Goal: Task Accomplishment & Management: Complete application form

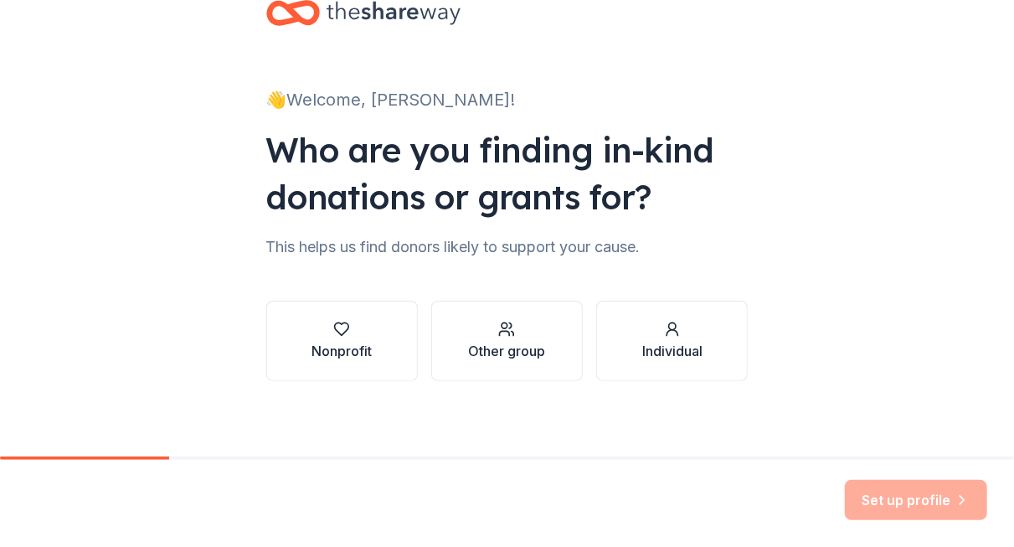
scroll to position [52, 0]
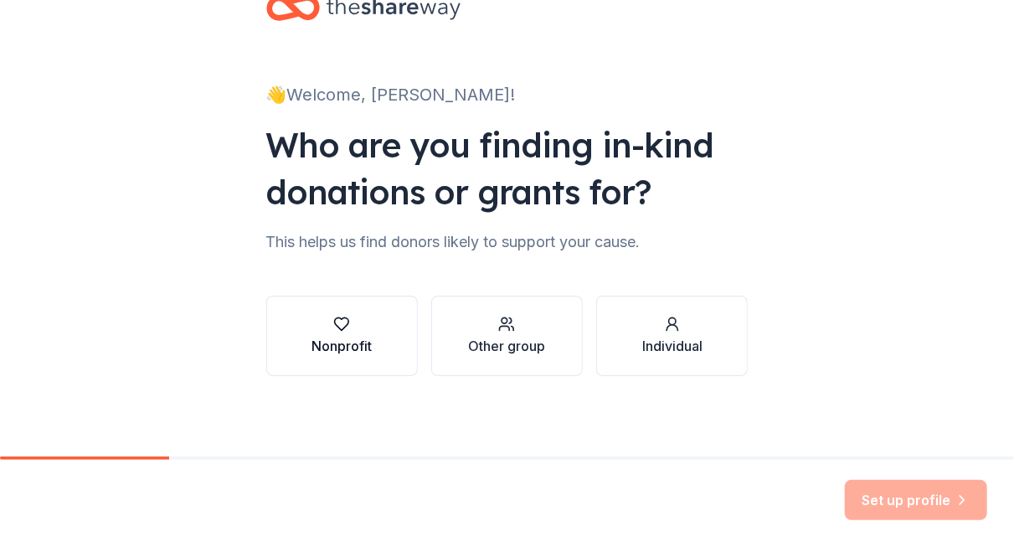
click at [360, 349] on div "Nonprofit" at bounding box center [342, 346] width 60 height 20
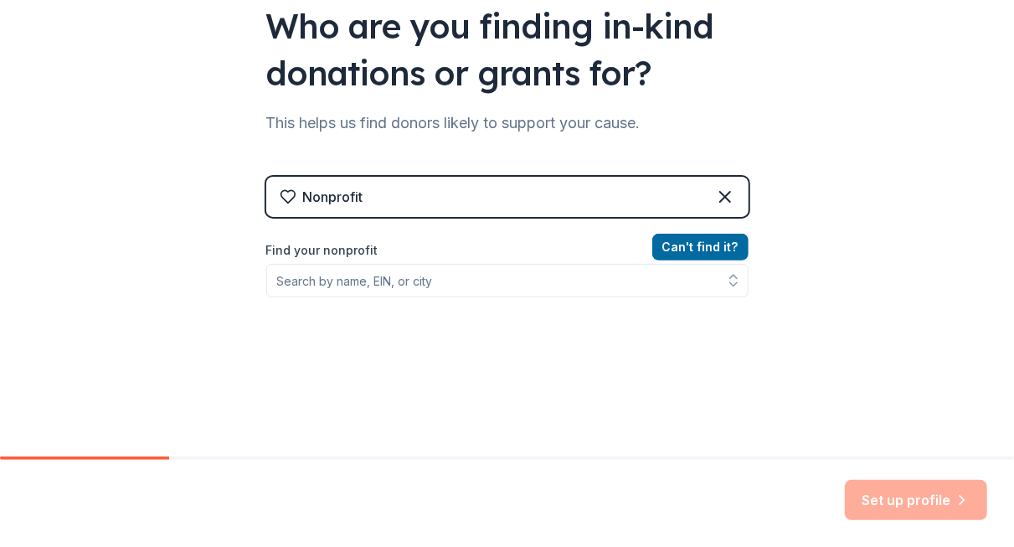
scroll to position [173, 0]
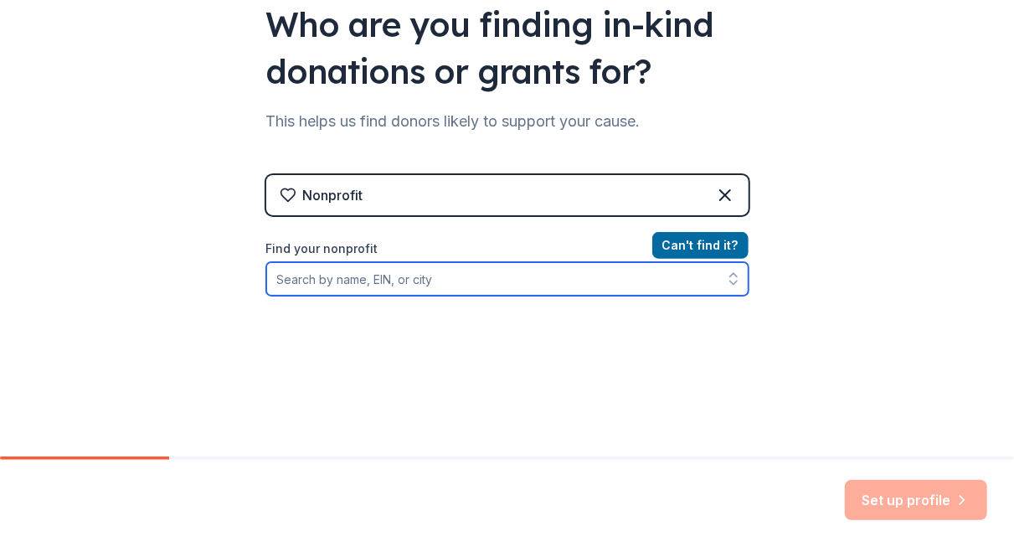
click at [367, 282] on input "Find your nonprofit" at bounding box center [507, 278] width 482 height 33
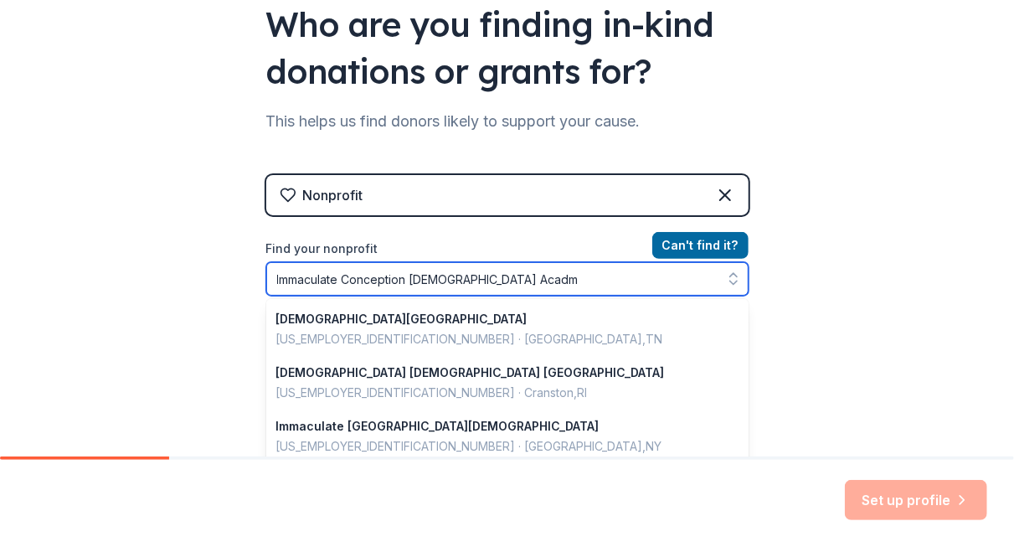
type input "Immaculate Conception Catholis Acadmy"
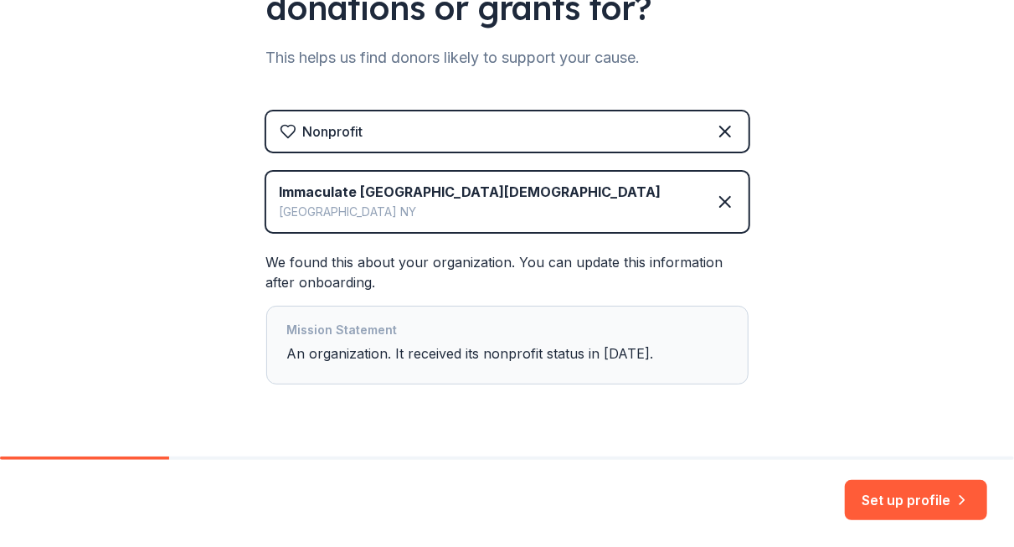
scroll to position [277, 0]
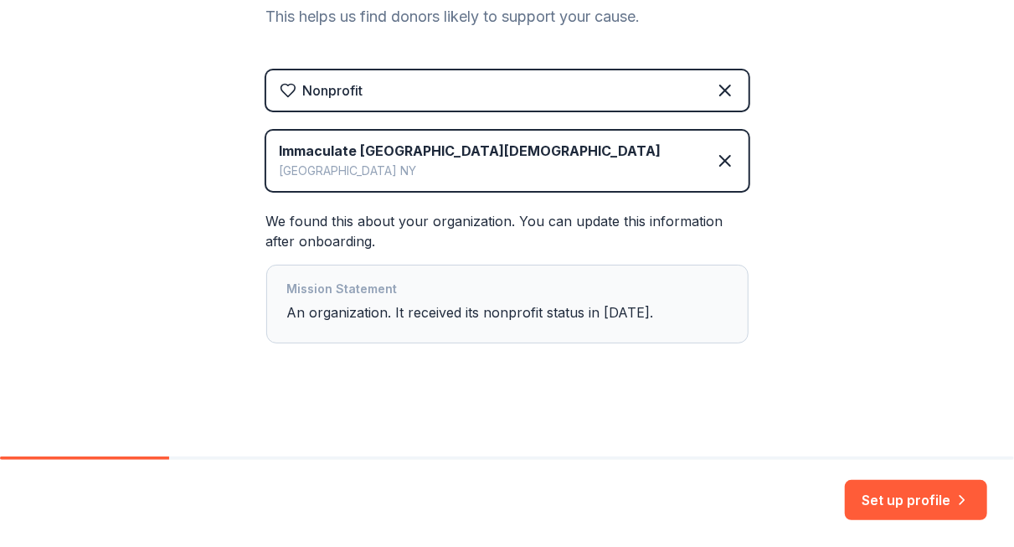
drag, startPoint x: 874, startPoint y: 499, endPoint x: 599, endPoint y: 404, distance: 291.6
click at [599, 404] on div "👋 Welcome, Ashley! Who are you finding in-kind donations or grants for? This he…" at bounding box center [508, 90] width 536 height 734
click at [950, 481] on button "Set up profile" at bounding box center [916, 500] width 142 height 40
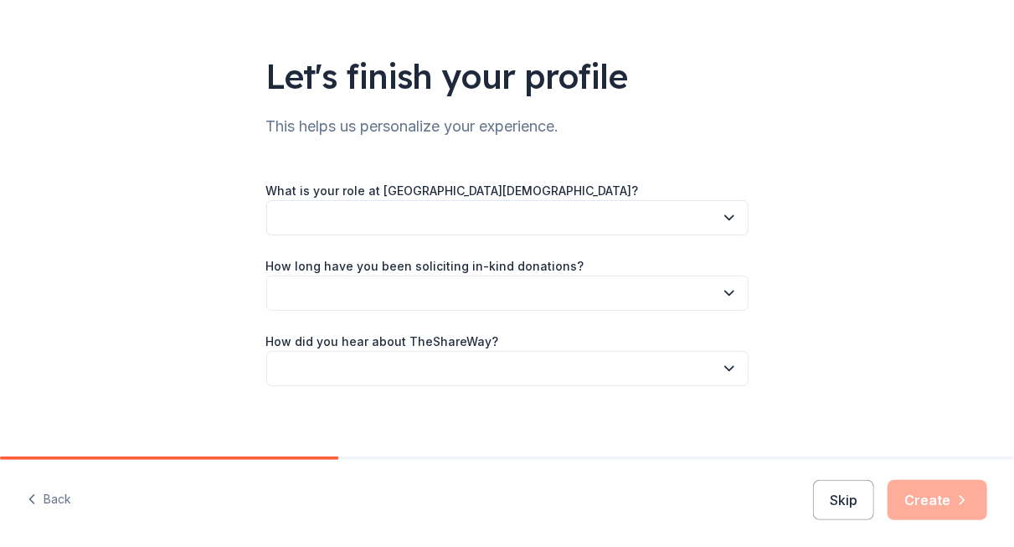
scroll to position [84, 0]
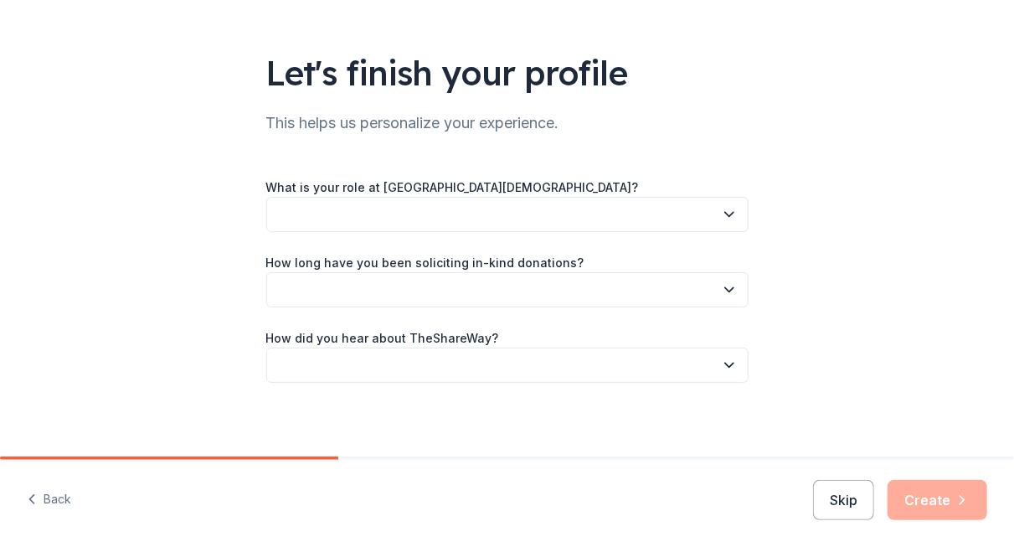
click at [728, 218] on icon "button" at bounding box center [729, 214] width 17 height 17
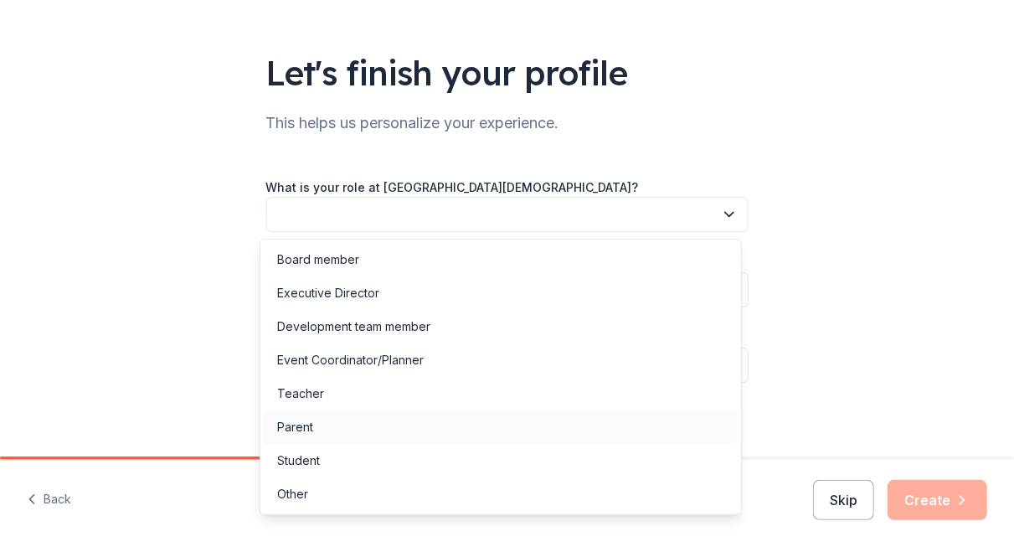
click at [306, 425] on div "Parent" at bounding box center [295, 427] width 36 height 20
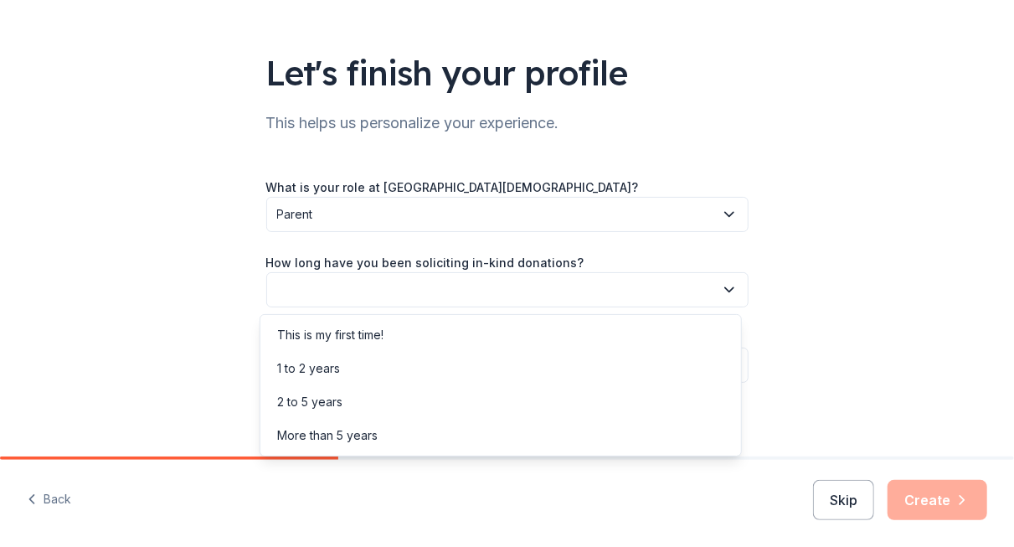
click at [698, 296] on button "button" at bounding box center [507, 289] width 482 height 35
click at [393, 332] on div "This is my first time!" at bounding box center [501, 334] width 474 height 33
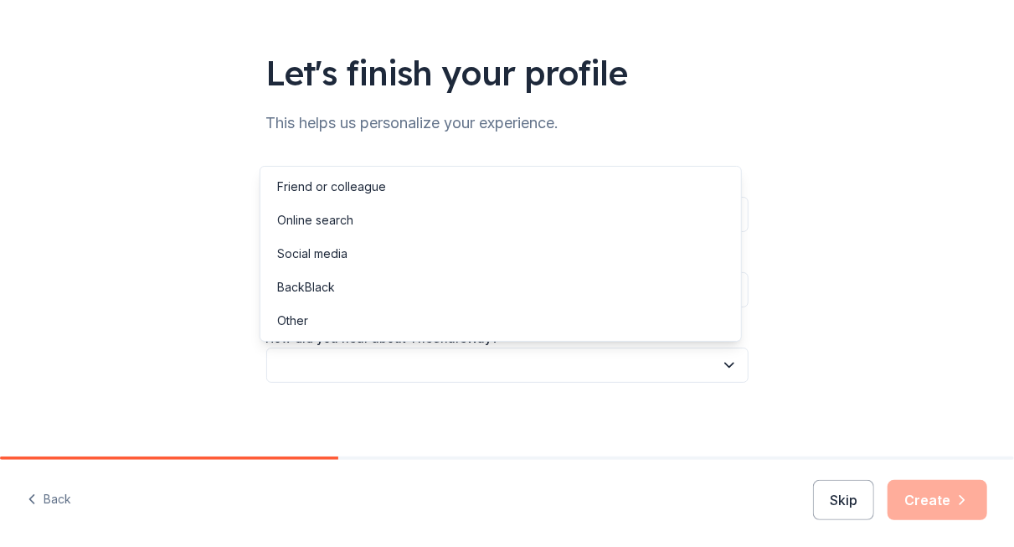
click at [714, 374] on button "button" at bounding box center [507, 365] width 482 height 35
click at [491, 188] on div "Friend or colleague" at bounding box center [501, 186] width 474 height 33
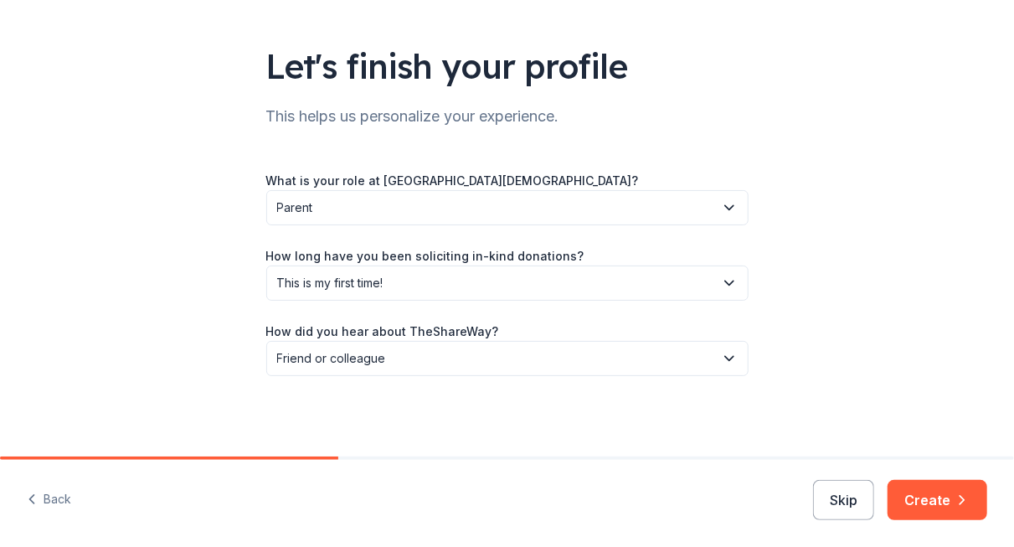
scroll to position [90, 0]
click at [951, 482] on button "Create" at bounding box center [938, 500] width 100 height 40
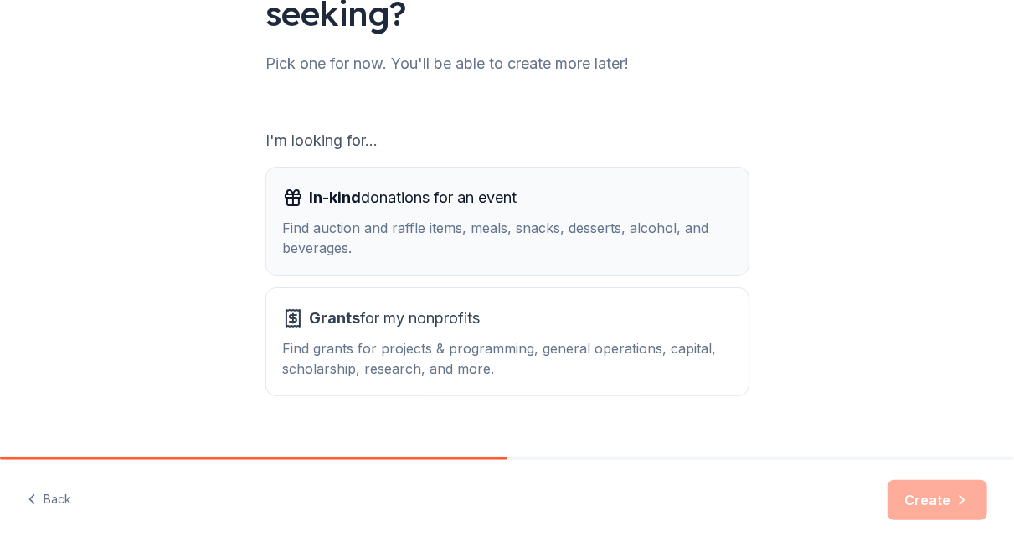
scroll to position [219, 0]
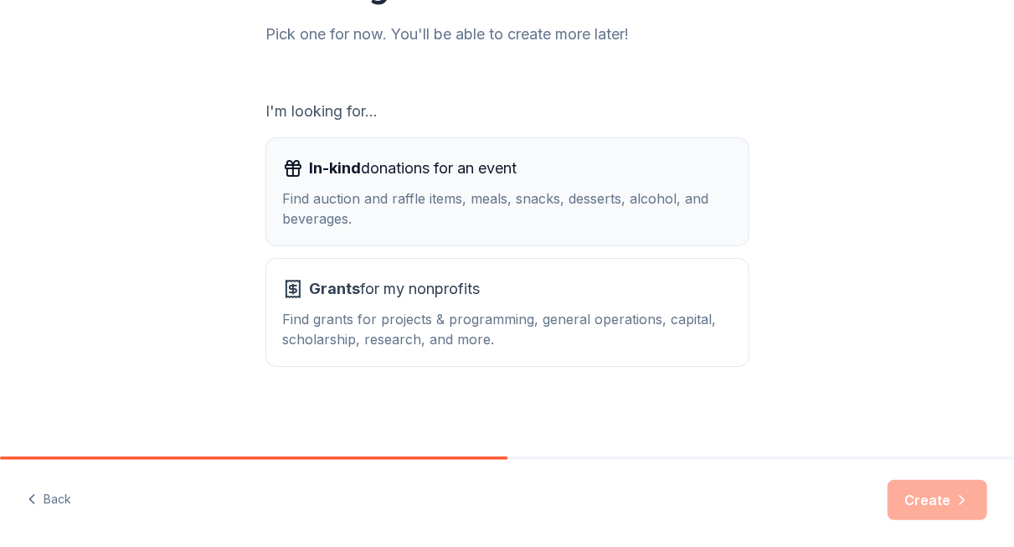
click at [471, 203] on div "Find auction and raffle items, meals, snacks, desserts, alcohol, and beverages." at bounding box center [507, 208] width 449 height 40
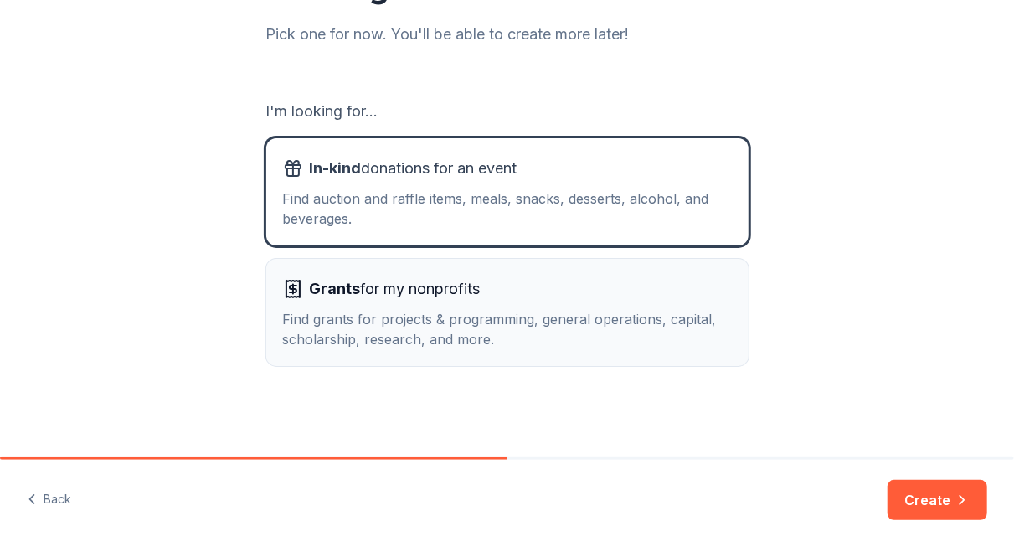
click at [479, 277] on div "Grants for my nonprofits" at bounding box center [507, 289] width 449 height 27
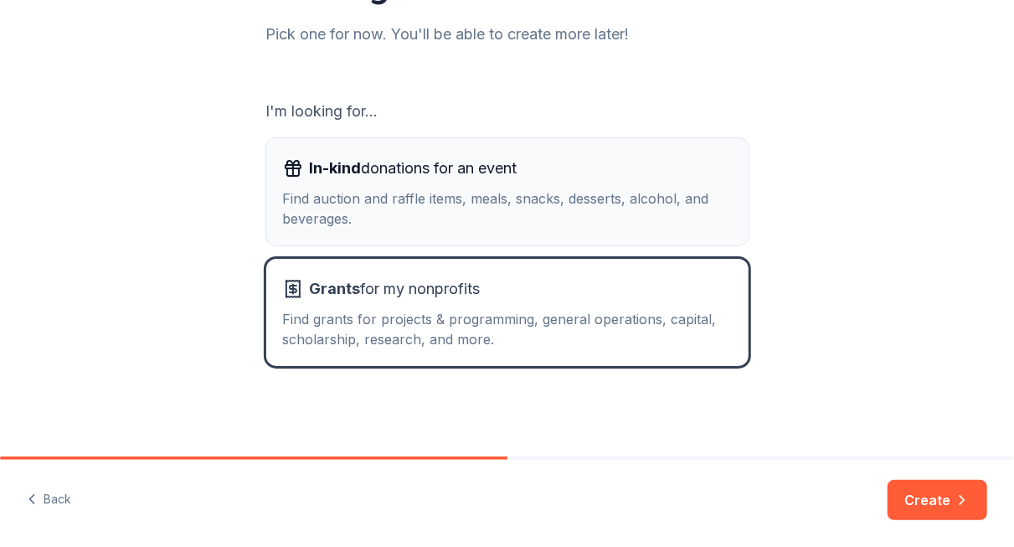
click at [497, 209] on div "Find auction and raffle items, meals, snacks, desserts, alcohol, and beverages." at bounding box center [507, 208] width 449 height 40
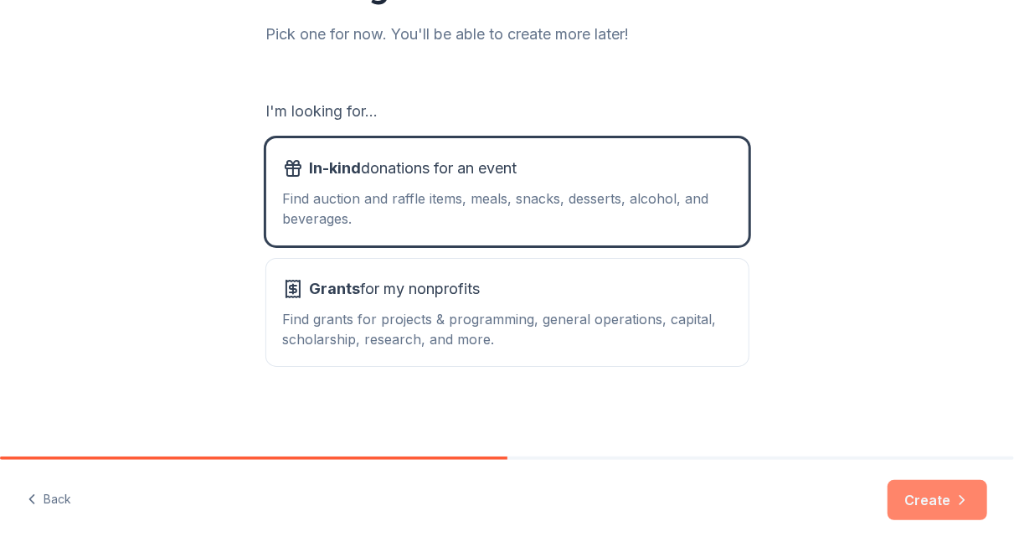
click at [918, 502] on button "Create" at bounding box center [938, 500] width 100 height 40
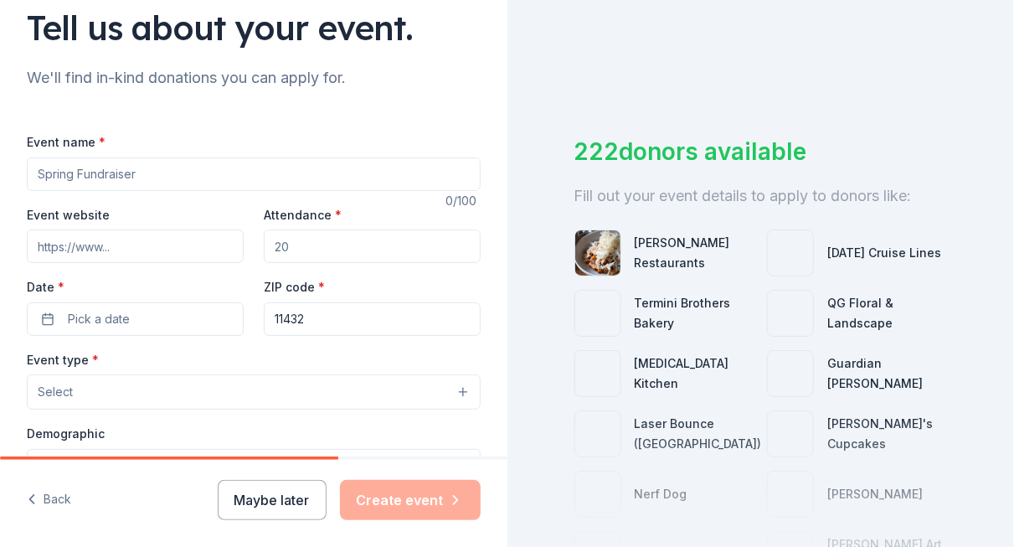
scroll to position [128, 0]
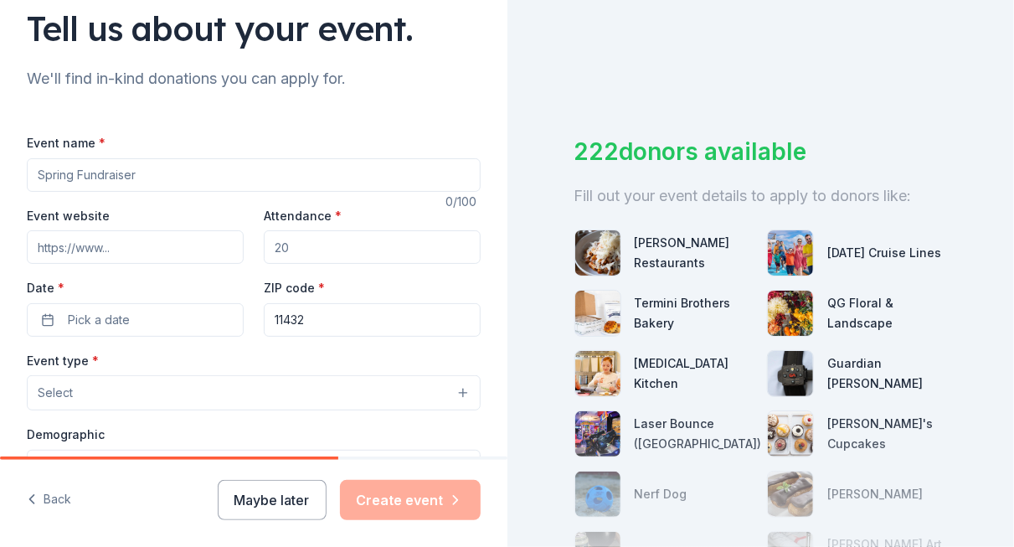
click at [268, 175] on input "Event name *" at bounding box center [254, 174] width 454 height 33
drag, startPoint x: 285, startPoint y: 173, endPoint x: 192, endPoint y: 171, distance: 93.0
click at [192, 171] on input "Halloween Trunk or Treat & Haunted House" at bounding box center [254, 174] width 454 height 33
type input "Halloween Trunk or Treat & Party"
click at [203, 237] on input "Event website" at bounding box center [135, 246] width 217 height 33
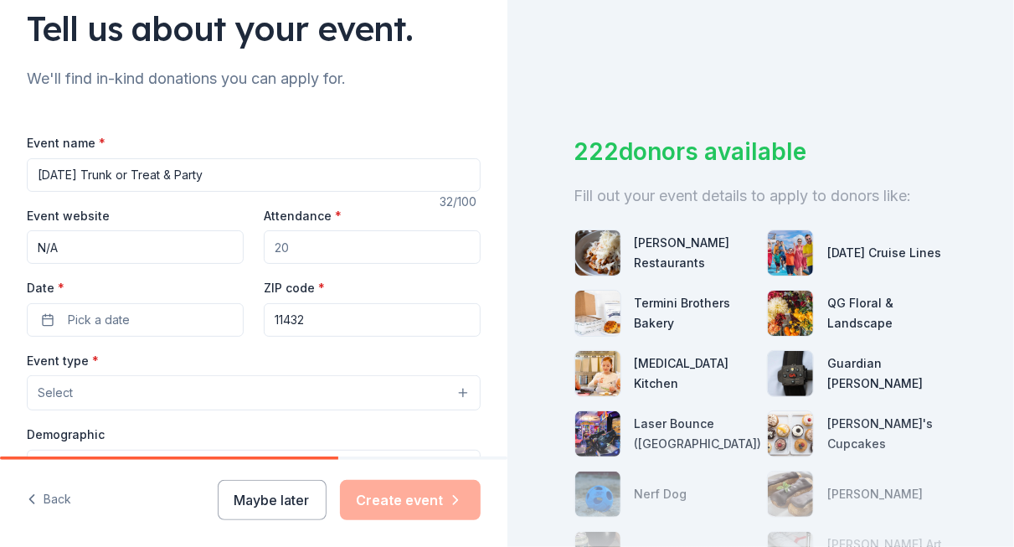
click at [287, 249] on input "Attendance *" at bounding box center [372, 246] width 217 height 33
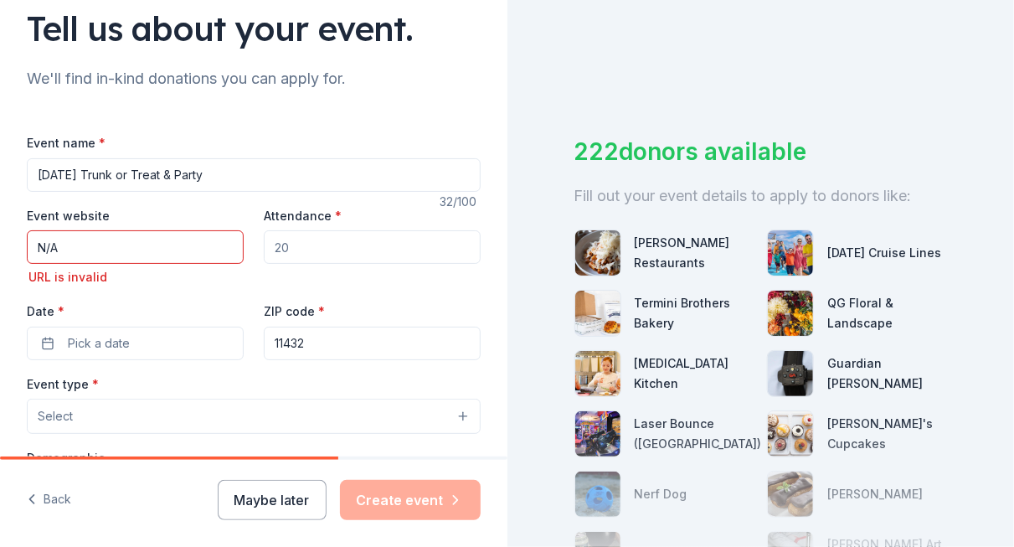
drag, startPoint x: 194, startPoint y: 250, endPoint x: 5, endPoint y: 248, distance: 189.3
click at [5, 248] on div "Tell us about your event. We'll find in-kind donations you can apply for. Event…" at bounding box center [253, 441] width 507 height 1138
type input "\"
click at [299, 247] on input "Attendance *" at bounding box center [372, 246] width 217 height 33
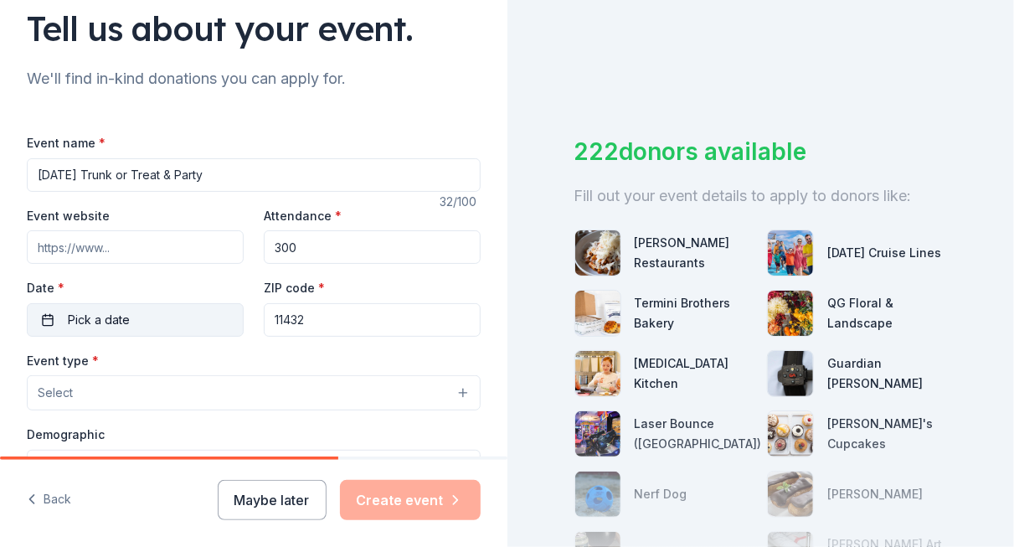
type input "300"
click at [169, 321] on button "Pick a date" at bounding box center [135, 319] width 217 height 33
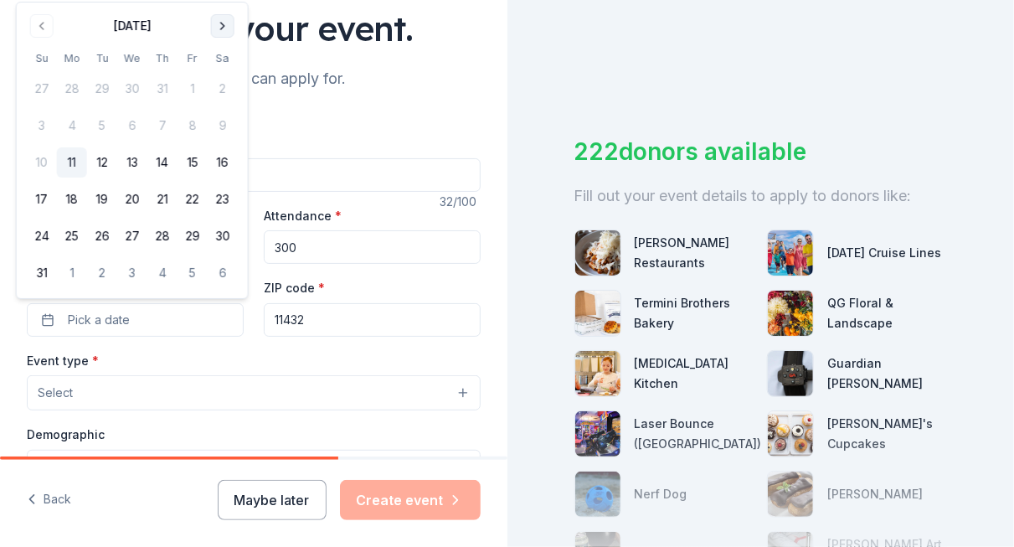
click at [226, 27] on button "Go to next month" at bounding box center [222, 25] width 23 height 23
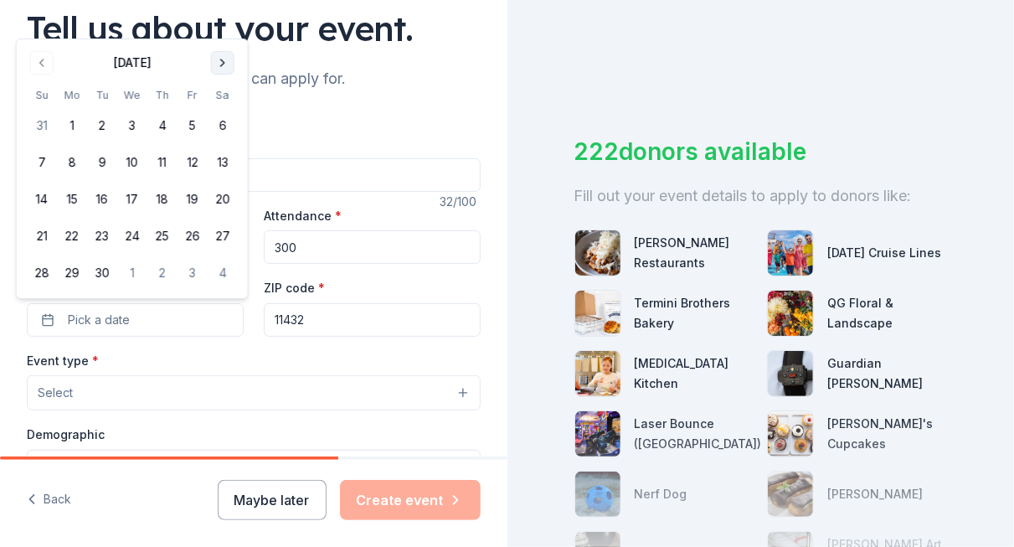
click at [226, 27] on div "Tell us about your event." at bounding box center [254, 28] width 454 height 47
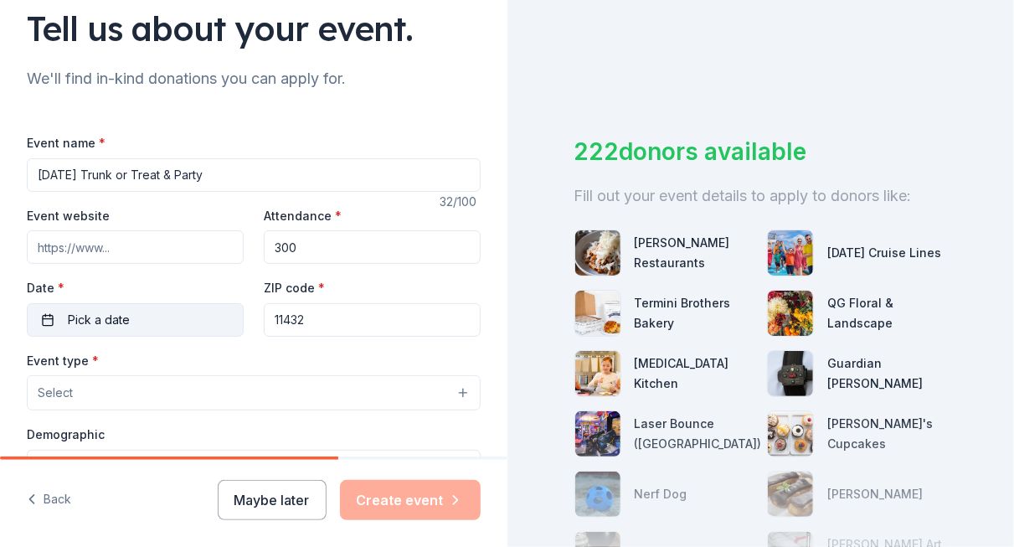
click at [140, 324] on button "Pick a date" at bounding box center [135, 319] width 217 height 33
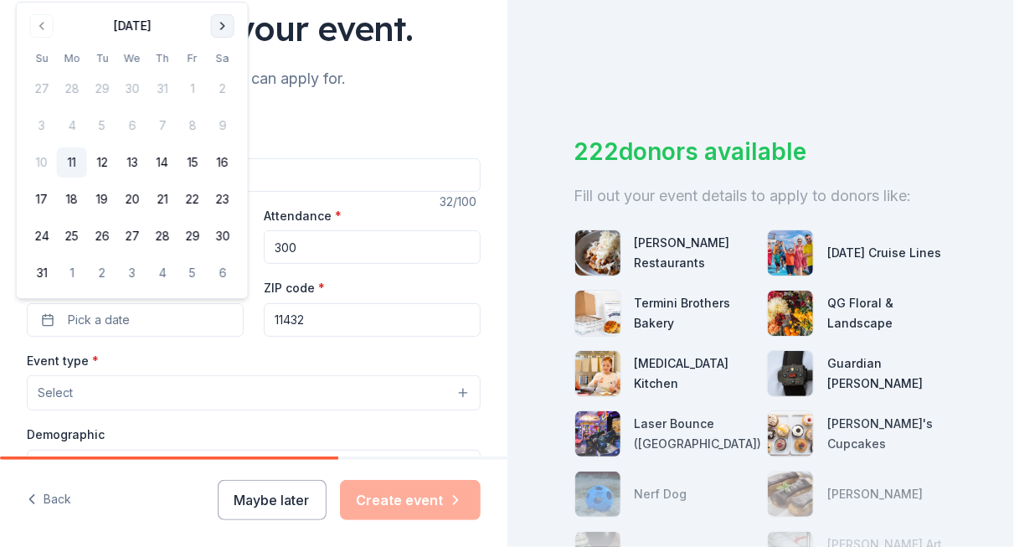
click at [225, 26] on button "Go to next month" at bounding box center [222, 25] width 23 height 23
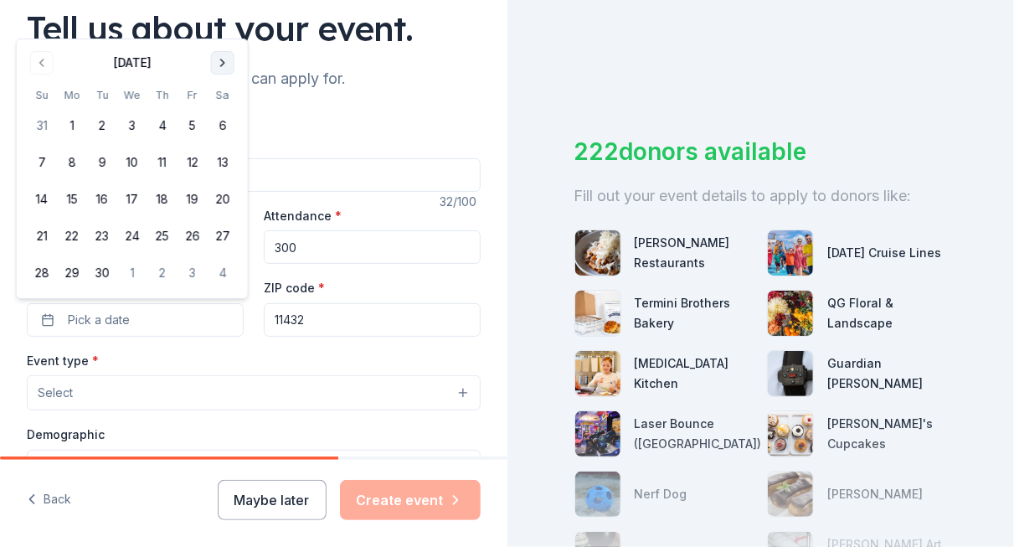
click at [223, 59] on button "Go to next month" at bounding box center [222, 62] width 23 height 23
click at [189, 276] on button "31" at bounding box center [193, 273] width 30 height 30
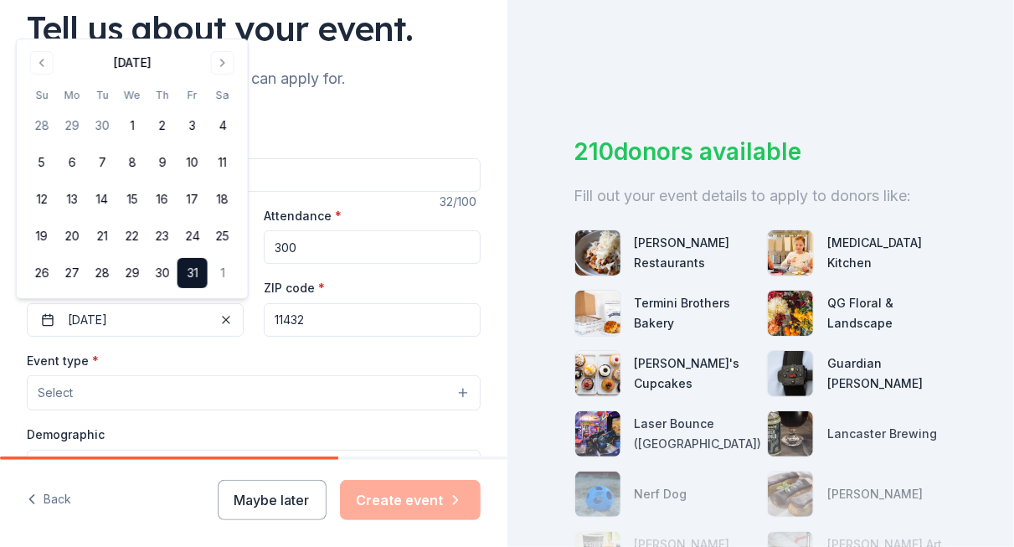
click at [327, 317] on input "11432" at bounding box center [372, 319] width 217 height 33
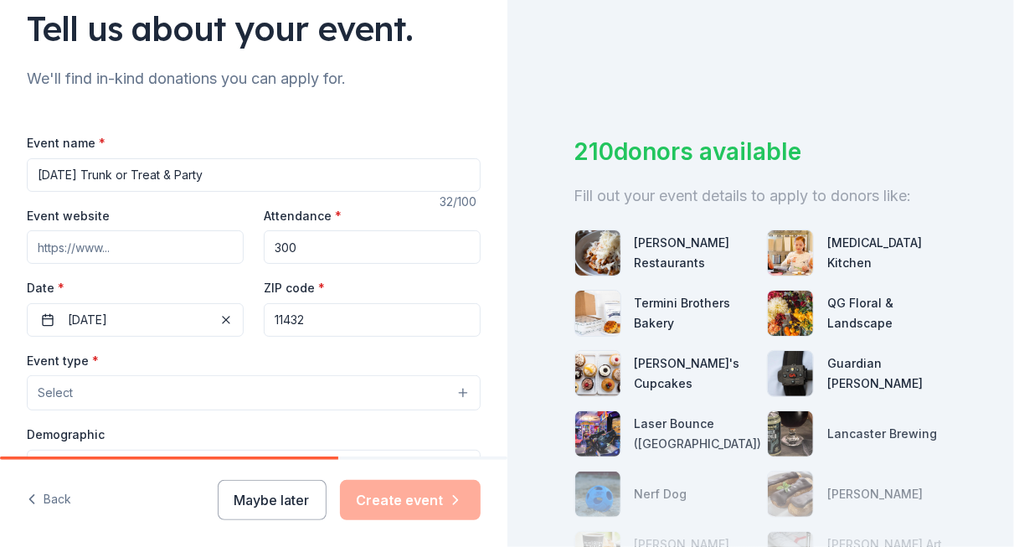
click at [327, 317] on input "11432" at bounding box center [372, 319] width 217 height 33
drag, startPoint x: 327, startPoint y: 317, endPoint x: 313, endPoint y: 322, distance: 14.3
click at [313, 322] on input "11432" at bounding box center [372, 319] width 217 height 33
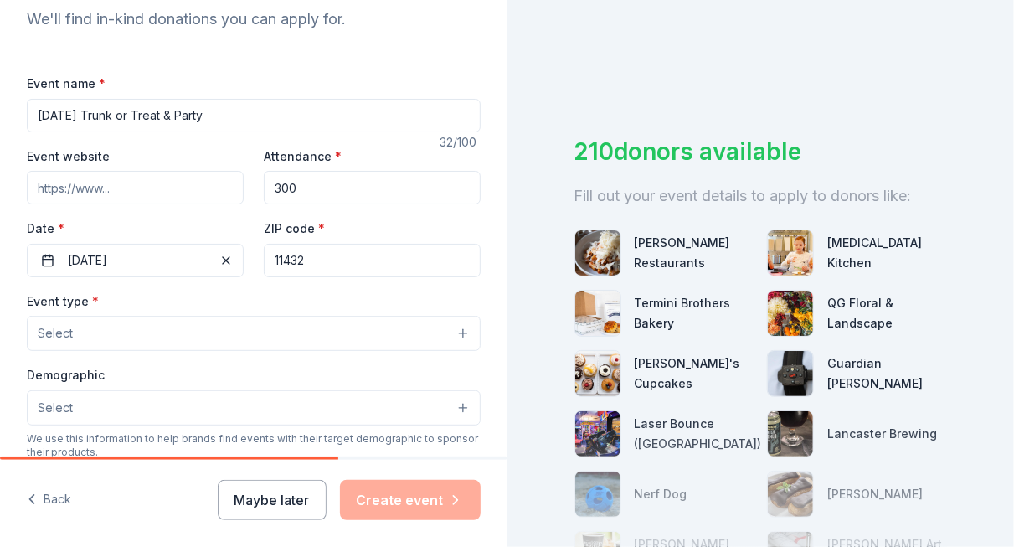
scroll to position [188, 0]
click at [431, 328] on button "Select" at bounding box center [254, 332] width 454 height 35
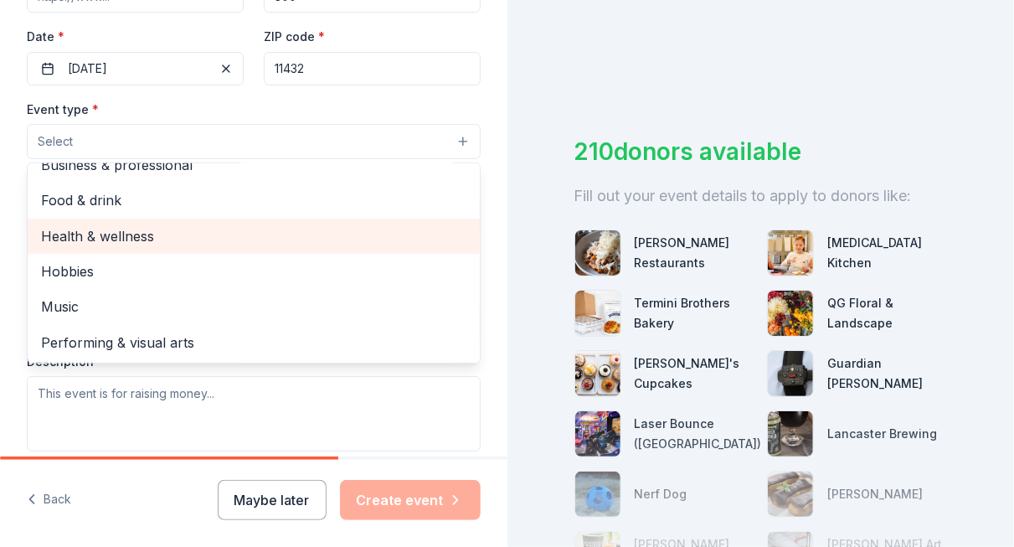
scroll to position [0, 0]
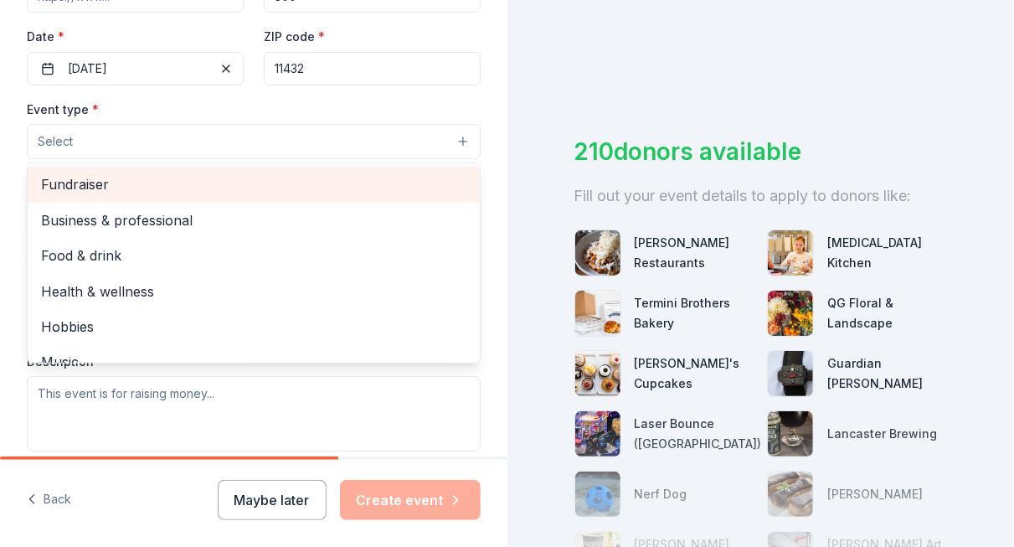
click at [91, 185] on span "Fundraiser" at bounding box center [253, 184] width 425 height 22
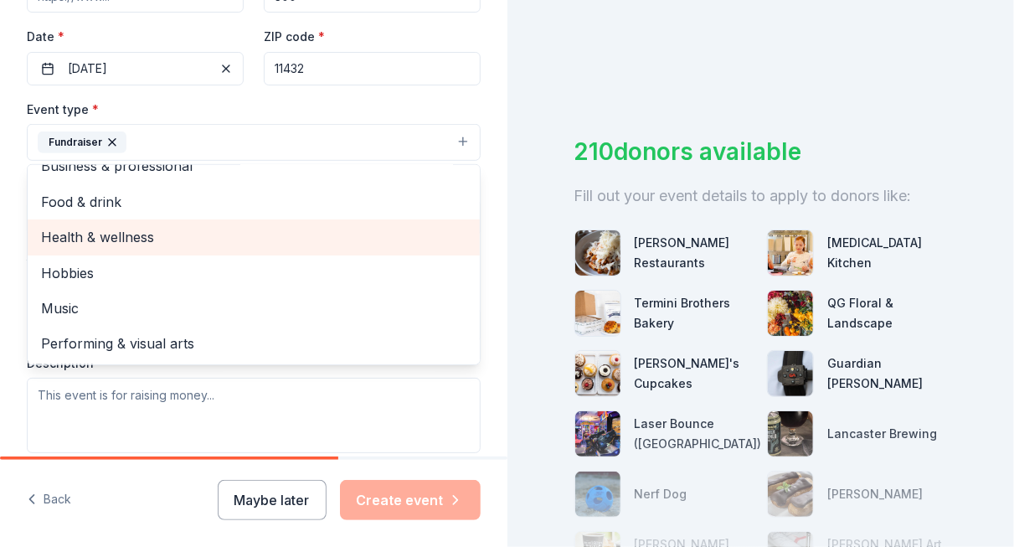
scroll to position [19, 0]
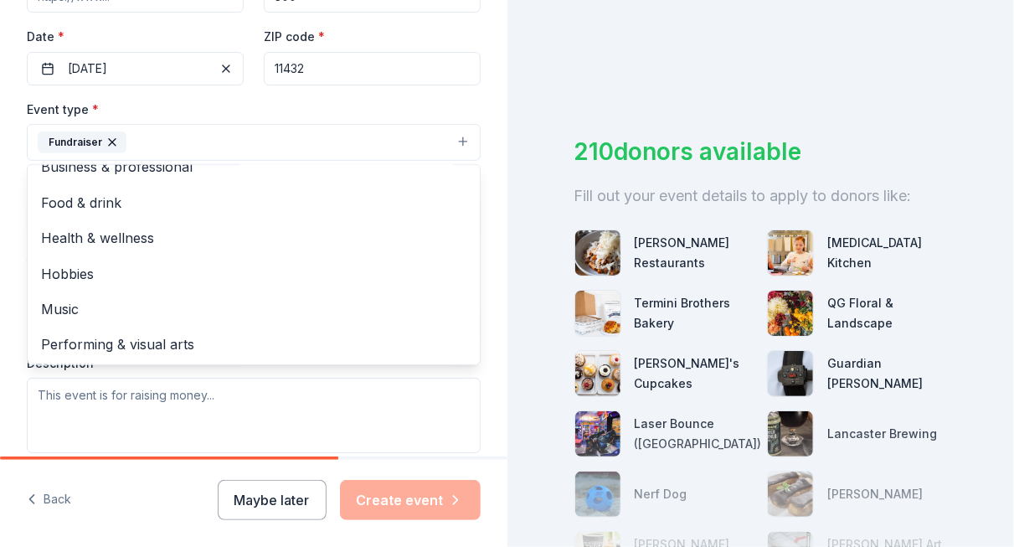
click at [533, 113] on div "Tell us about your event. We'll find in-kind donations you can apply for. Event…" at bounding box center [507, 273] width 1014 height 547
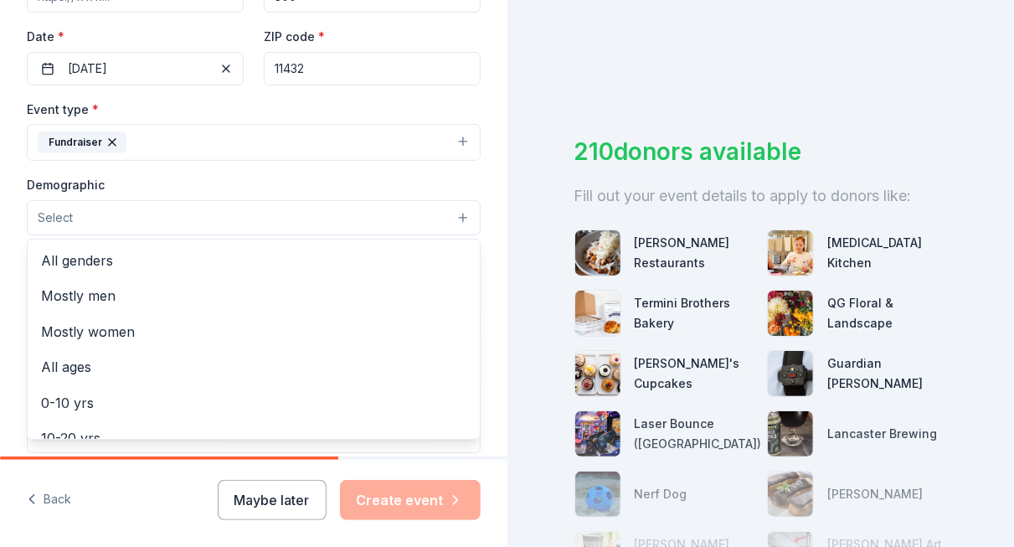
click at [451, 210] on button "Select" at bounding box center [254, 217] width 454 height 35
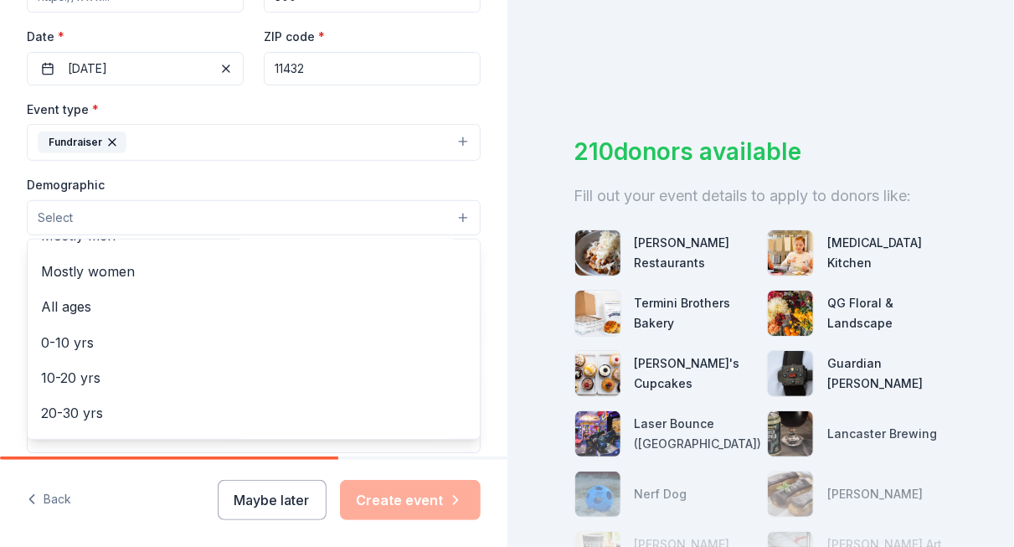
scroll to position [0, 0]
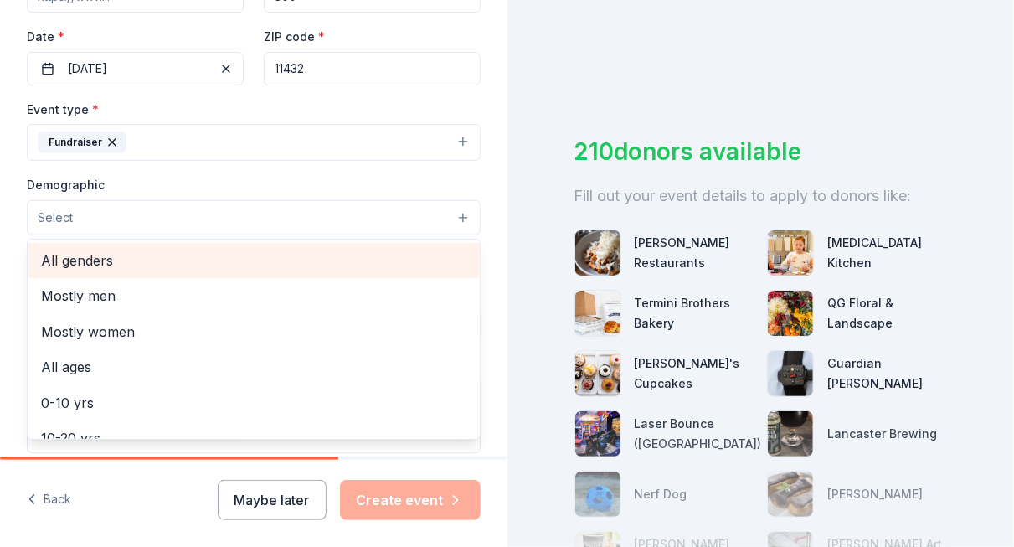
click at [198, 255] on span "All genders" at bounding box center [253, 261] width 425 height 22
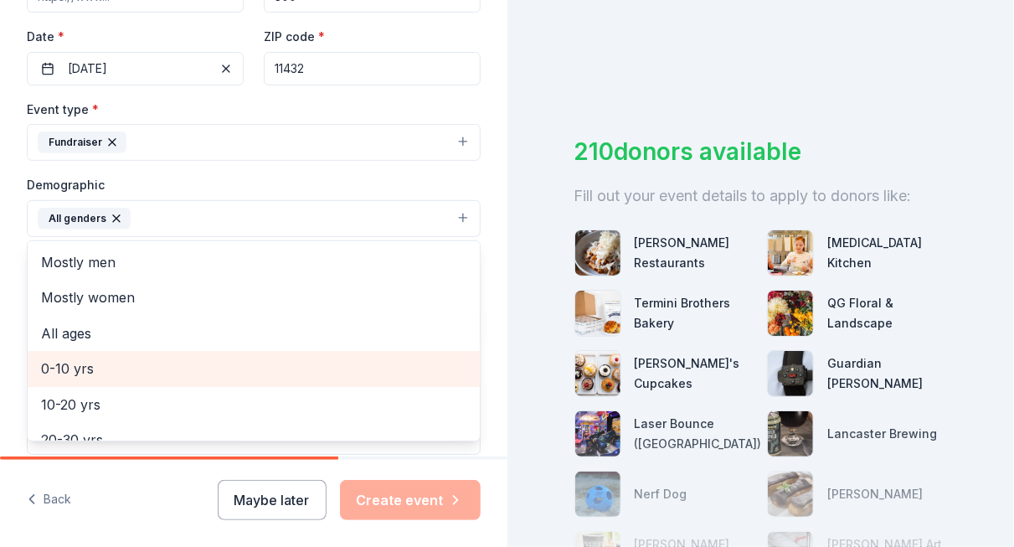
click at [256, 380] on div "0-10 yrs" at bounding box center [254, 368] width 452 height 35
click at [331, 359] on span "10-20 yrs" at bounding box center [253, 369] width 425 height 22
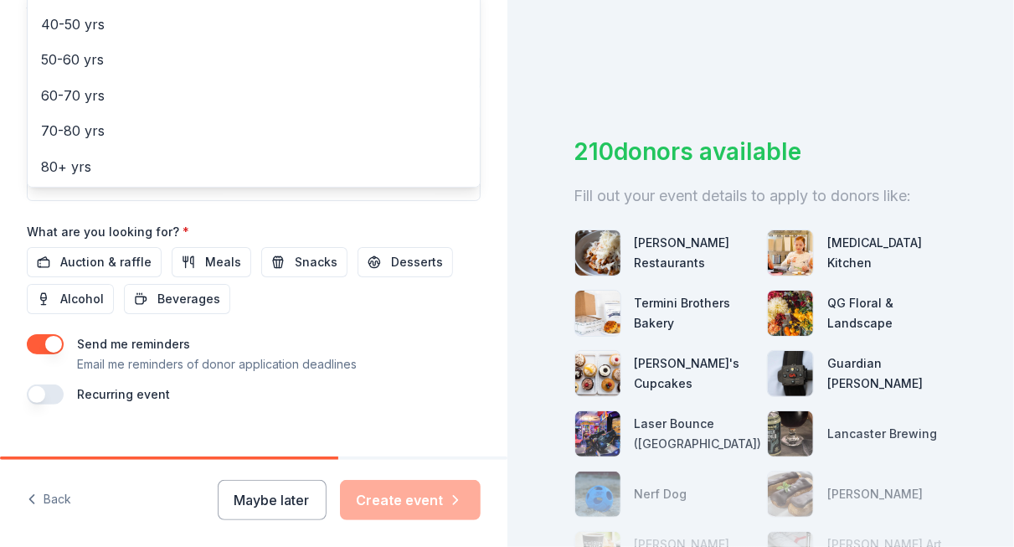
scroll to position [632, 0]
click at [436, 326] on div "Event name * Halloween Trunk or Treat & Party 32 /100 Event website Attendance …" at bounding box center [254, 16] width 454 height 777
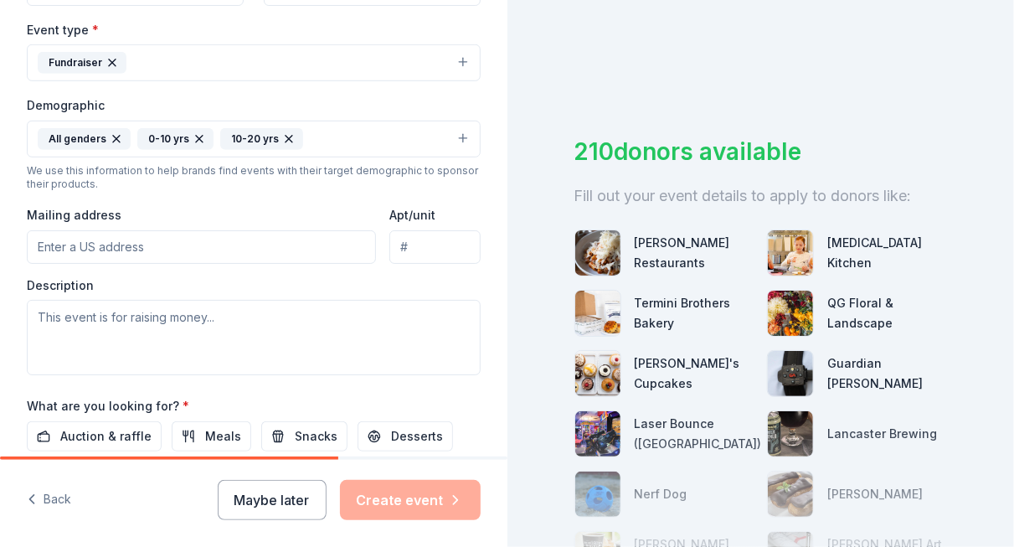
scroll to position [458, 0]
click at [224, 256] on input "Mailing address" at bounding box center [201, 247] width 349 height 33
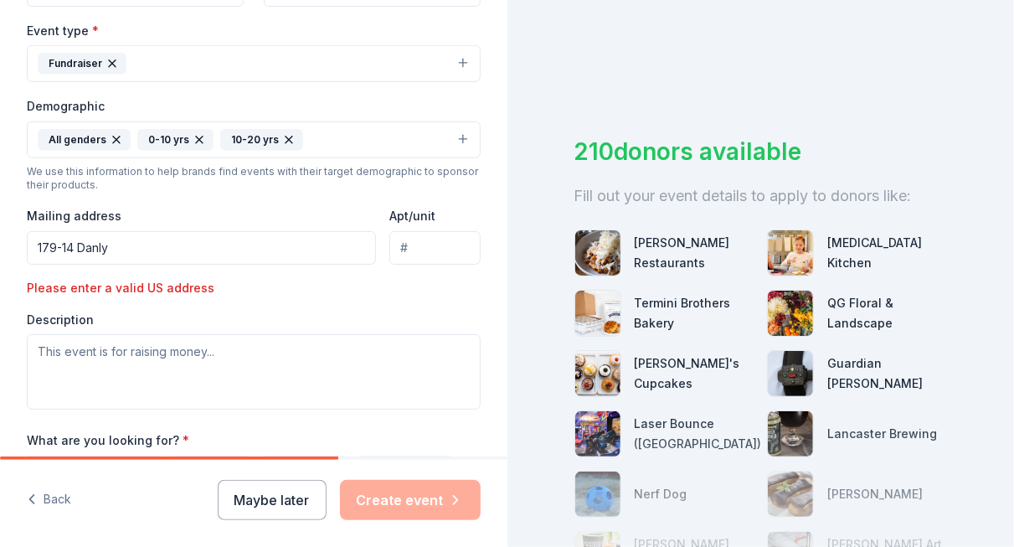
click at [212, 249] on input "179-14 Danly" at bounding box center [201, 247] width 349 height 33
click at [181, 244] on input "179-14 Danly" at bounding box center [201, 247] width 349 height 33
click at [183, 252] on input "179-14 Danly" at bounding box center [201, 247] width 349 height 33
click at [210, 243] on input "179-14 Danly Road, Jamaica" at bounding box center [201, 247] width 349 height 33
click at [404, 322] on div "Description" at bounding box center [254, 361] width 454 height 99
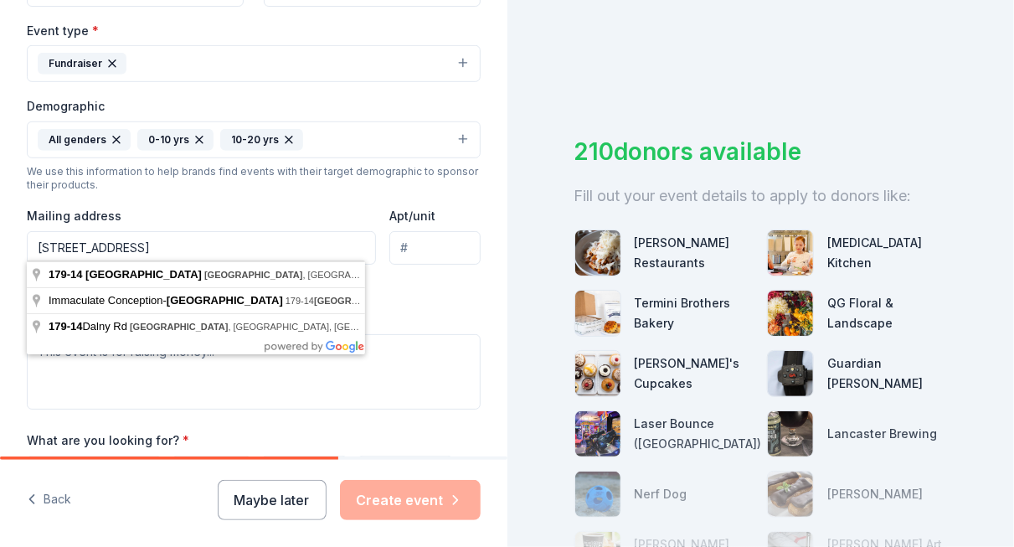
click at [214, 240] on input "179-14 Danly Road, Jamaica" at bounding box center [201, 247] width 349 height 33
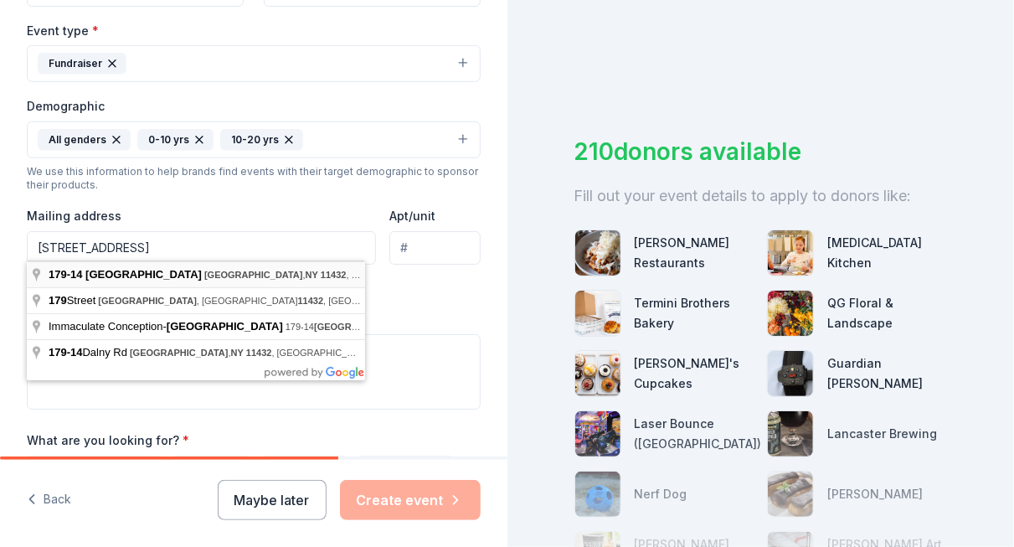
type input "179-14 Danly Road, Jamaica, NY 11432"
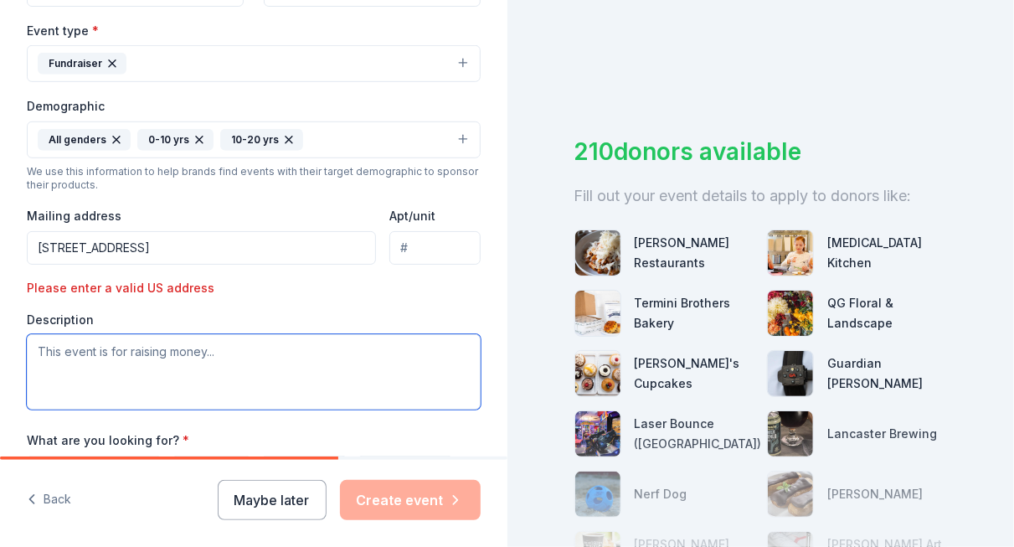
click at [246, 346] on textarea at bounding box center [254, 371] width 454 height 75
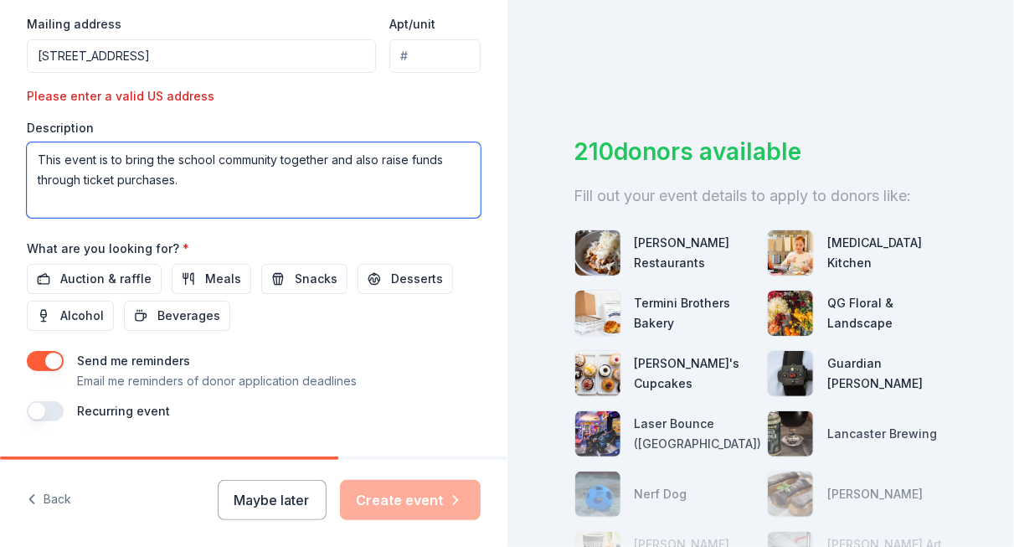
scroll to position [690, 0]
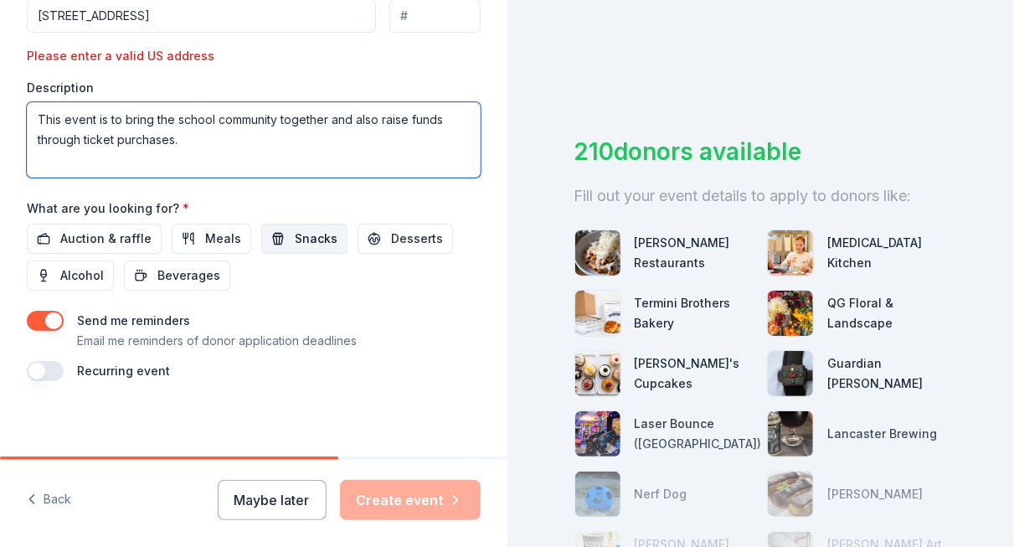
type textarea "This event is to bring the school community together and also raise funds throu…"
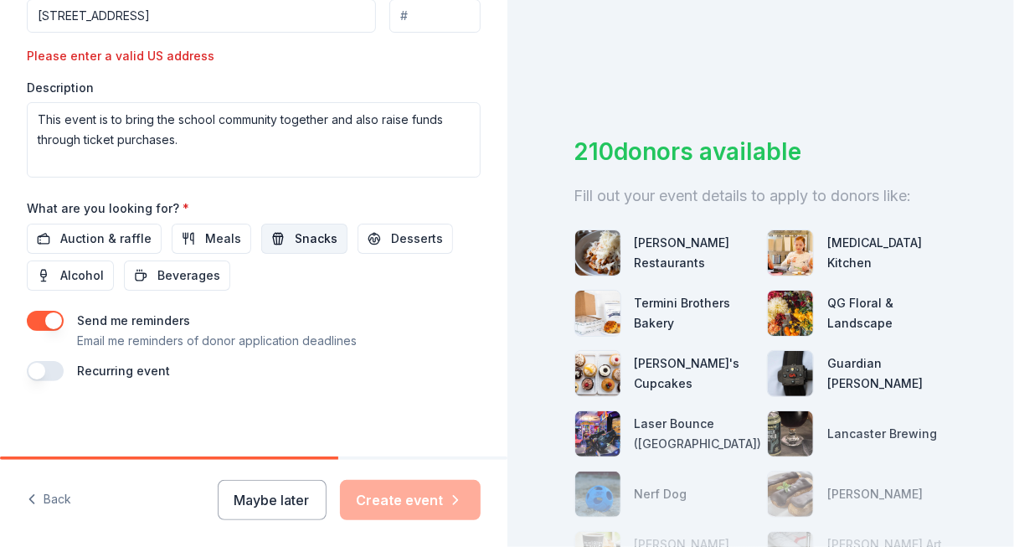
click at [306, 240] on span "Snacks" at bounding box center [316, 239] width 43 height 20
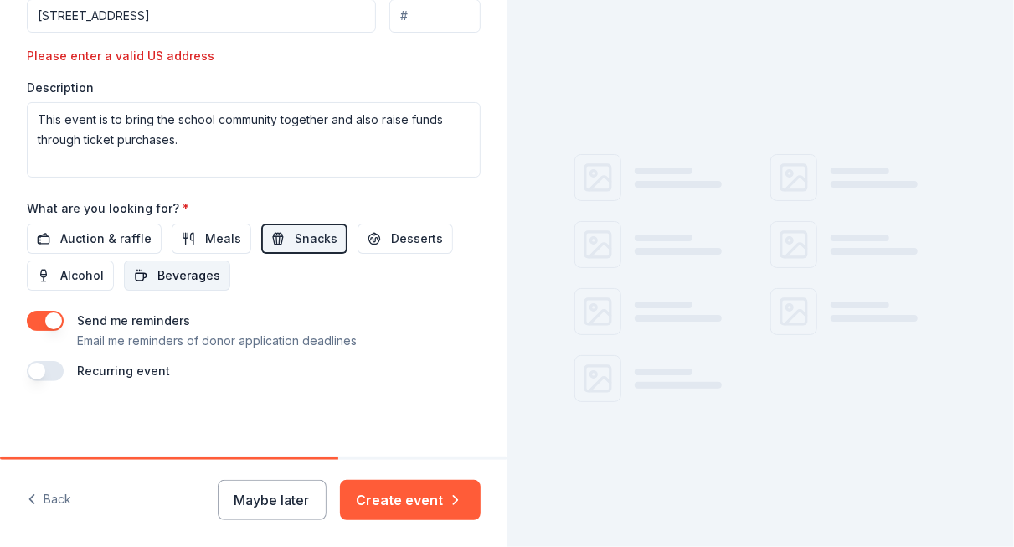
click at [197, 270] on span "Beverages" at bounding box center [188, 275] width 63 height 20
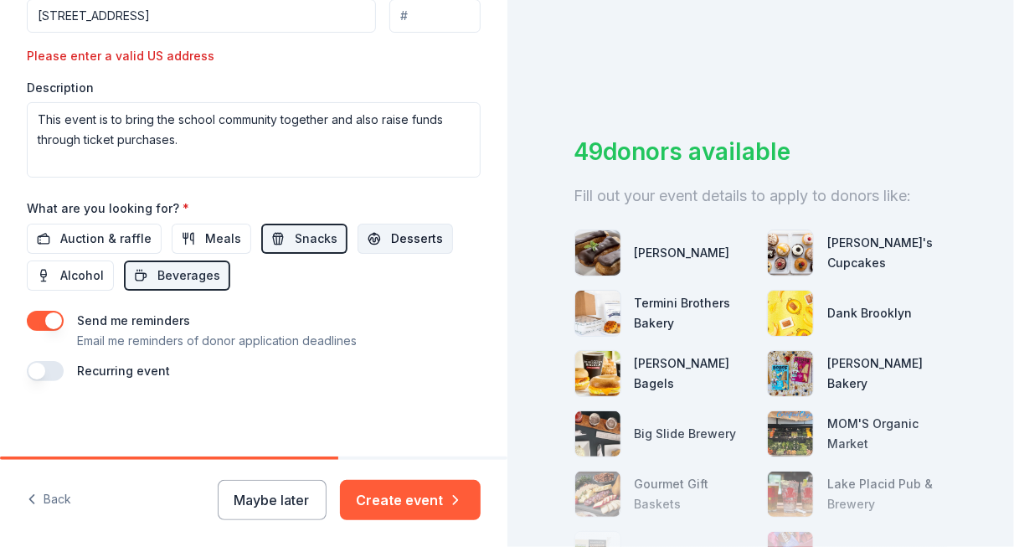
click at [377, 246] on button "Desserts" at bounding box center [405, 239] width 95 height 30
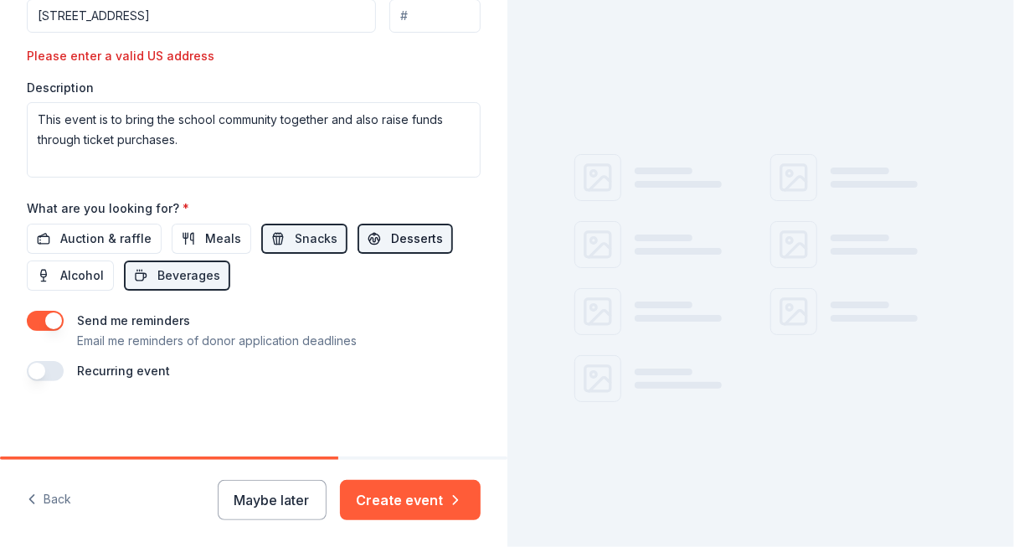
click at [377, 246] on button "Desserts" at bounding box center [405, 239] width 95 height 30
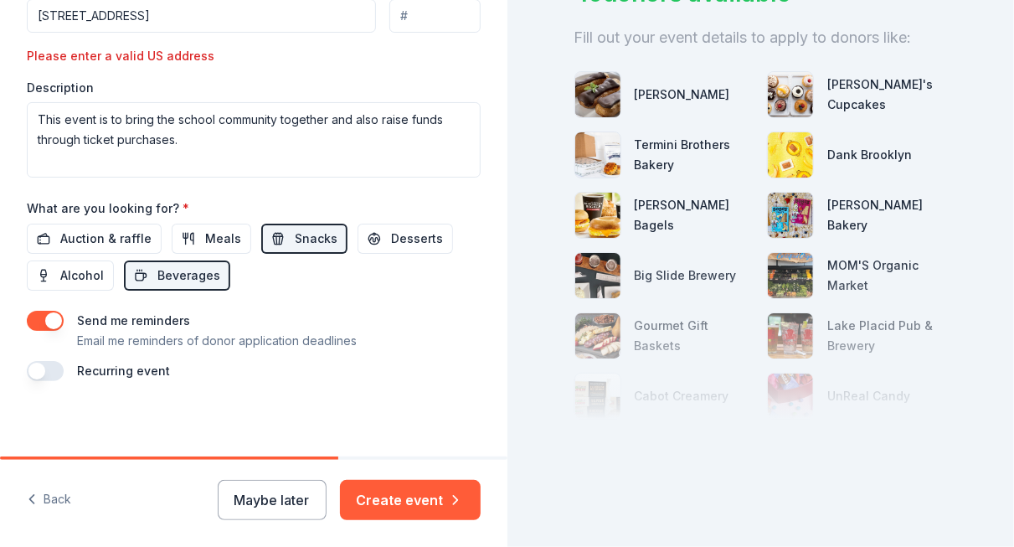
scroll to position [171, 0]
click at [391, 234] on span "Desserts" at bounding box center [417, 239] width 52 height 20
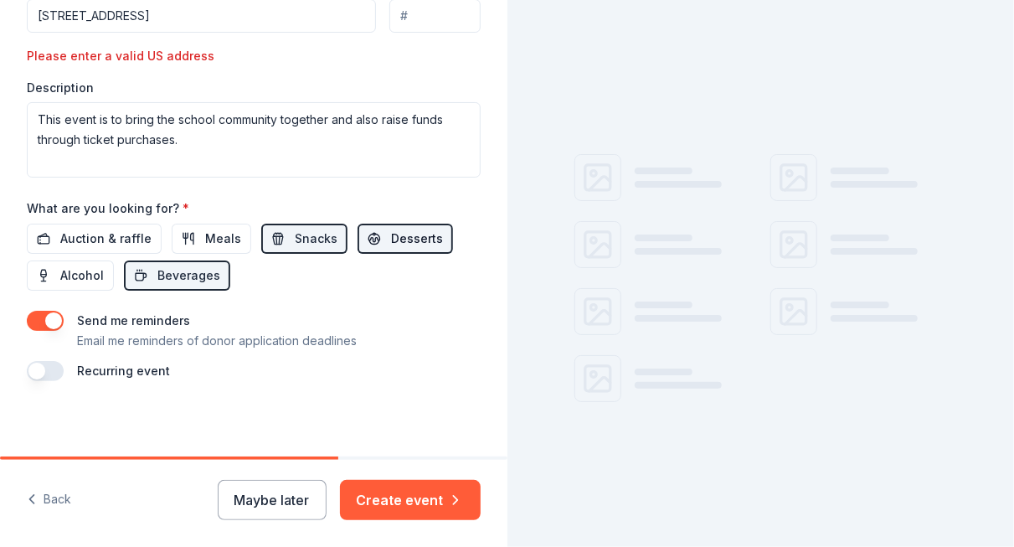
scroll to position [0, 0]
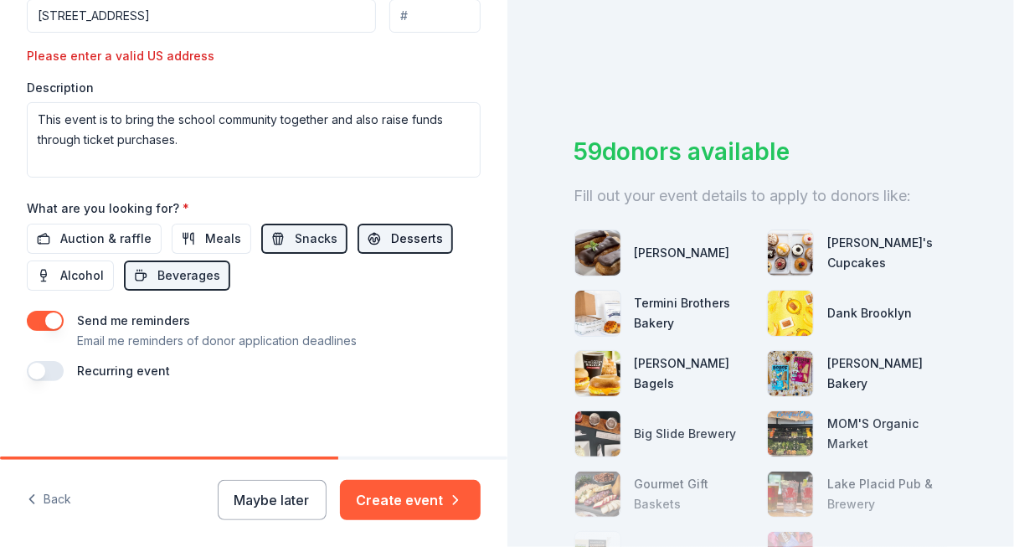
click at [391, 234] on span "Desserts" at bounding box center [417, 239] width 52 height 20
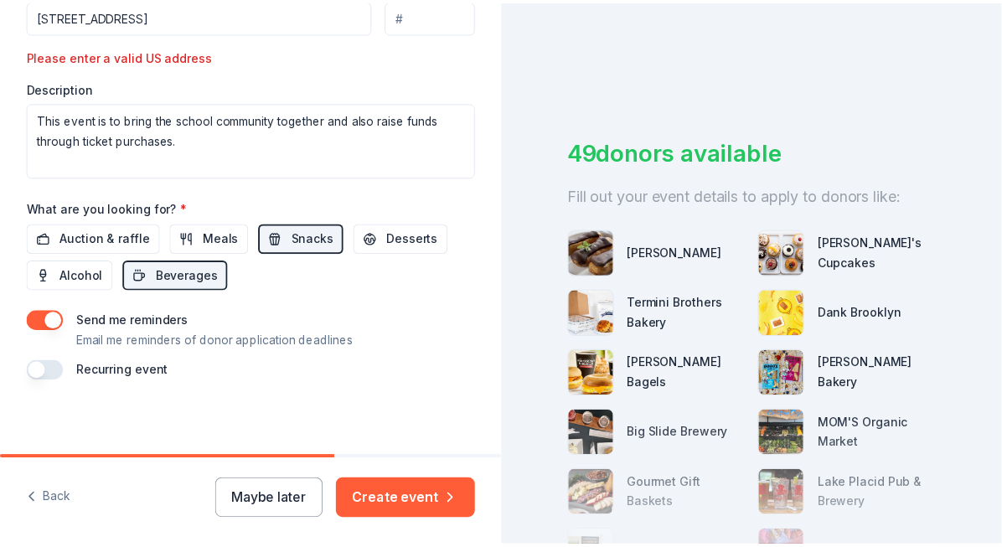
scroll to position [171, 0]
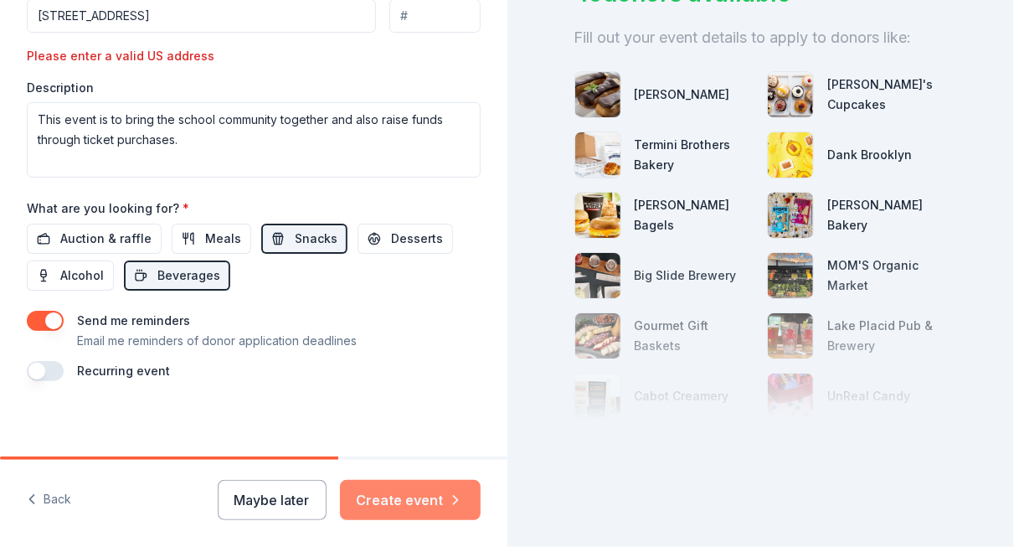
click at [455, 505] on icon "button" at bounding box center [455, 500] width 17 height 17
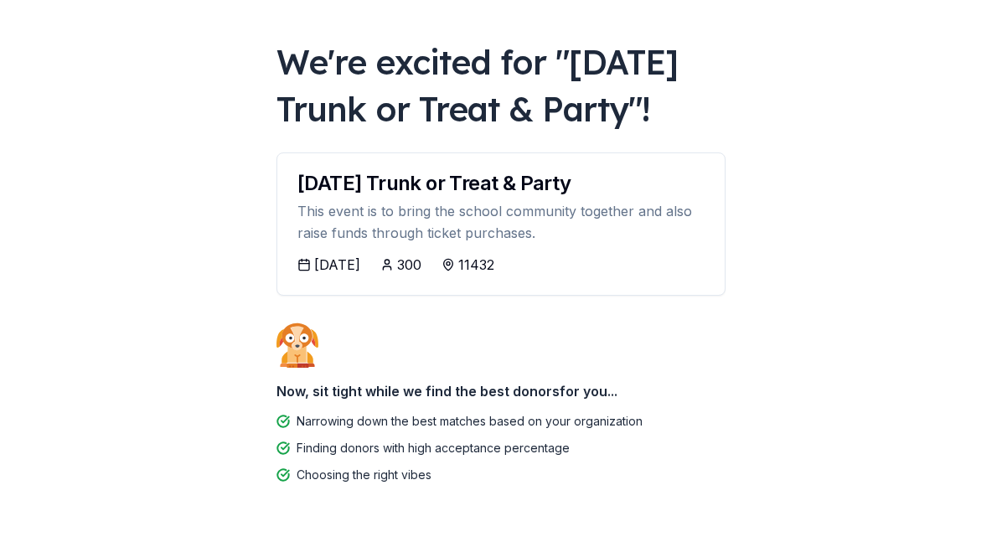
scroll to position [162, 0]
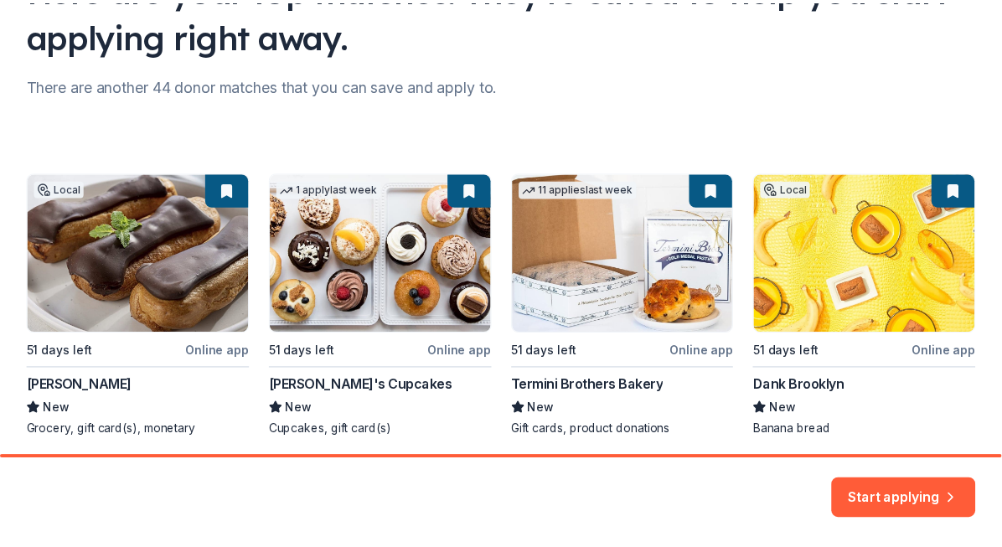
scroll to position [159, 0]
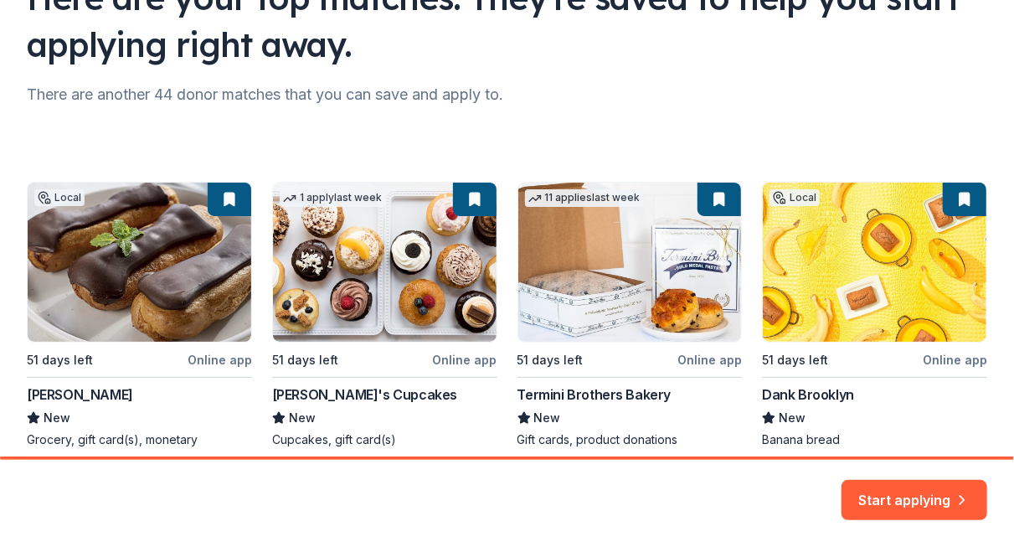
click at [208, 255] on div "Local 51 days left Online app King Kullen New Grocery, gift card(s), monetary 1…" at bounding box center [507, 461] width 961 height 559
click at [876, 490] on button "Start applying" at bounding box center [915, 490] width 146 height 40
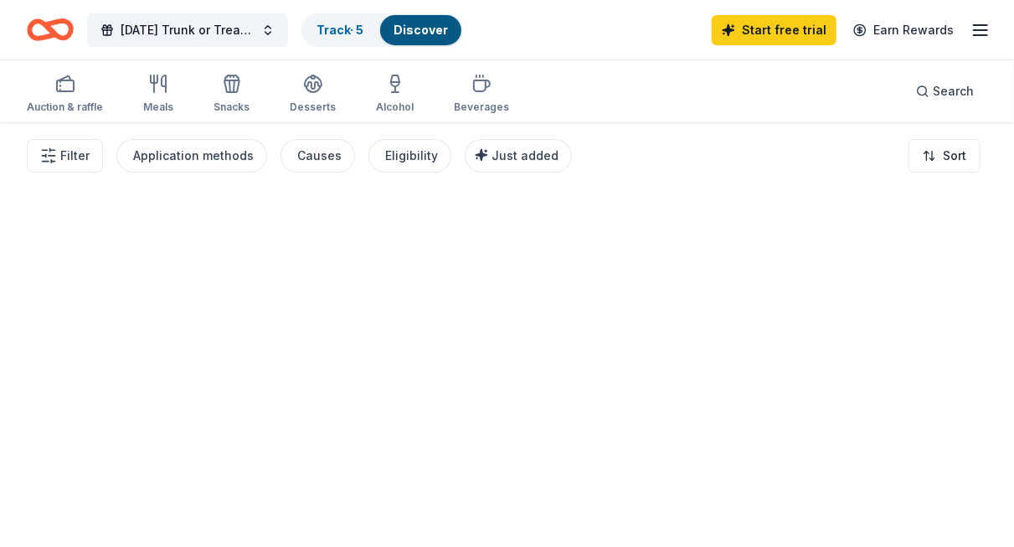
click at [206, 244] on div at bounding box center [507, 334] width 1014 height 425
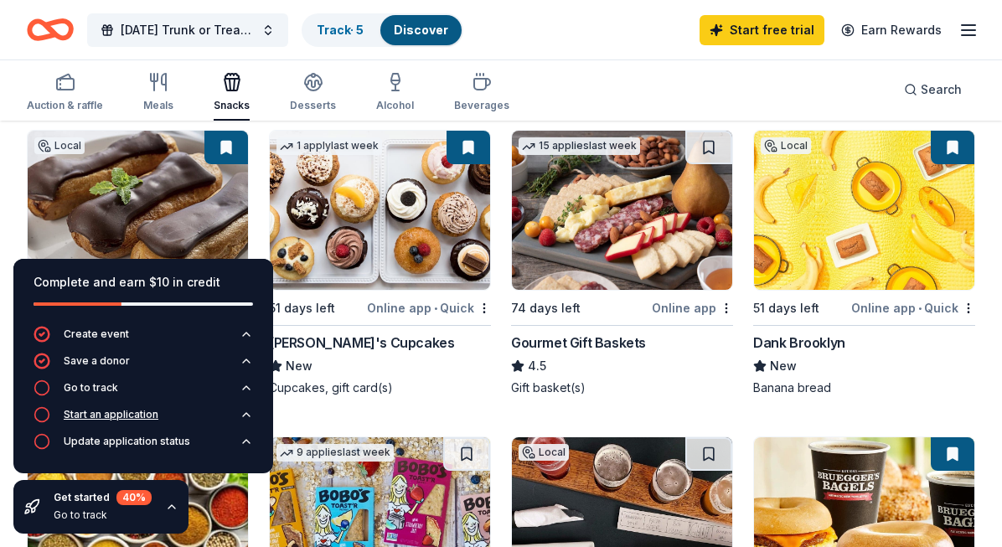
scroll to position [188, 0]
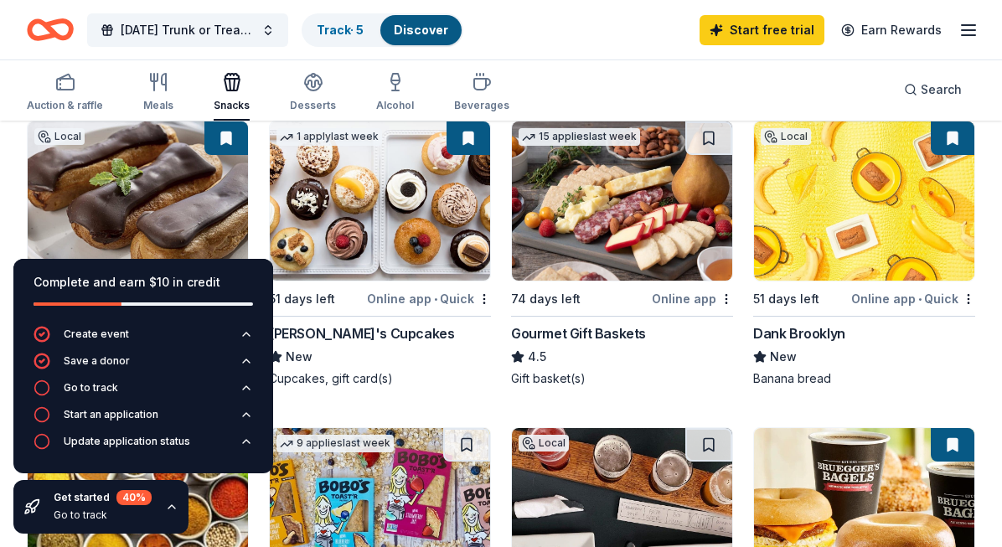
drag, startPoint x: 242, startPoint y: 410, endPoint x: 446, endPoint y: 358, distance: 210.2
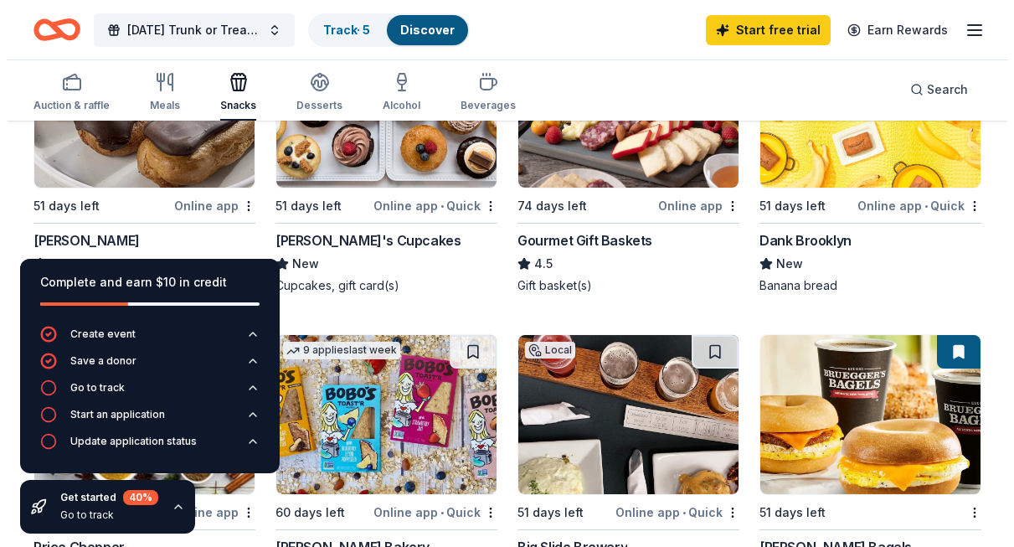
scroll to position [331, 0]
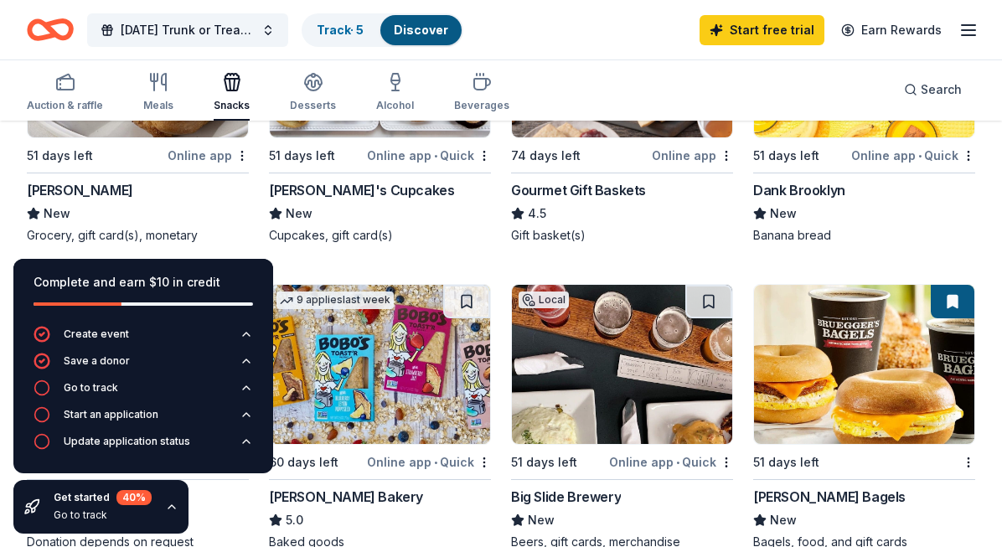
click at [54, 185] on div "[PERSON_NAME]" at bounding box center [80, 190] width 106 height 20
click at [218, 29] on span "Halloween Trunk or Treat & Party" at bounding box center [188, 30] width 134 height 20
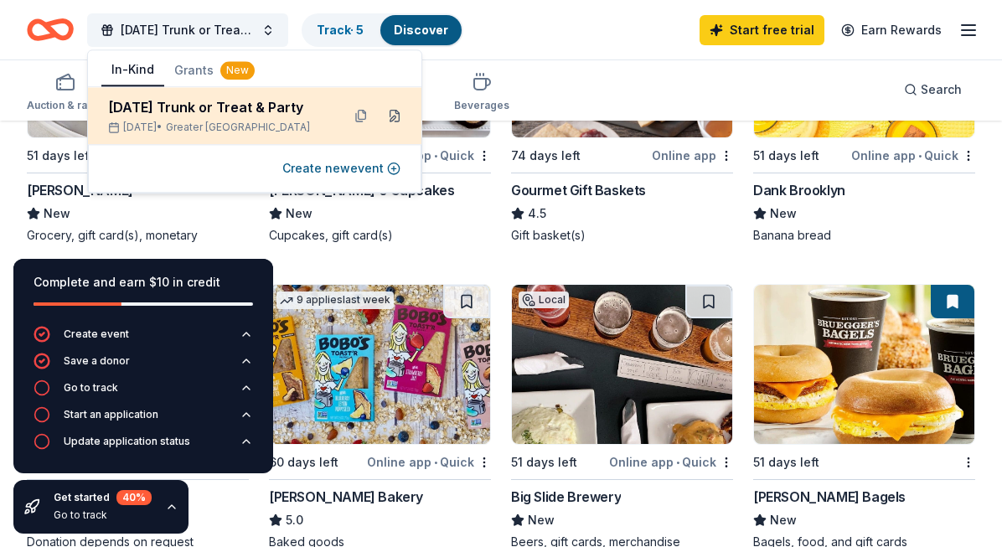
click at [394, 118] on button at bounding box center [394, 115] width 27 height 27
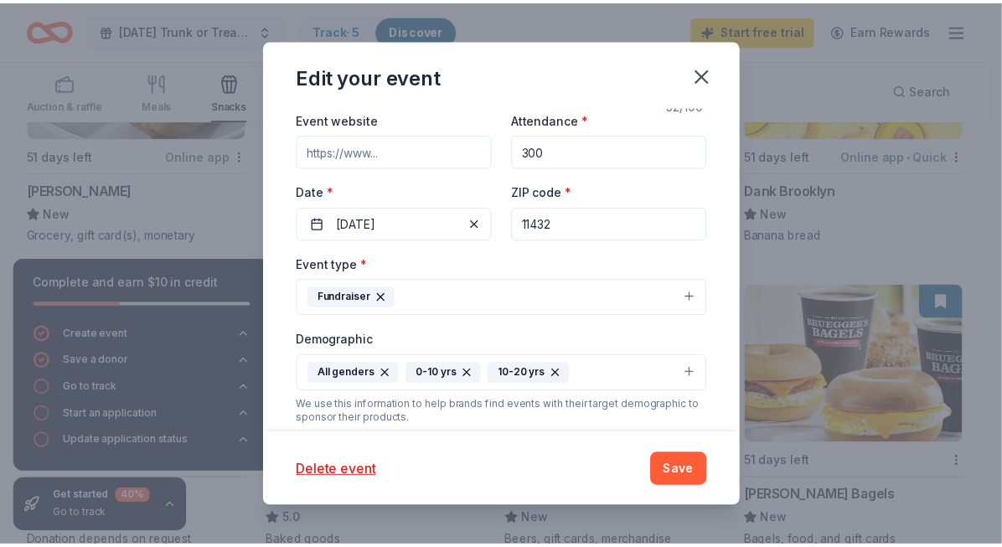
scroll to position [174, 0]
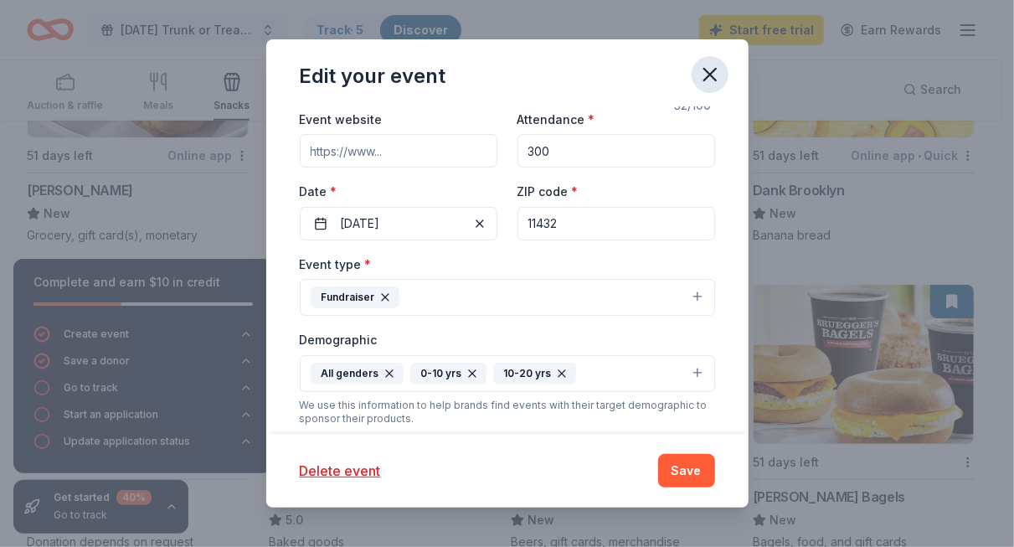
click at [708, 78] on icon "button" at bounding box center [709, 74] width 23 height 23
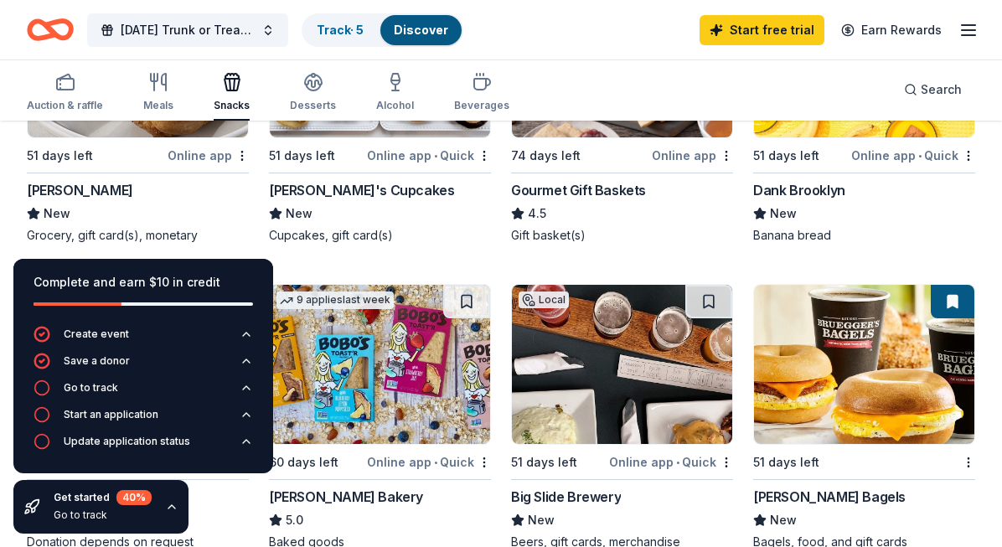
click at [665, 396] on img at bounding box center [622, 364] width 220 height 159
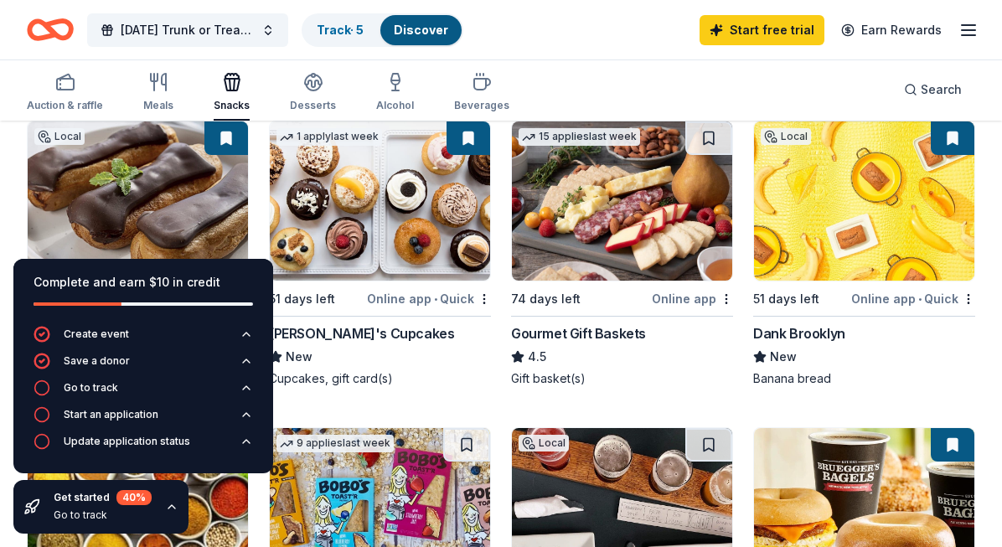
scroll to position [187, 0]
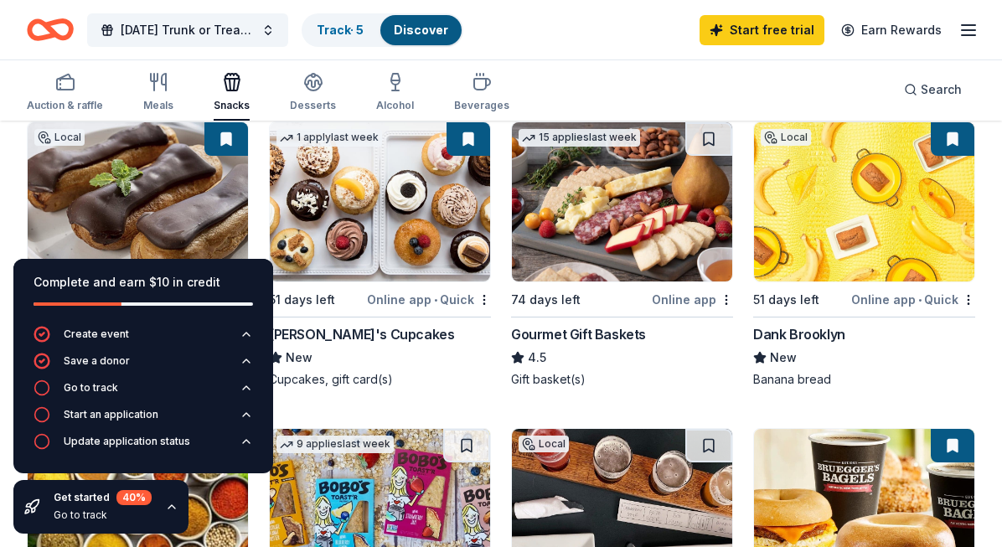
click at [164, 147] on img at bounding box center [138, 201] width 220 height 159
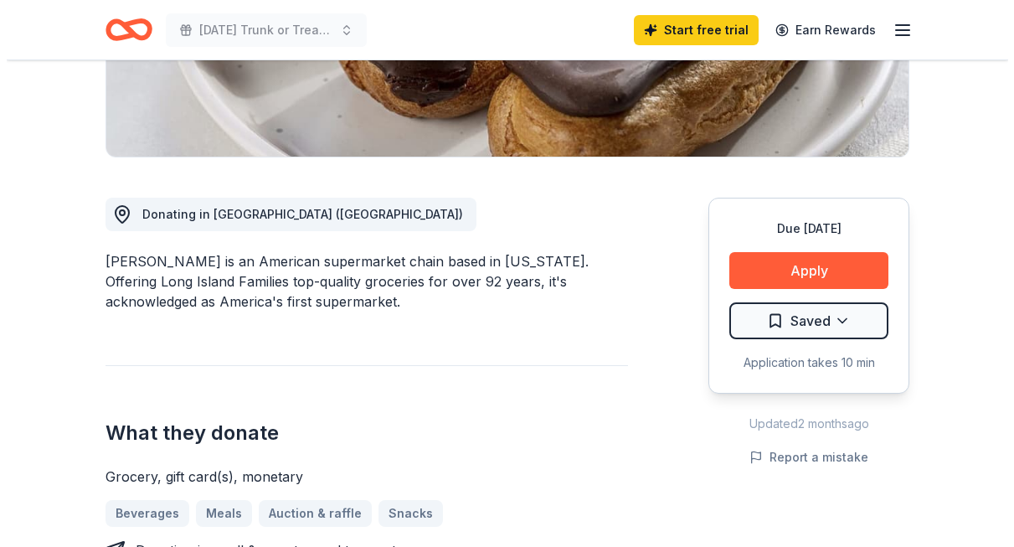
scroll to position [358, 0]
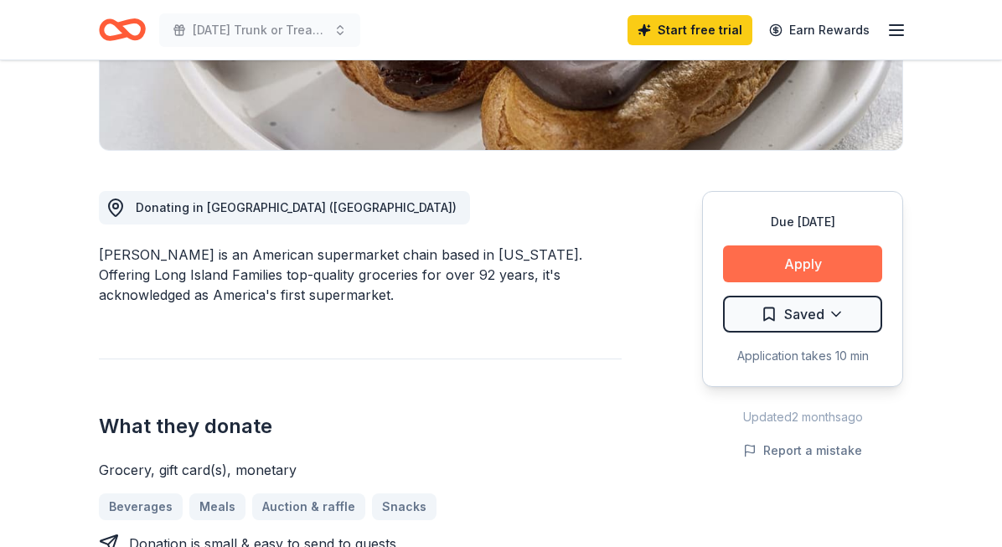
click at [792, 281] on button "Apply" at bounding box center [802, 263] width 159 height 37
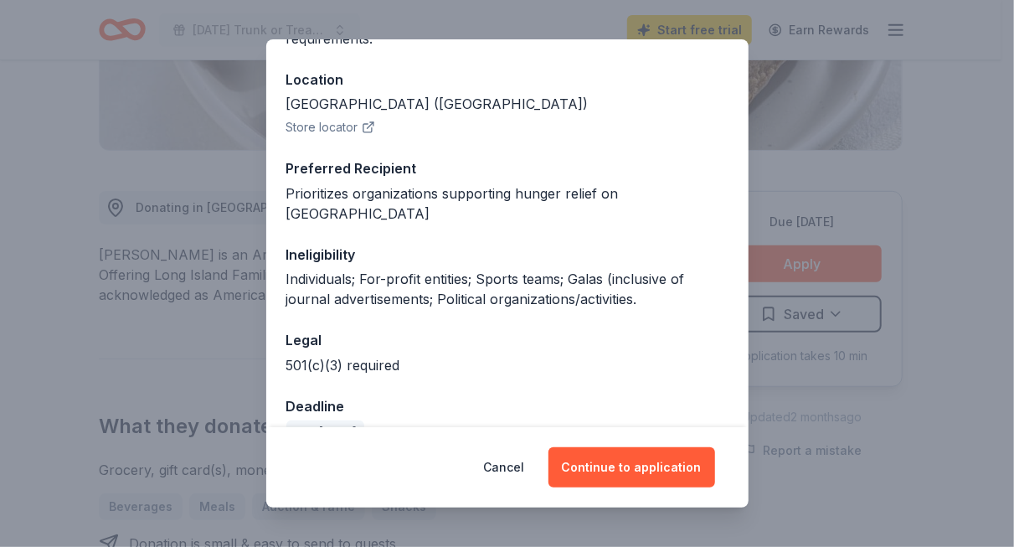
scroll to position [188, 0]
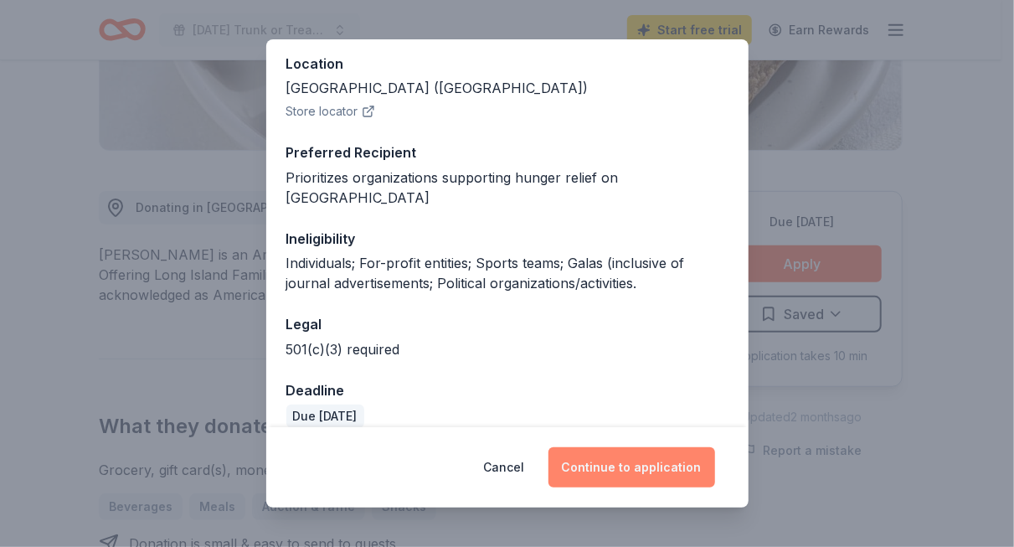
click at [677, 472] on button "Continue to application" at bounding box center [632, 467] width 167 height 40
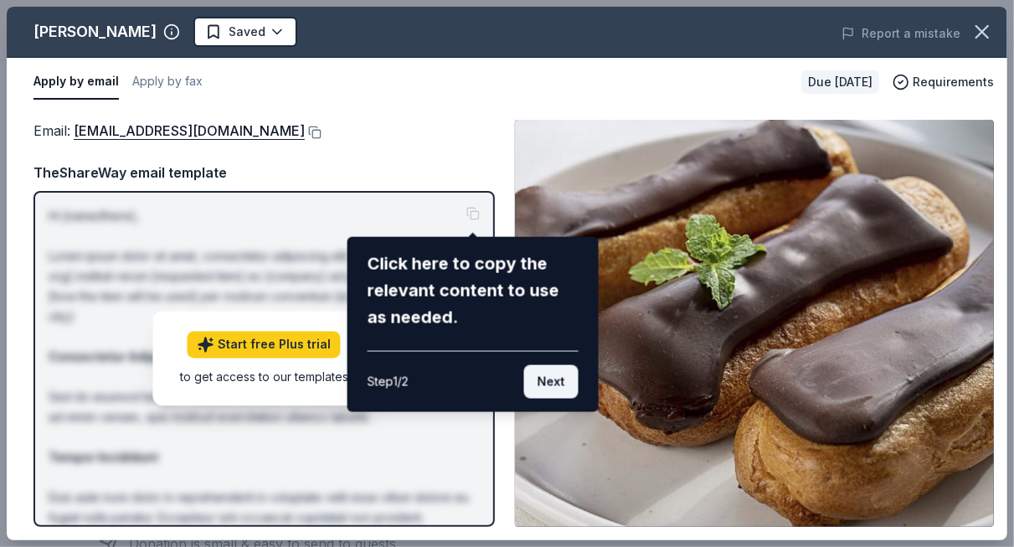
click at [564, 391] on button "Next" at bounding box center [551, 381] width 54 height 33
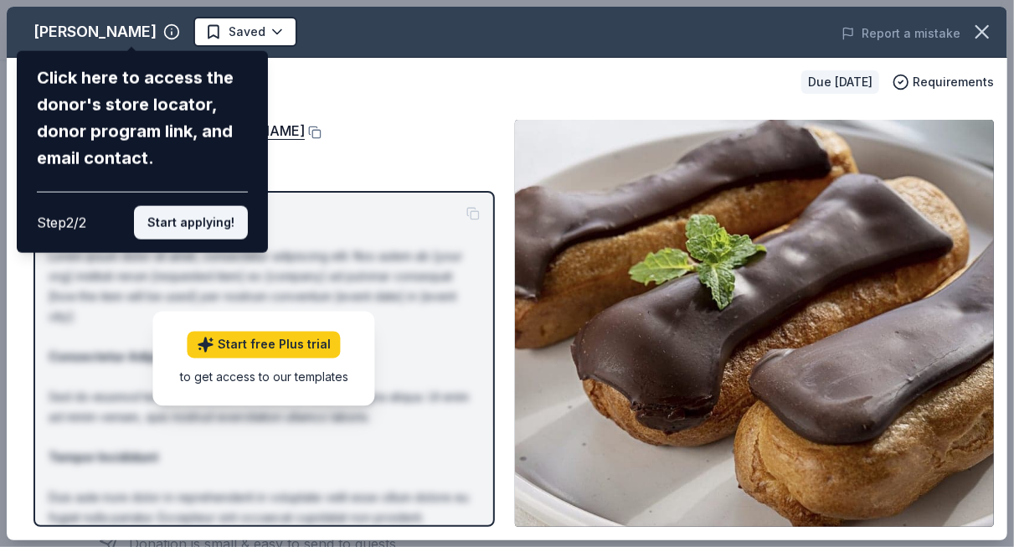
click at [206, 214] on button "Start applying!" at bounding box center [191, 222] width 114 height 33
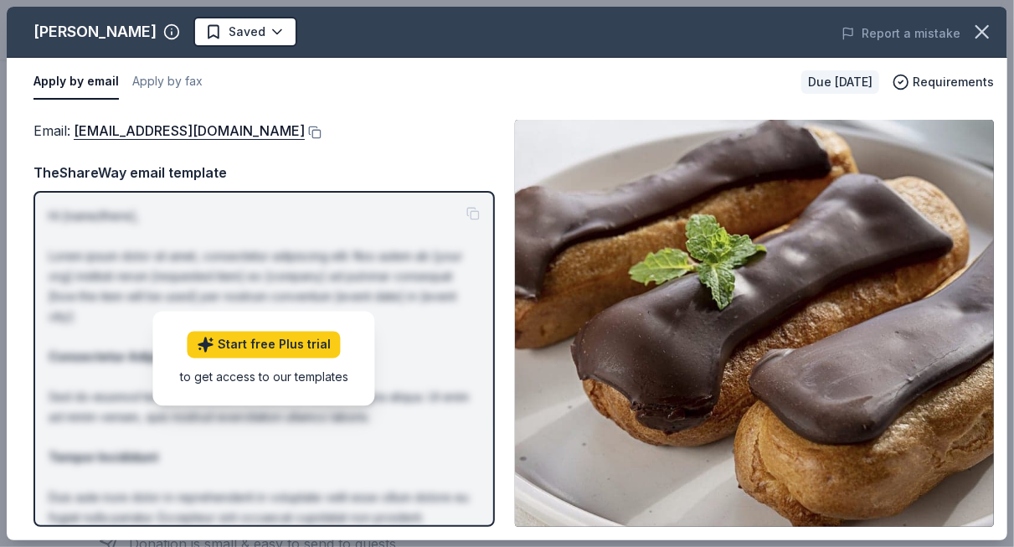
click at [469, 215] on p "Hi [name/there], Lorem ipsum dolor sit amet, consectetur adipiscing elit. Nos a…" at bounding box center [264, 467] width 431 height 523
click at [909, 34] on button "Report a mistake" at bounding box center [901, 33] width 119 height 20
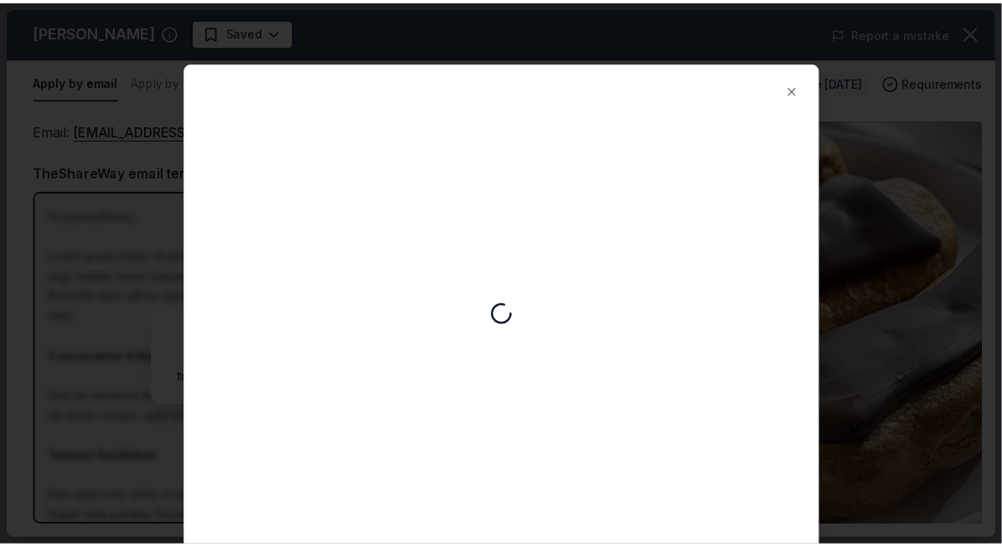
scroll to position [0, 0]
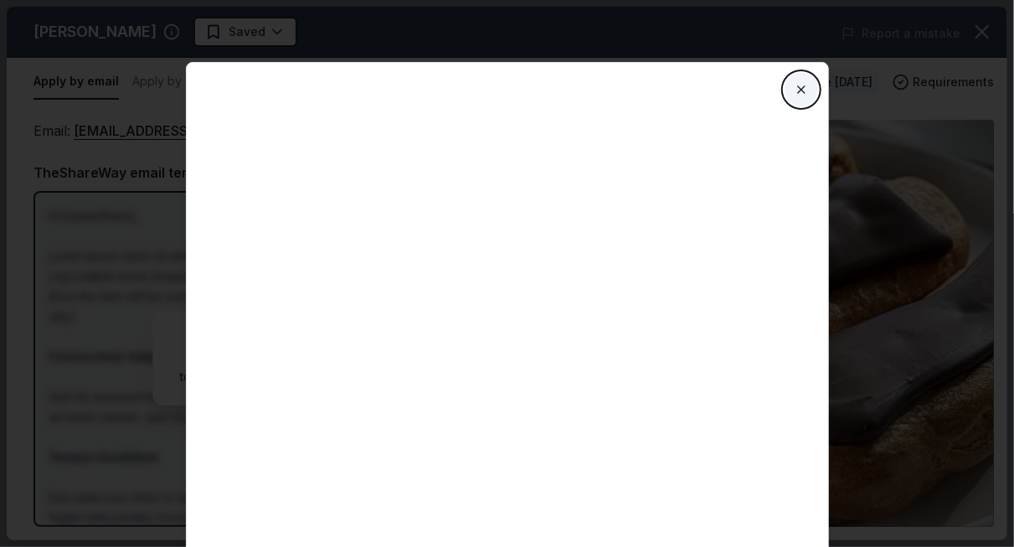
click at [801, 93] on button "Close" at bounding box center [801, 89] width 33 height 33
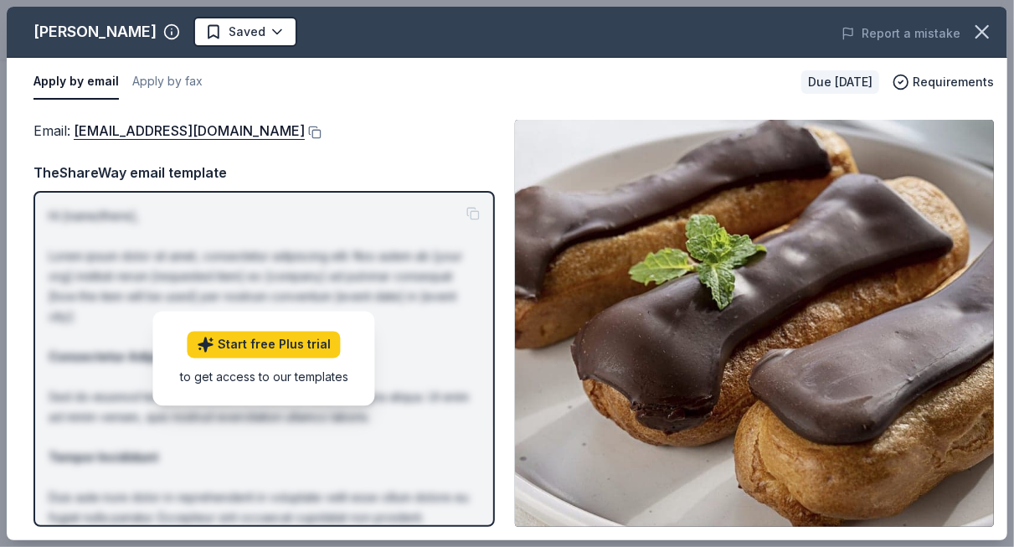
click at [77, 82] on button "Apply by email" at bounding box center [75, 81] width 85 height 35
click at [983, 34] on icon "button" at bounding box center [982, 31] width 23 height 23
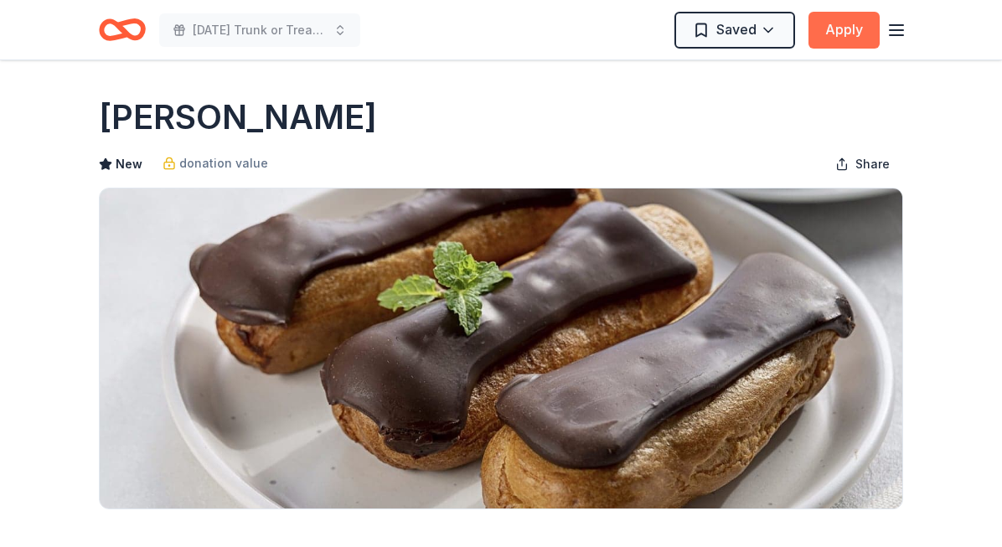
click at [822, 25] on button "Apply" at bounding box center [843, 30] width 71 height 37
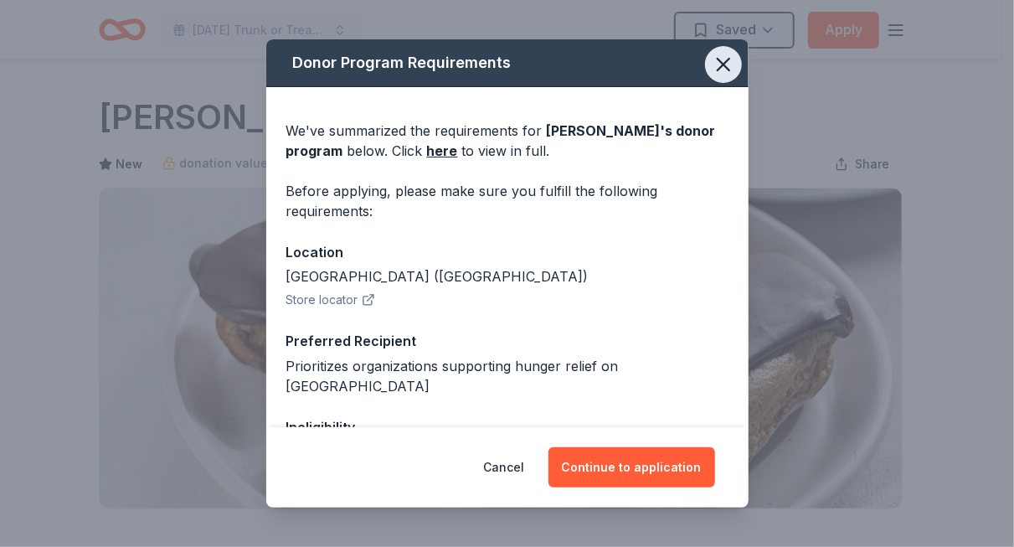
click at [712, 70] on icon "button" at bounding box center [723, 64] width 23 height 23
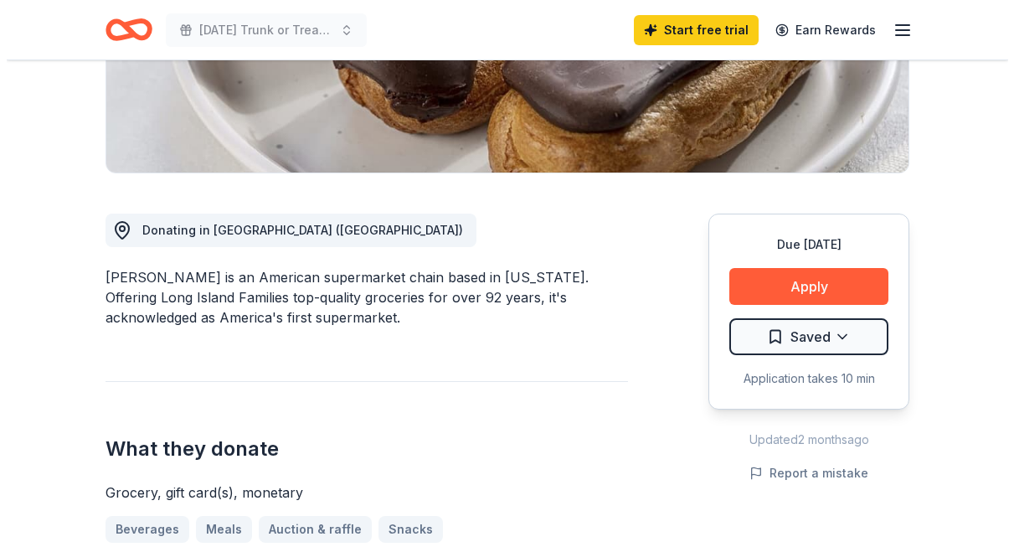
scroll to position [337, 0]
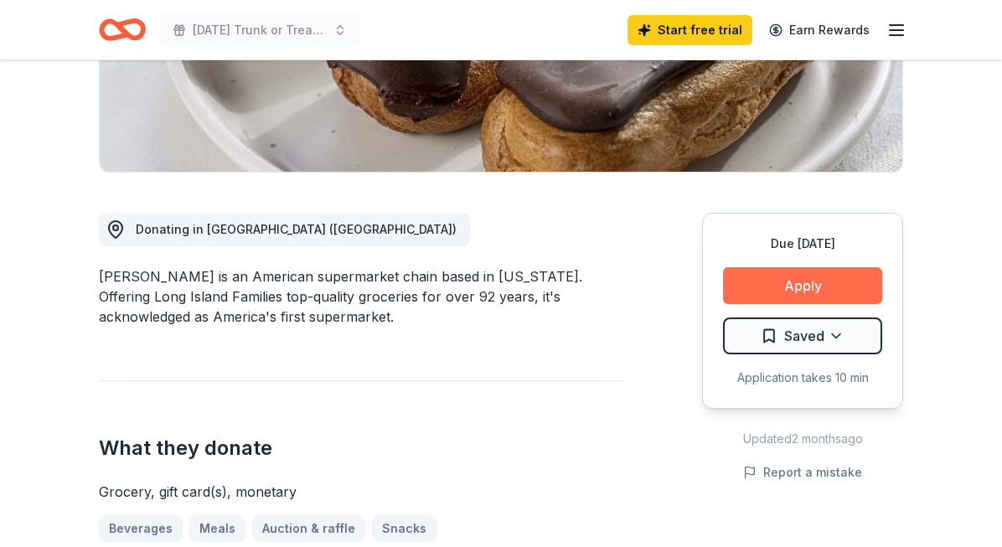
click at [770, 292] on button "Apply" at bounding box center [802, 285] width 159 height 37
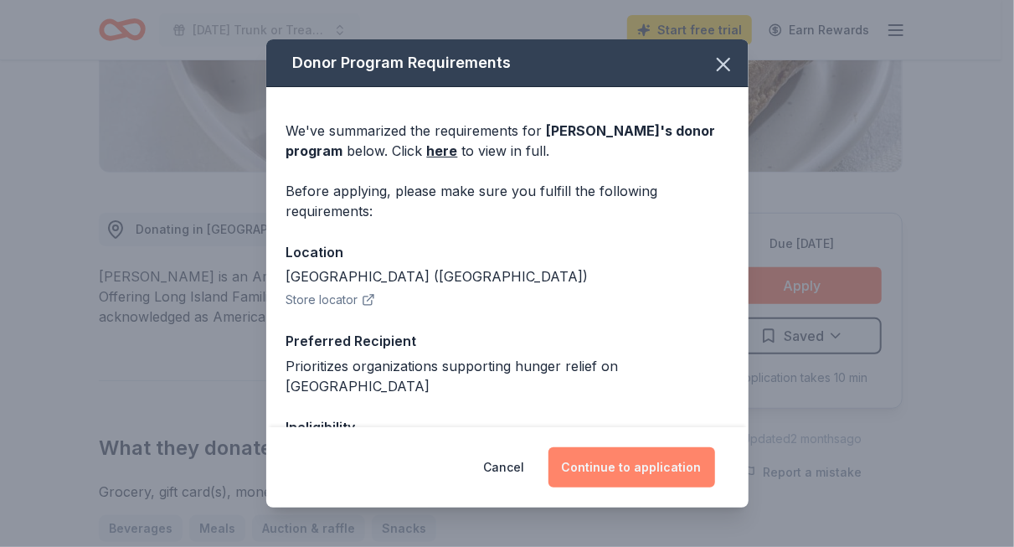
click at [626, 465] on button "Continue to application" at bounding box center [632, 467] width 167 height 40
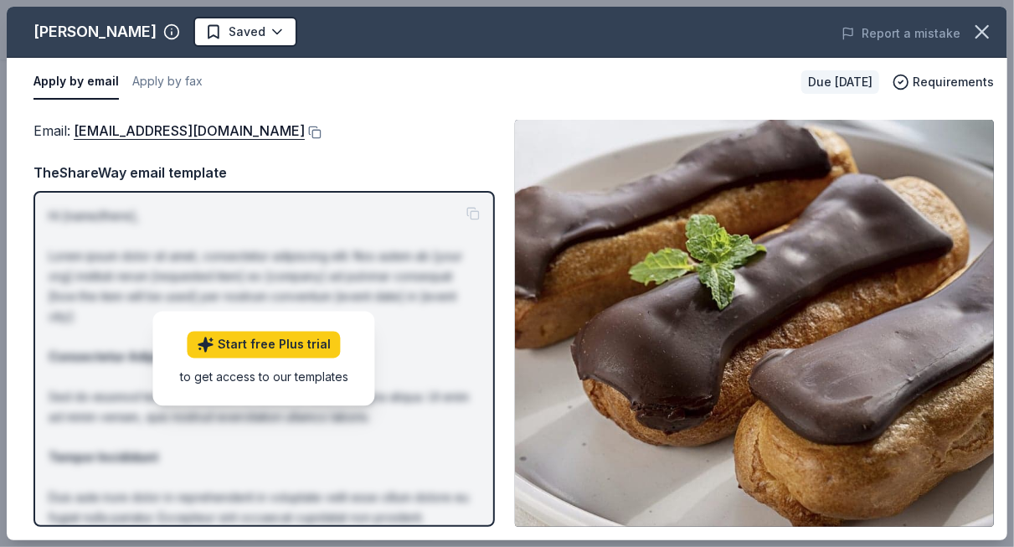
click at [474, 210] on p "Hi [name/there], Lorem ipsum dolor sit amet, consectetur adipiscing elit. Nos a…" at bounding box center [264, 467] width 431 height 523
click at [440, 166] on div "TheShareWay email template" at bounding box center [263, 173] width 461 height 22
click at [305, 127] on button at bounding box center [313, 132] width 17 height 13
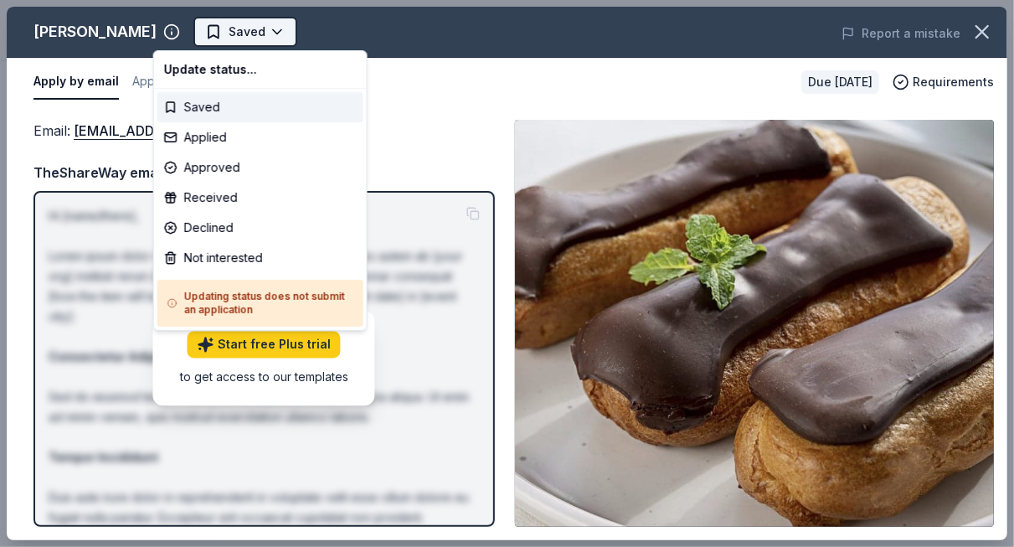
click at [217, 33] on body "Halloween Trunk or Treat & Party Saved Apply Due in 51 days Share King Kullen N…" at bounding box center [501, 273] width 1002 height 547
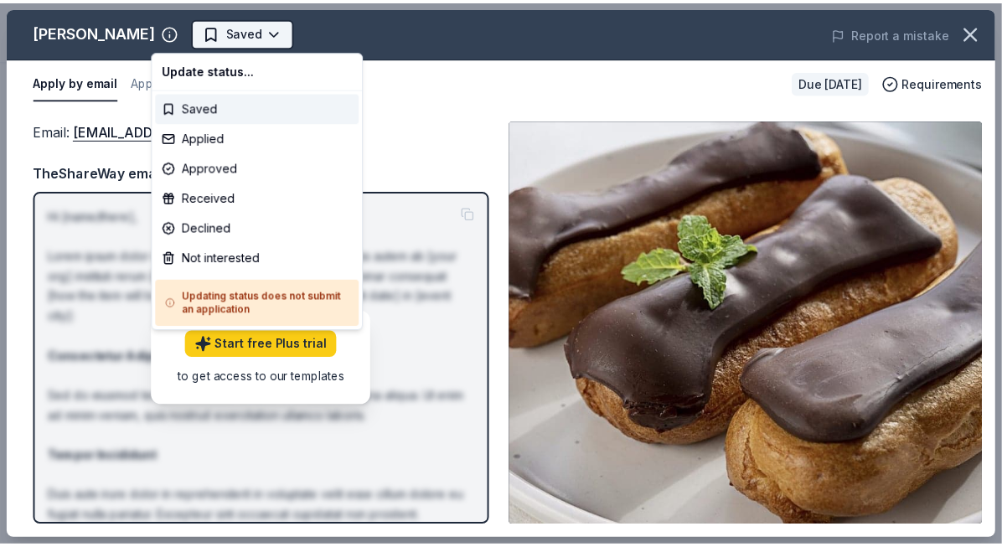
scroll to position [0, 0]
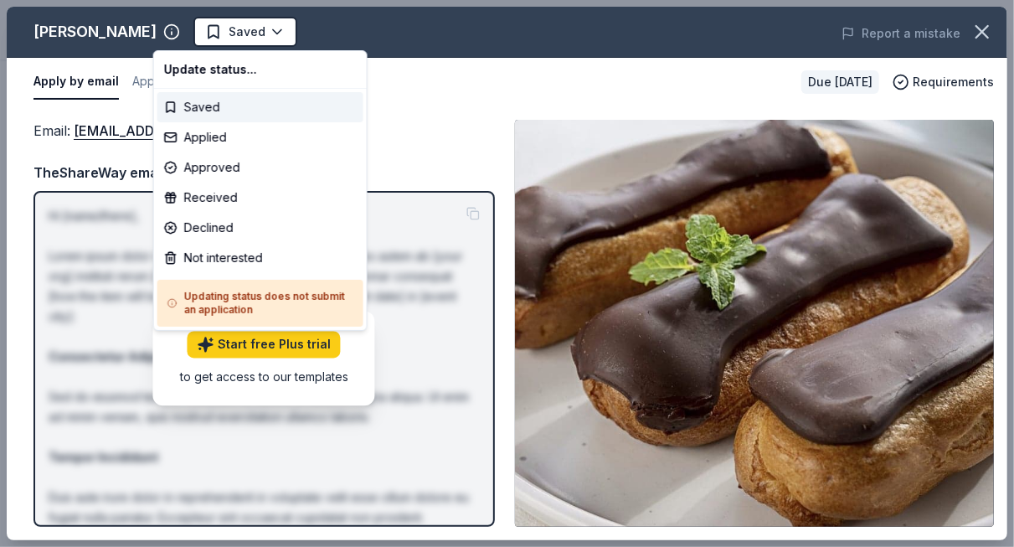
click at [548, 110] on html "Halloween Trunk or Treat & Party Saved Apply Due in 51 days Share King Kullen N…" at bounding box center [507, 273] width 1014 height 547
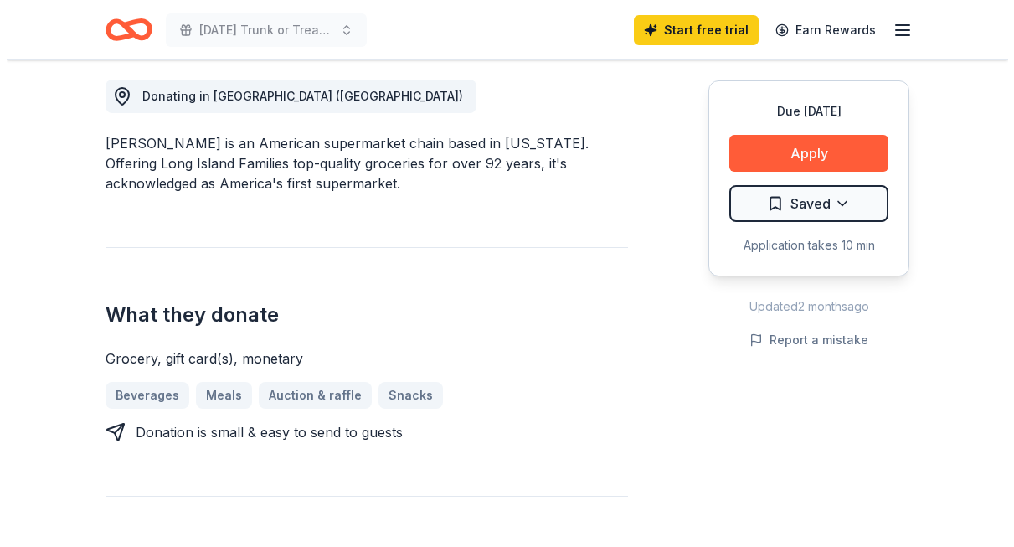
scroll to position [463, 0]
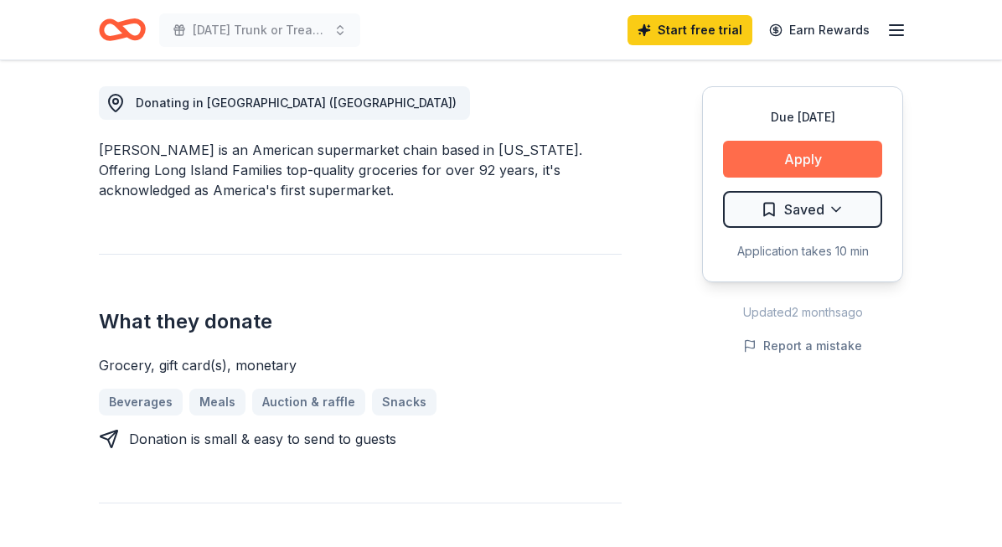
click at [832, 154] on button "Apply" at bounding box center [802, 159] width 159 height 37
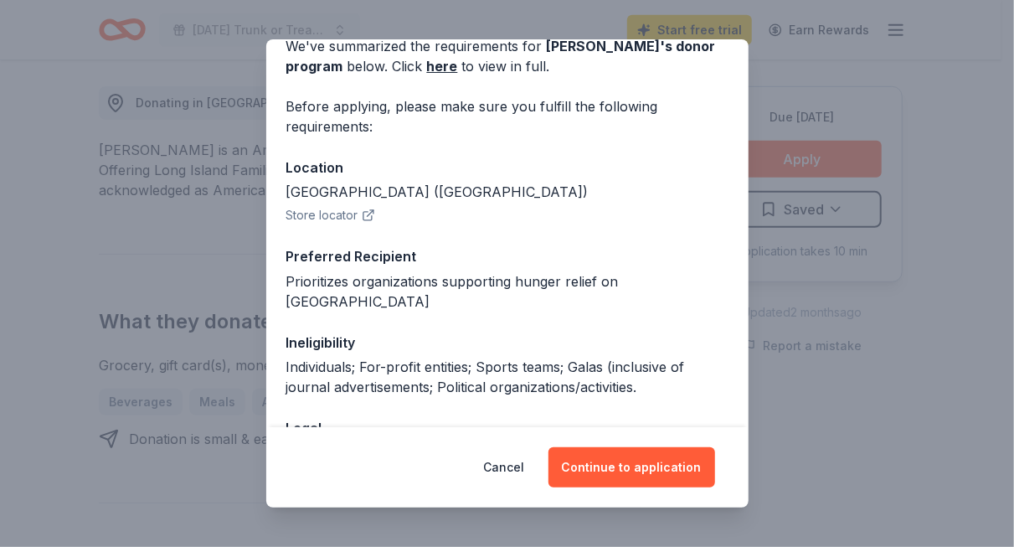
scroll to position [0, 0]
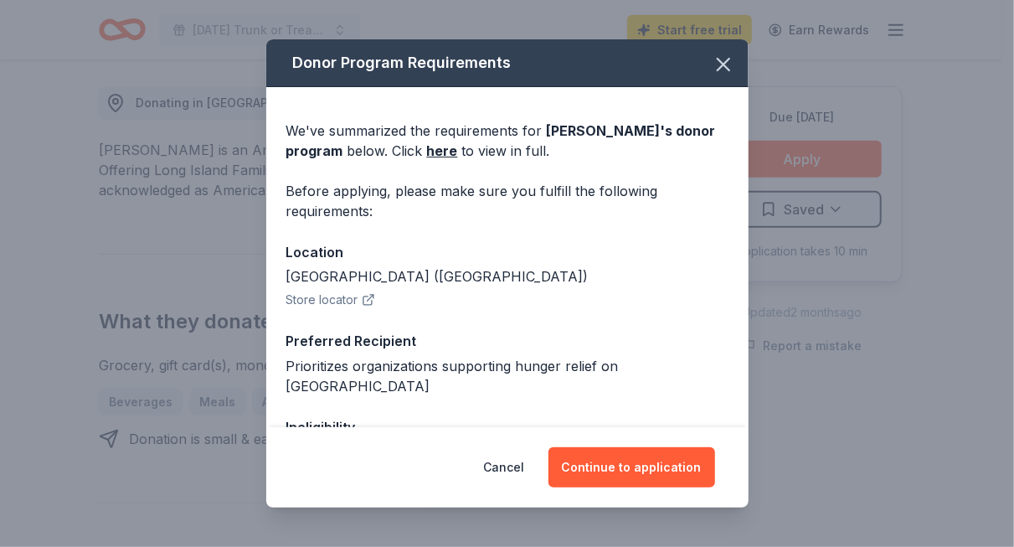
click at [356, 300] on button "Store locator" at bounding box center [330, 300] width 89 height 20
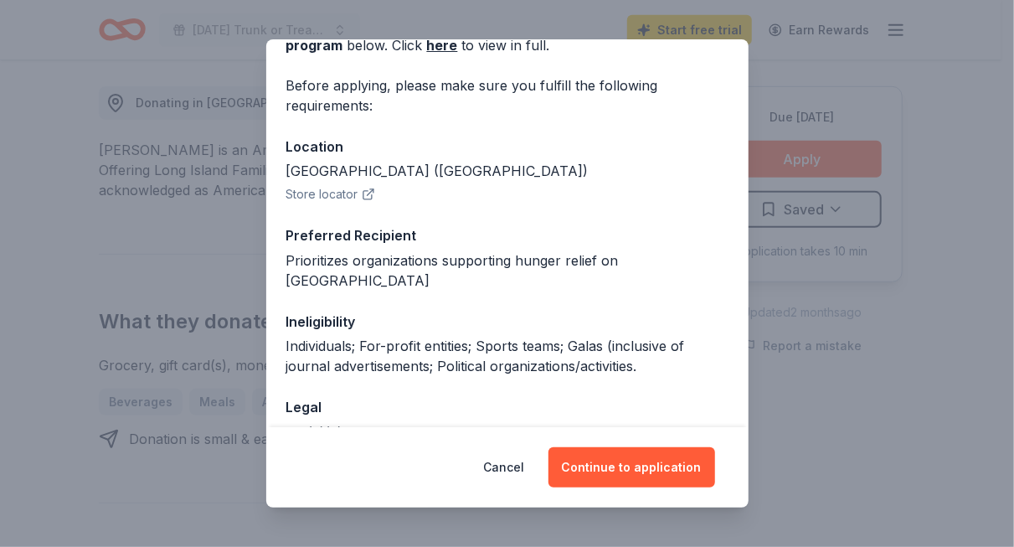
scroll to position [188, 0]
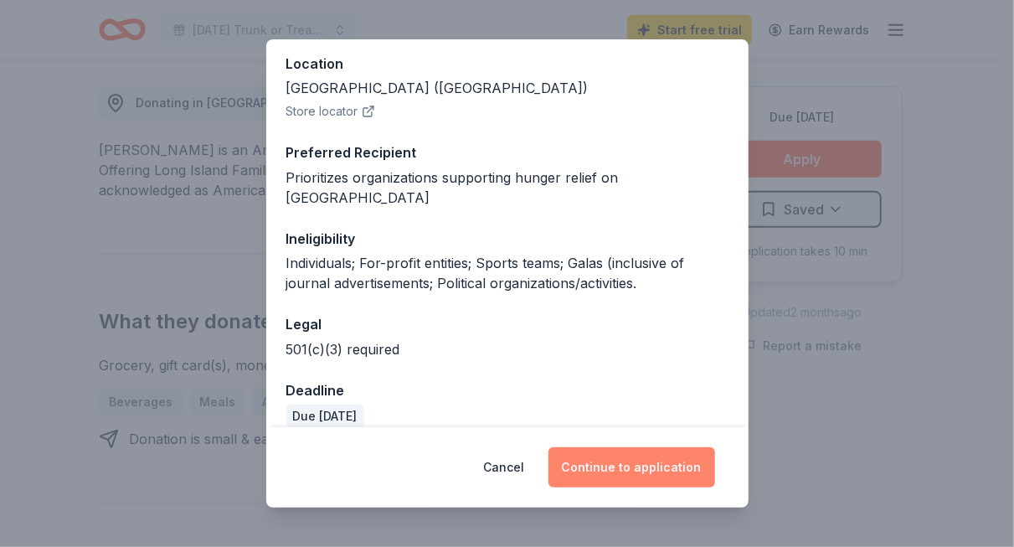
click at [643, 477] on button "Continue to application" at bounding box center [632, 467] width 167 height 40
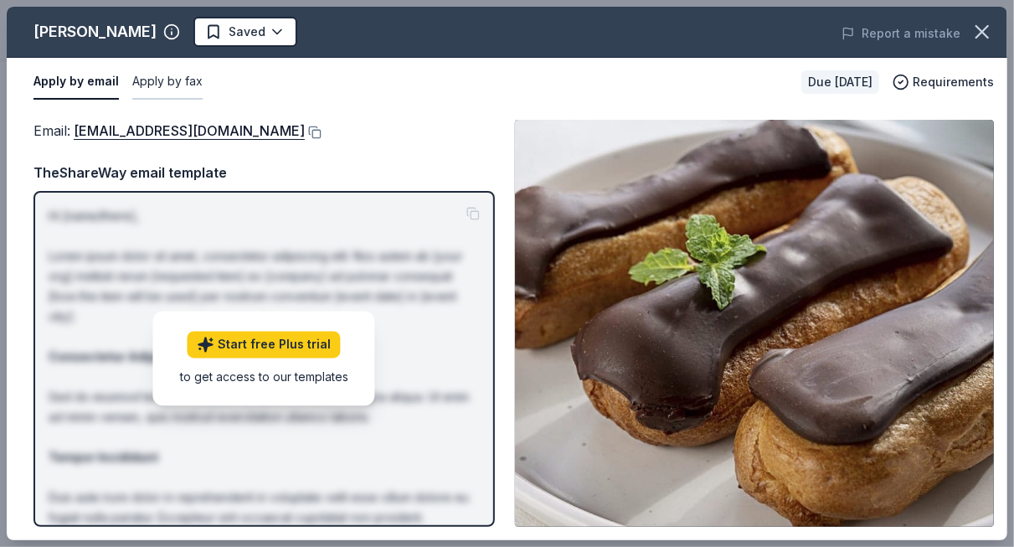
click at [185, 82] on button "Apply by fax" at bounding box center [167, 81] width 70 height 35
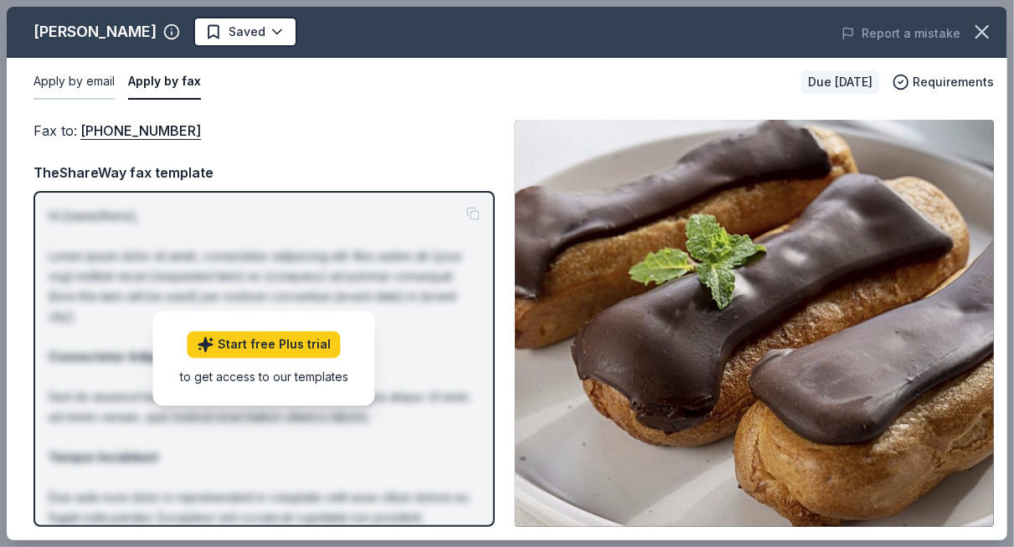
click at [40, 80] on button "Apply by email" at bounding box center [73, 81] width 81 height 35
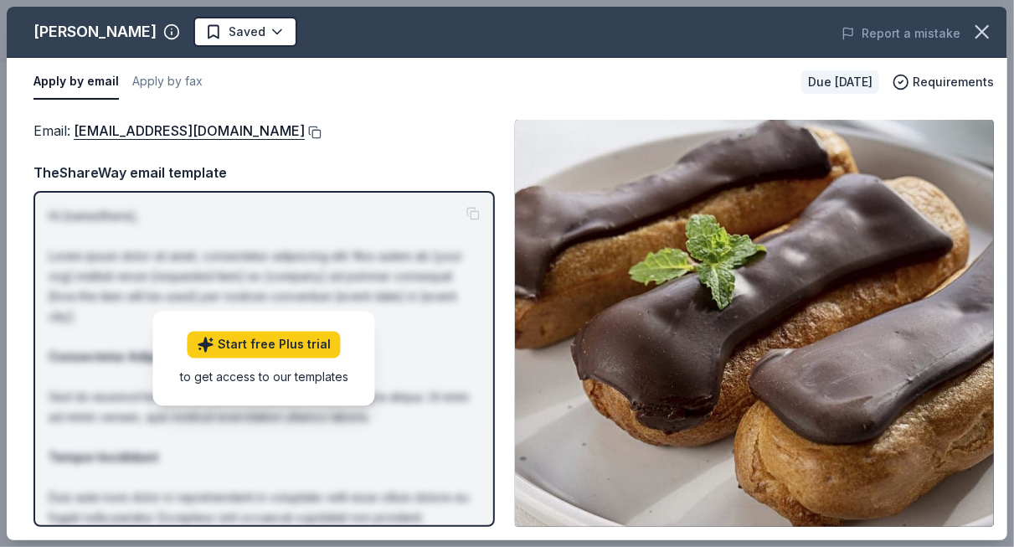
click at [305, 131] on button at bounding box center [313, 132] width 17 height 13
click at [284, 352] on link "Start free Plus trial" at bounding box center [264, 345] width 153 height 27
click at [244, 342] on link "Start free Plus trial" at bounding box center [264, 345] width 153 height 27
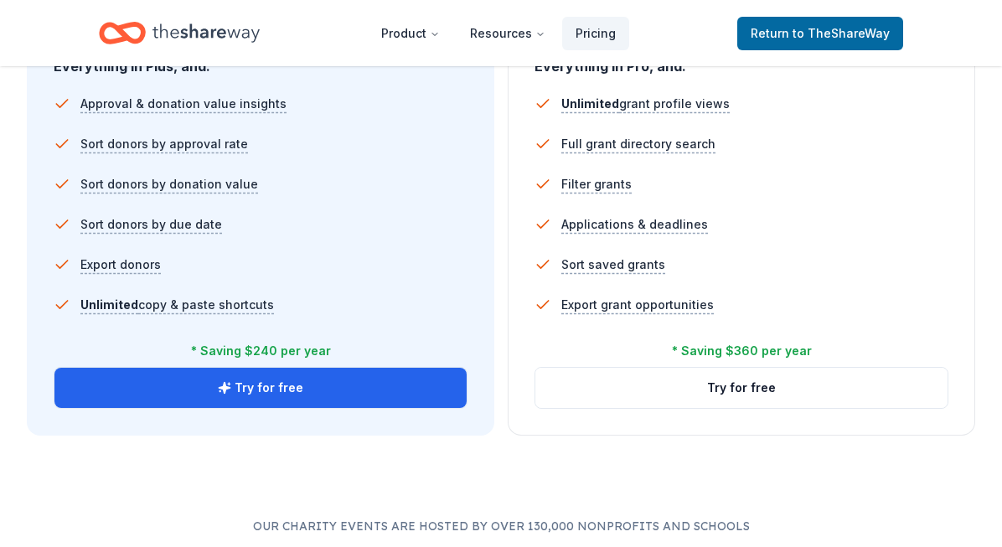
scroll to position [1142, 0]
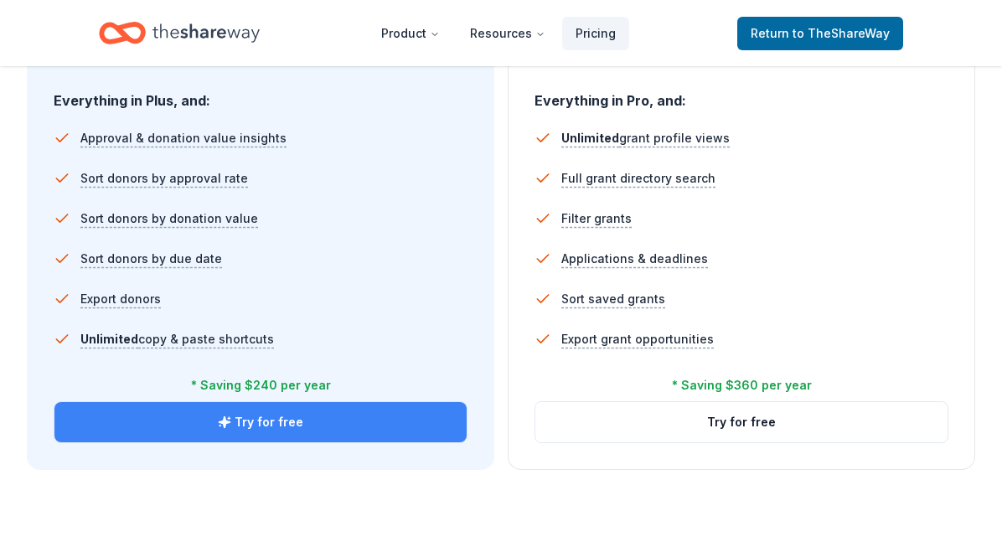
click at [405, 410] on button "Try for free" at bounding box center [260, 422] width 412 height 40
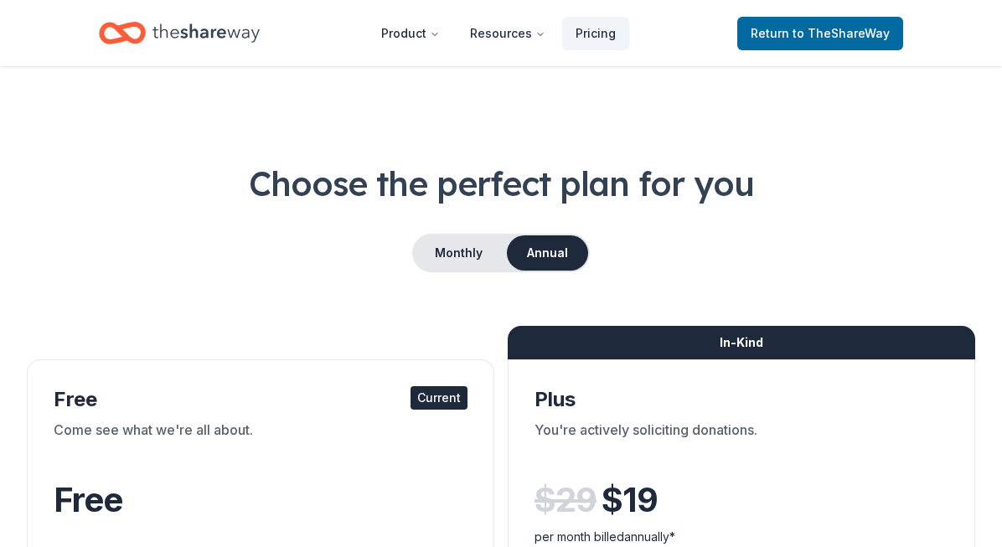
click at [474, 250] on button "Monthly" at bounding box center [459, 252] width 90 height 35
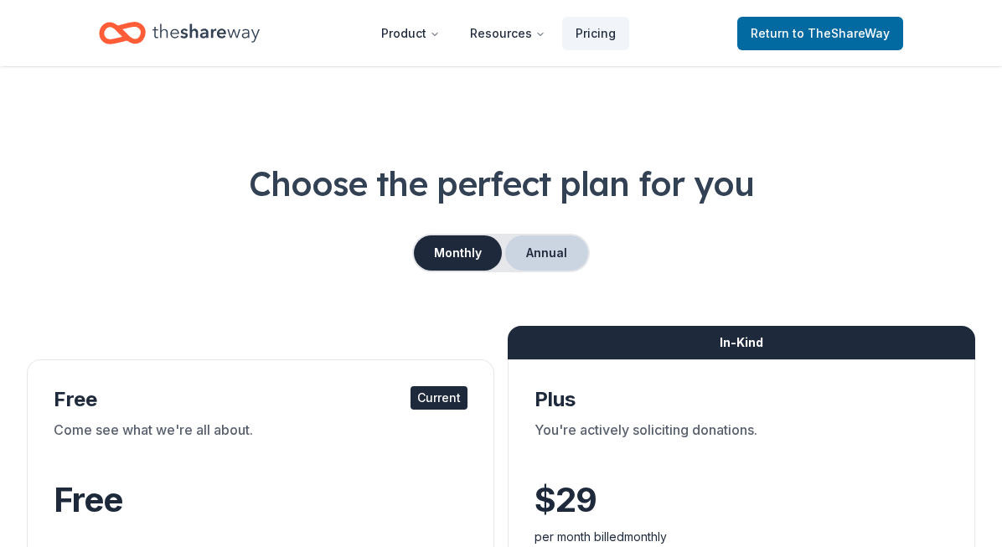
click at [543, 256] on button "Annual" at bounding box center [546, 252] width 83 height 35
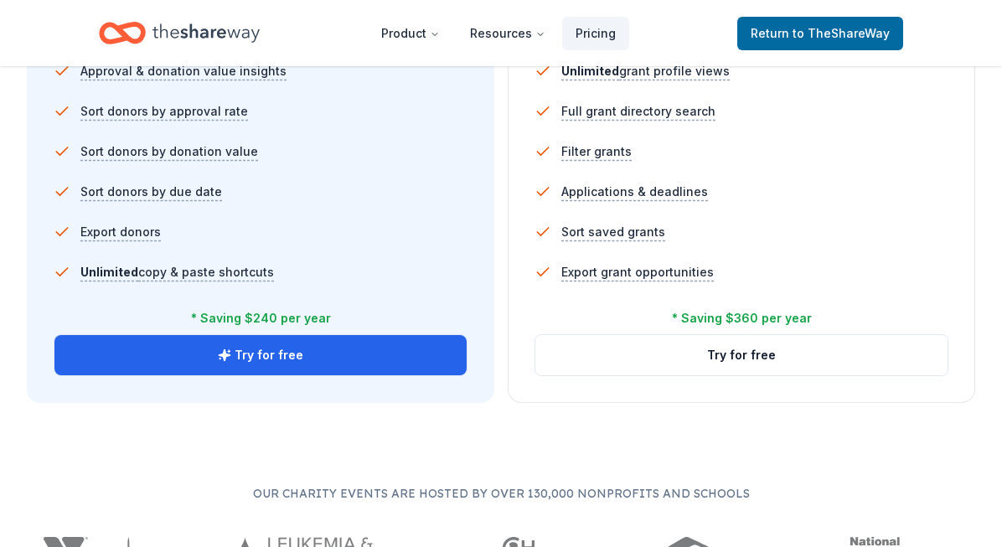
scroll to position [1194, 0]
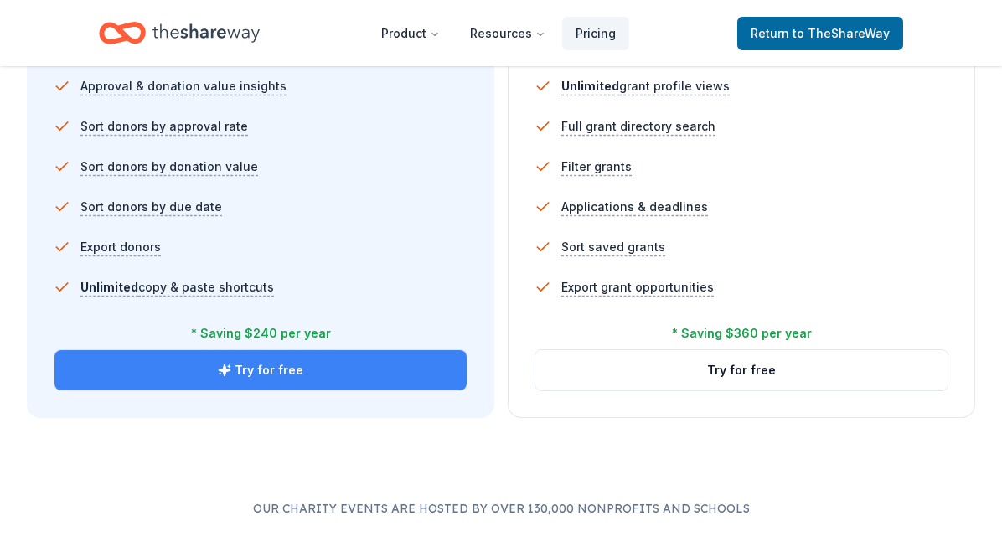
click at [317, 371] on button "Try for free" at bounding box center [260, 370] width 412 height 40
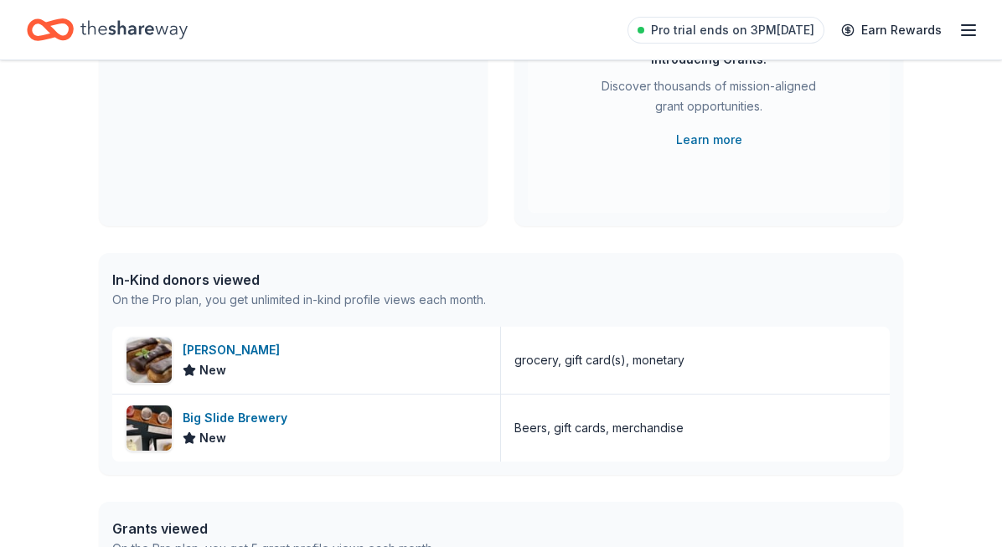
scroll to position [250, 0]
click at [219, 343] on div "[PERSON_NAME]" at bounding box center [235, 349] width 104 height 20
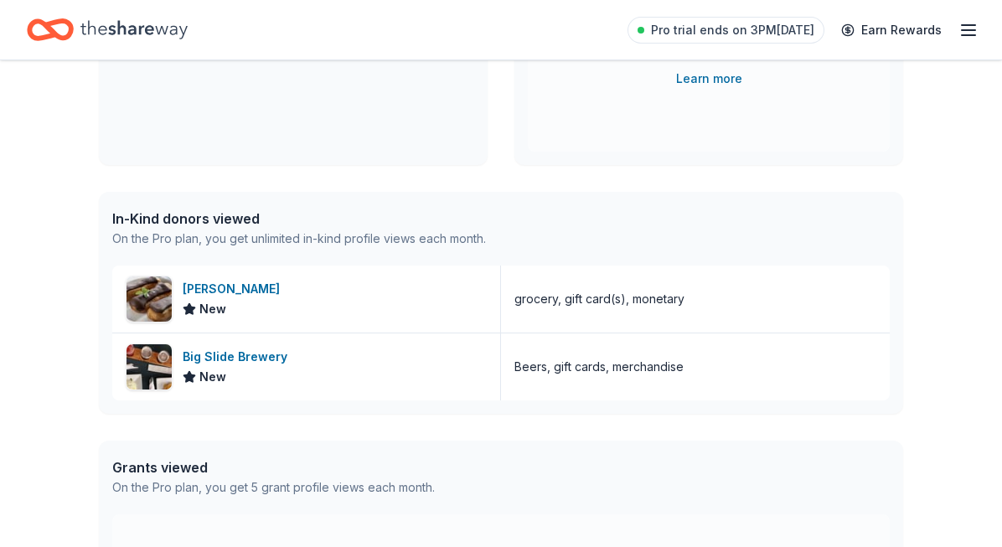
scroll to position [0, 0]
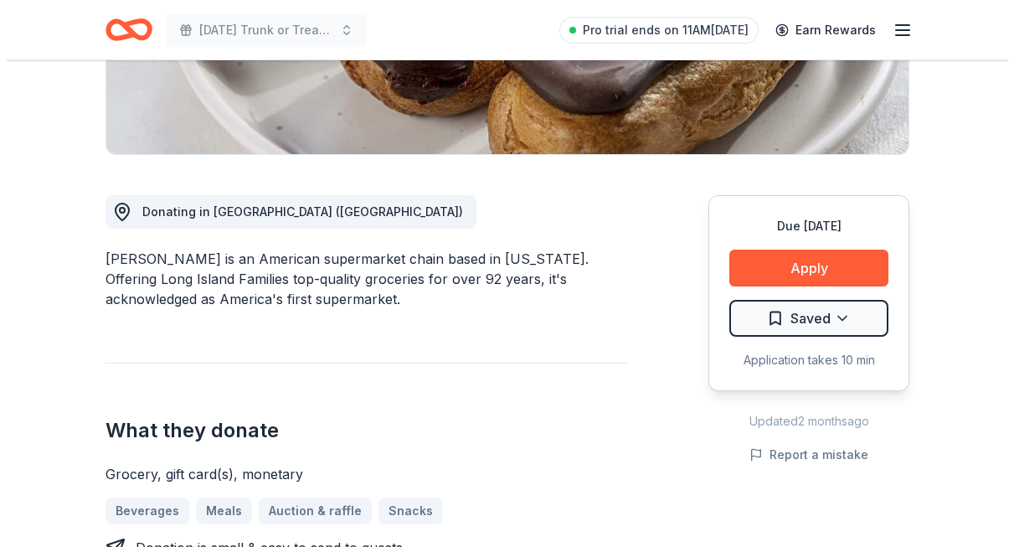
scroll to position [361, 0]
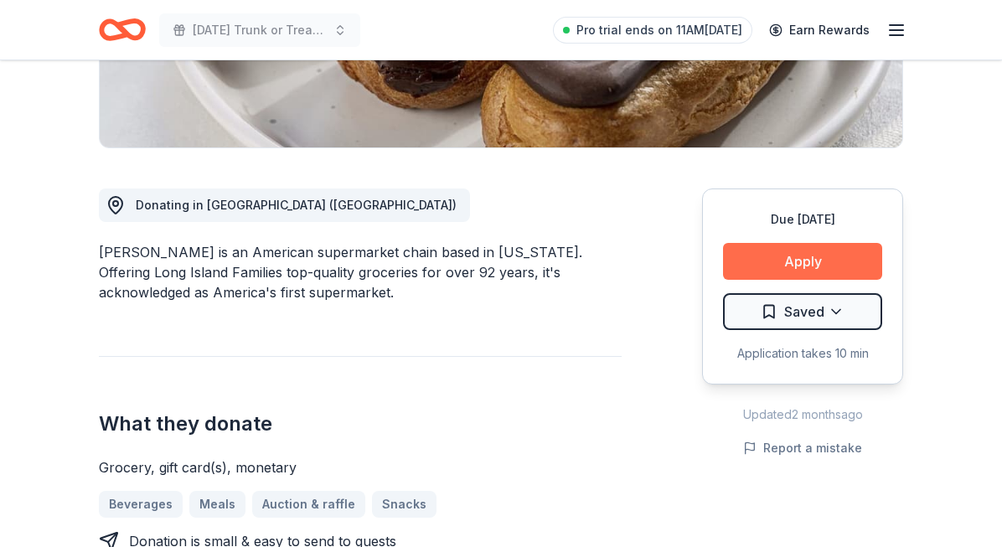
click at [804, 257] on button "Apply" at bounding box center [802, 261] width 159 height 37
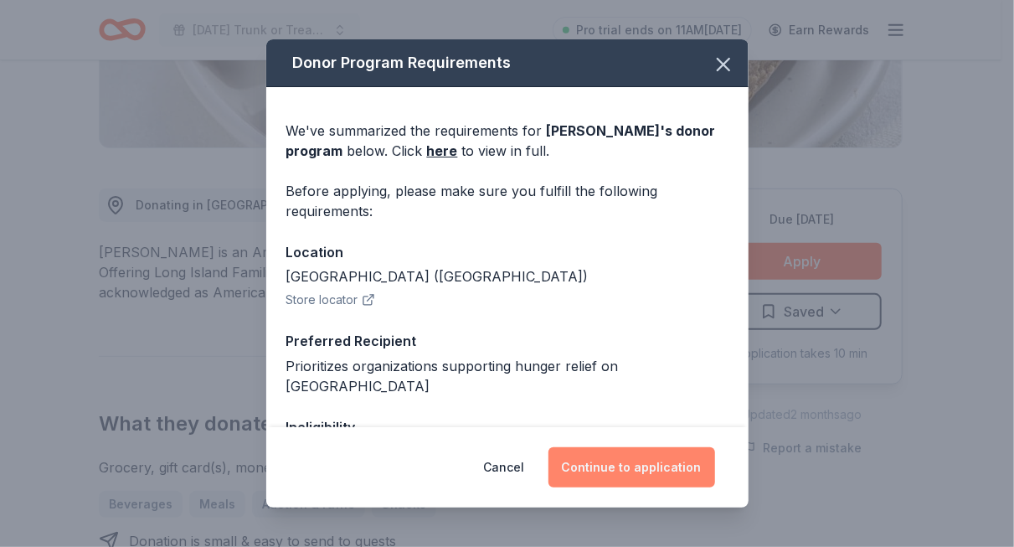
click at [657, 456] on button "Continue to application" at bounding box center [632, 467] width 167 height 40
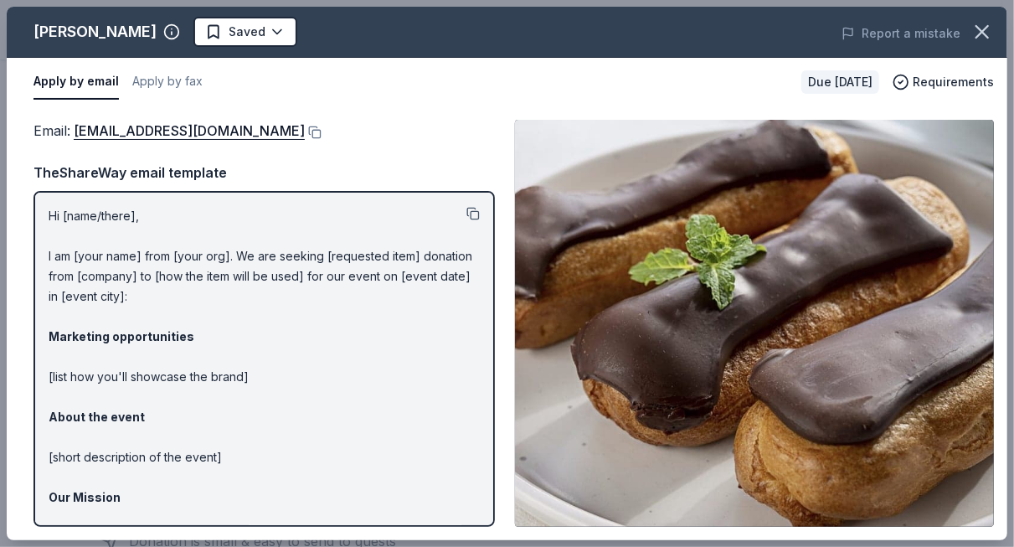
click at [466, 215] on button at bounding box center [472, 213] width 13 height 13
click at [305, 126] on button at bounding box center [313, 132] width 17 height 13
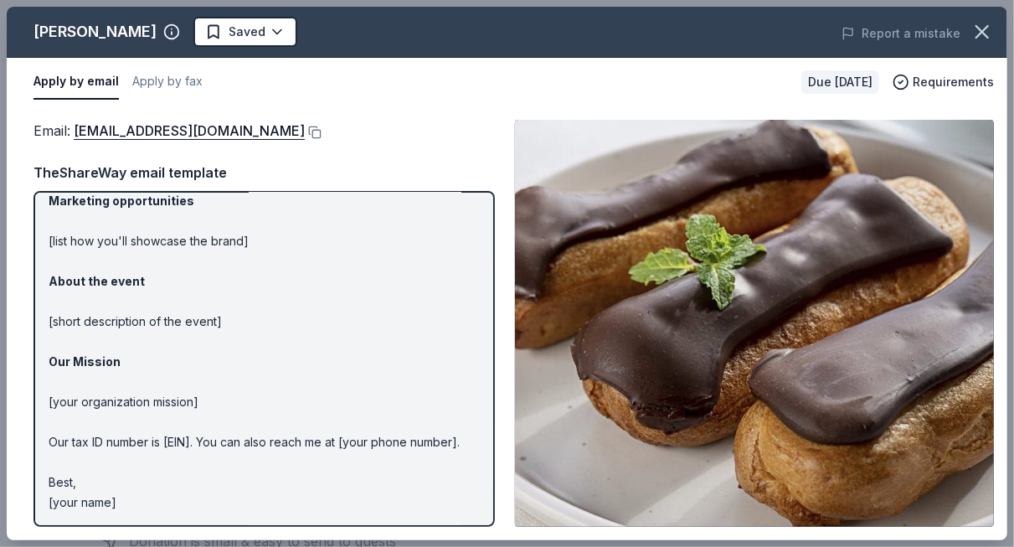
scroll to position [0, 0]
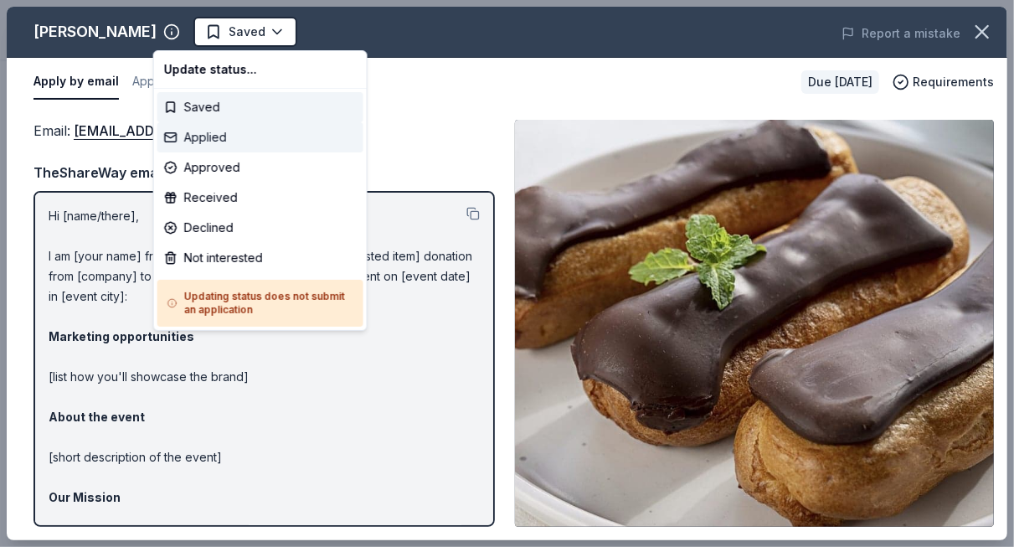
click at [193, 130] on div "Applied" at bounding box center [260, 137] width 206 height 30
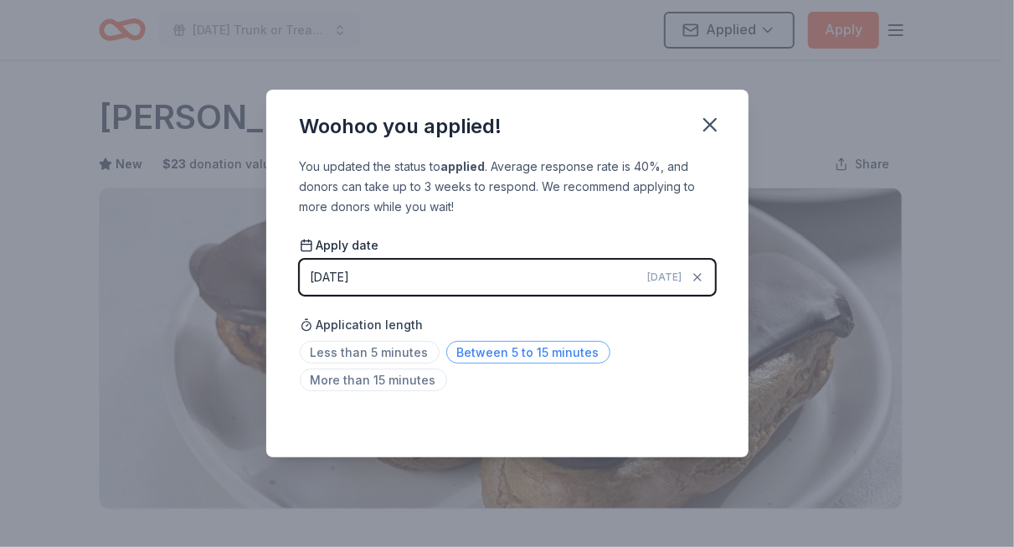
click at [461, 350] on span "Between 5 to 15 minutes" at bounding box center [528, 352] width 164 height 23
click at [717, 117] on icon "button" at bounding box center [709, 124] width 23 height 23
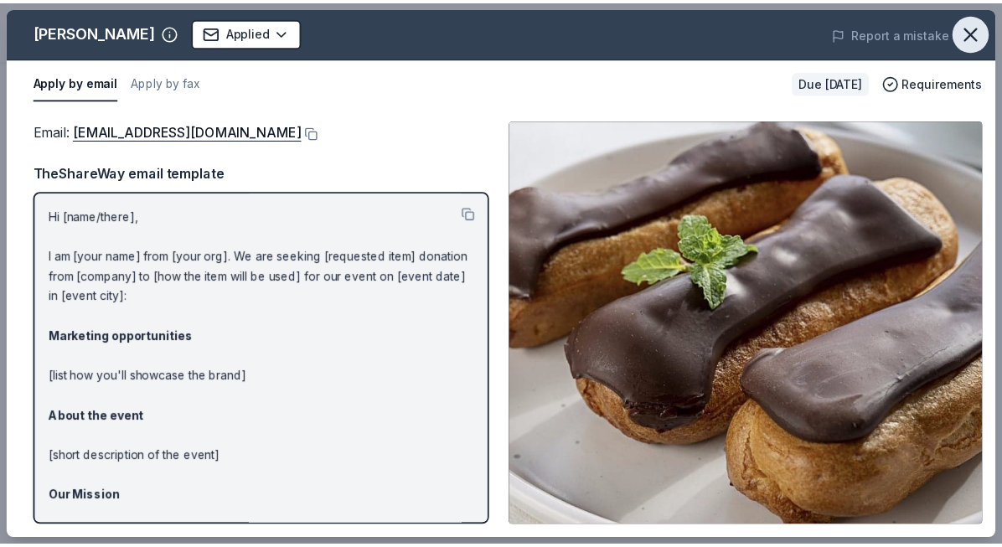
scroll to position [463, 0]
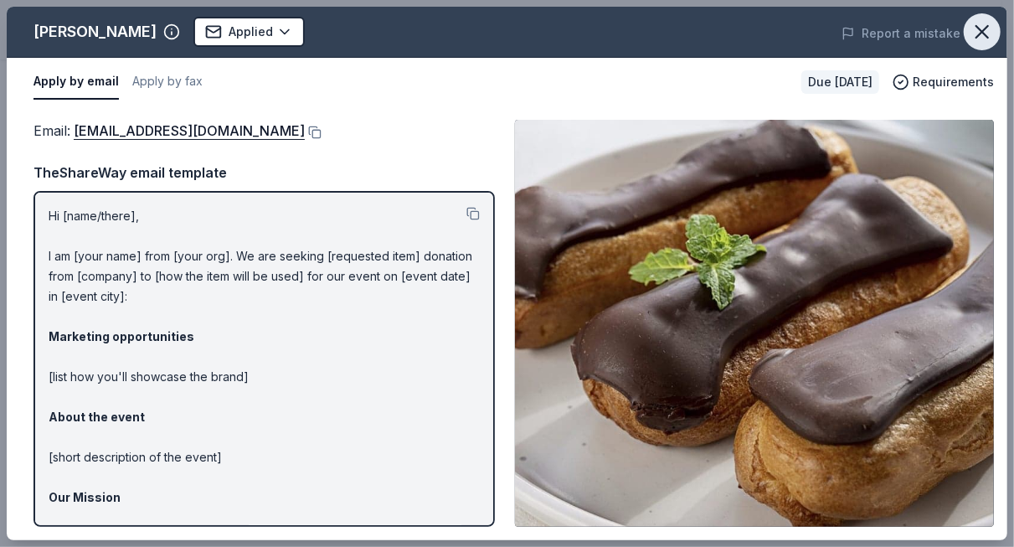
click at [971, 32] on icon "button" at bounding box center [982, 31] width 23 height 23
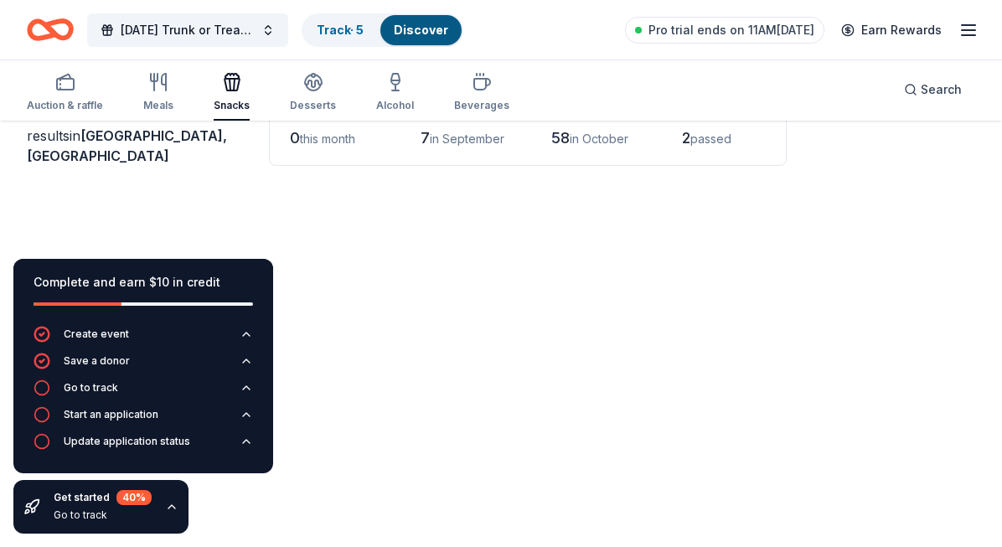
scroll to position [187, 0]
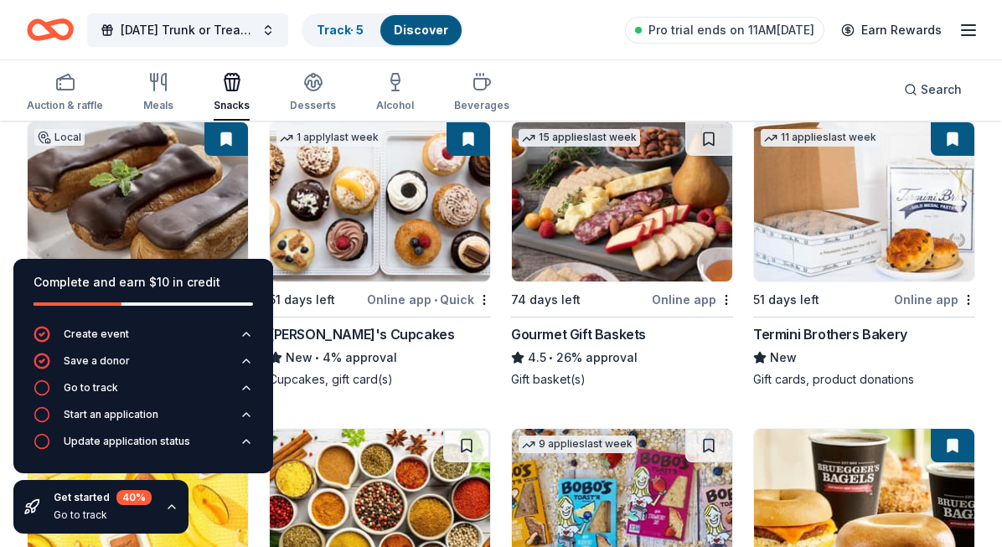
click at [97, 513] on div "Go to track" at bounding box center [103, 514] width 98 height 13
click at [170, 500] on div "Get started 40 % Go to track" at bounding box center [100, 507] width 175 height 54
click at [167, 505] on icon "button" at bounding box center [171, 506] width 13 height 13
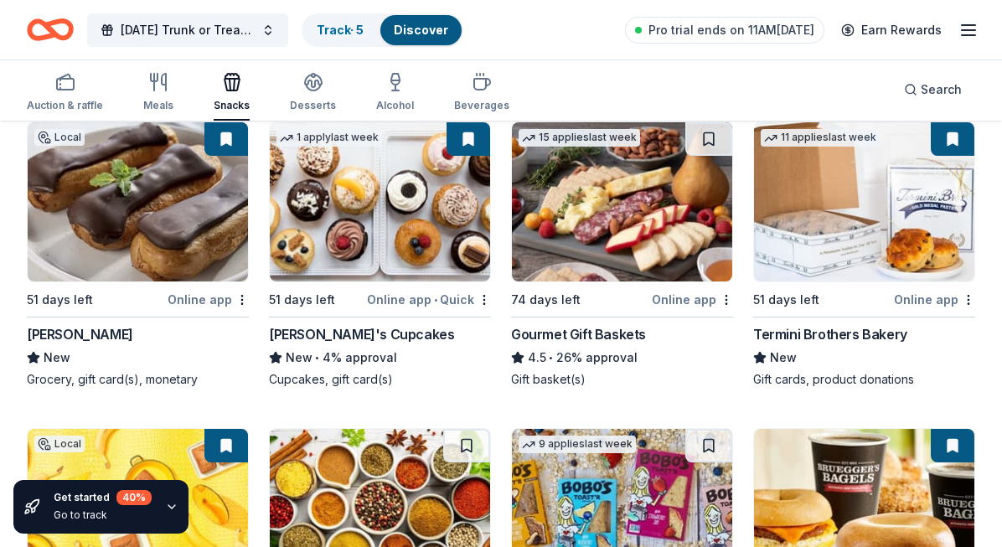
click at [167, 505] on icon "button" at bounding box center [171, 506] width 13 height 13
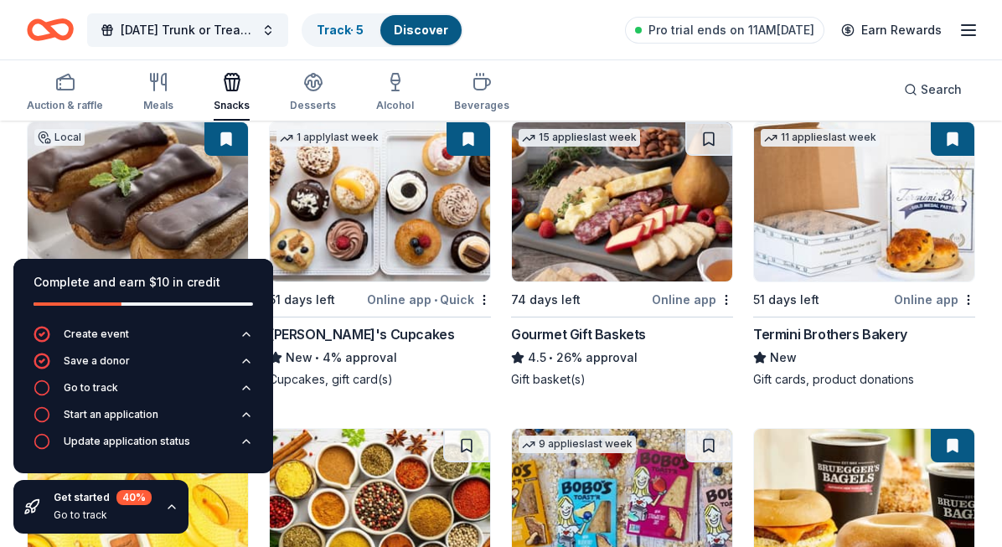
click at [110, 498] on div "Get started 40 %" at bounding box center [103, 497] width 98 height 15
click at [126, 414] on div "Start an application" at bounding box center [111, 414] width 95 height 13
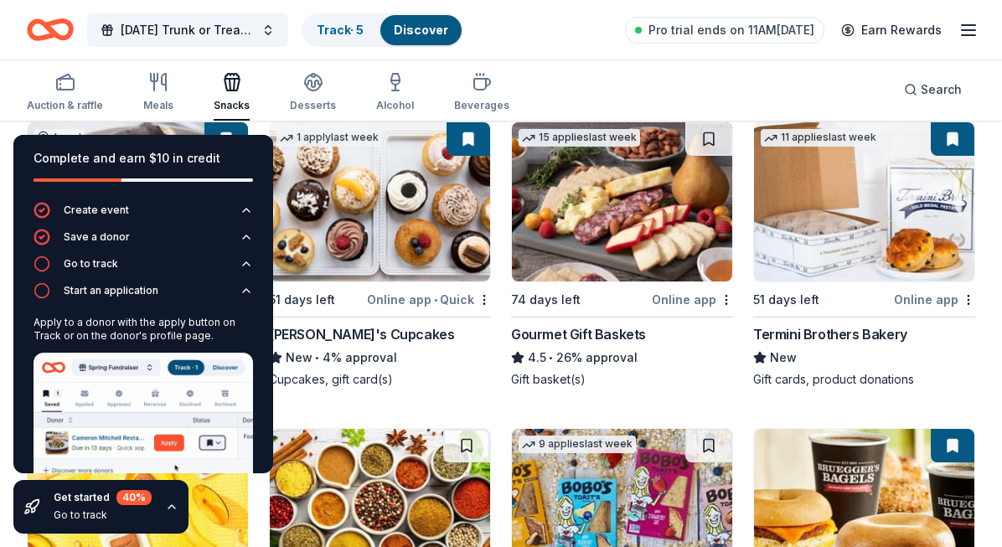
click at [595, 77] on div "Auction & raffle Meals Snacks Desserts Alcohol Beverages Search" at bounding box center [501, 90] width 948 height 62
drag, startPoint x: 605, startPoint y: 68, endPoint x: 960, endPoint y: 28, distance: 356.5
drag, startPoint x: 960, startPoint y: 28, endPoint x: 965, endPoint y: 20, distance: 9.1
click at [965, 20] on icon "button" at bounding box center [968, 30] width 20 height 20
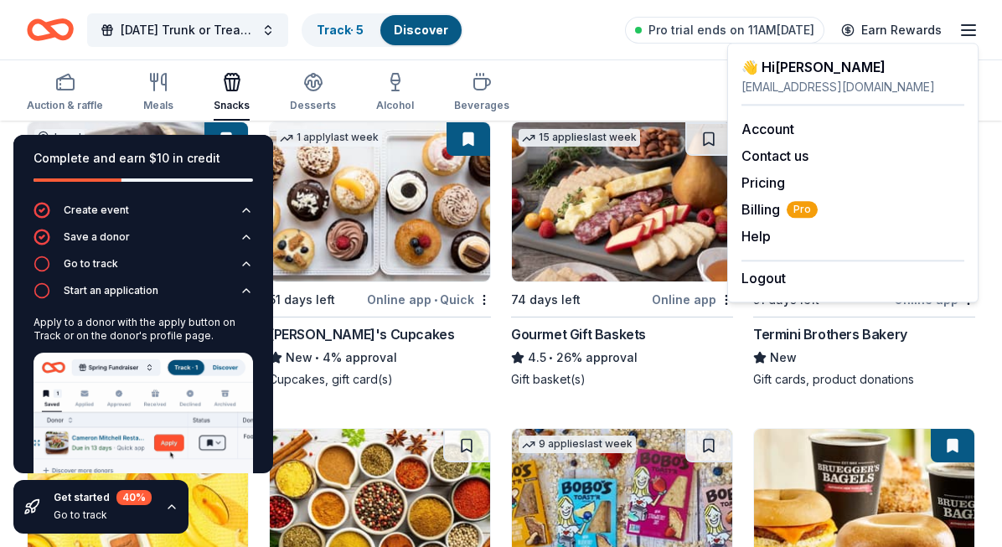
click at [580, 74] on div "Auction & raffle Meals Snacks Desserts Alcohol Beverages Search" at bounding box center [501, 90] width 948 height 62
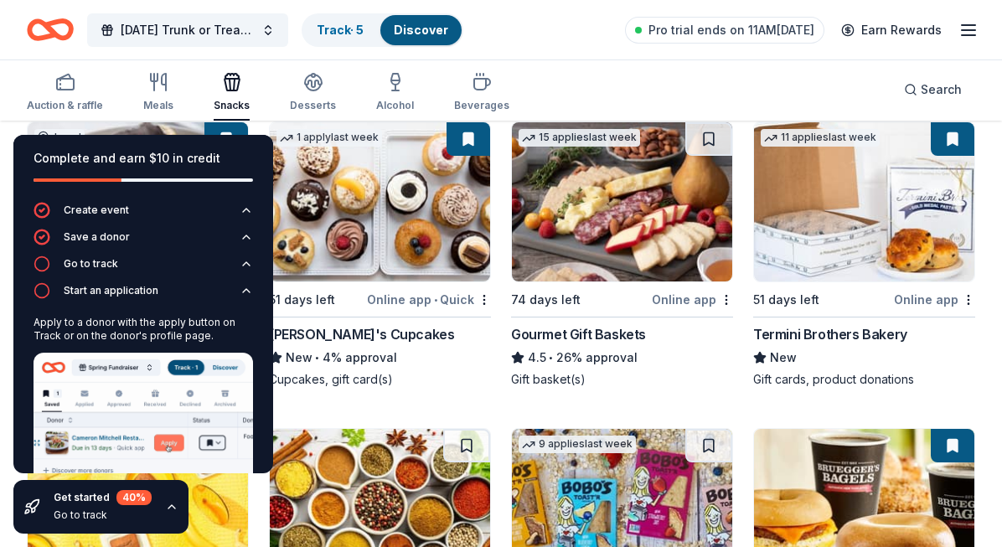
click at [549, 58] on div "Halloween Trunk or Treat & Party Track · 5 Discover Pro trial ends on 11AM, 8/1…" at bounding box center [501, 29] width 1002 height 59
click at [166, 507] on icon "button" at bounding box center [171, 506] width 13 height 13
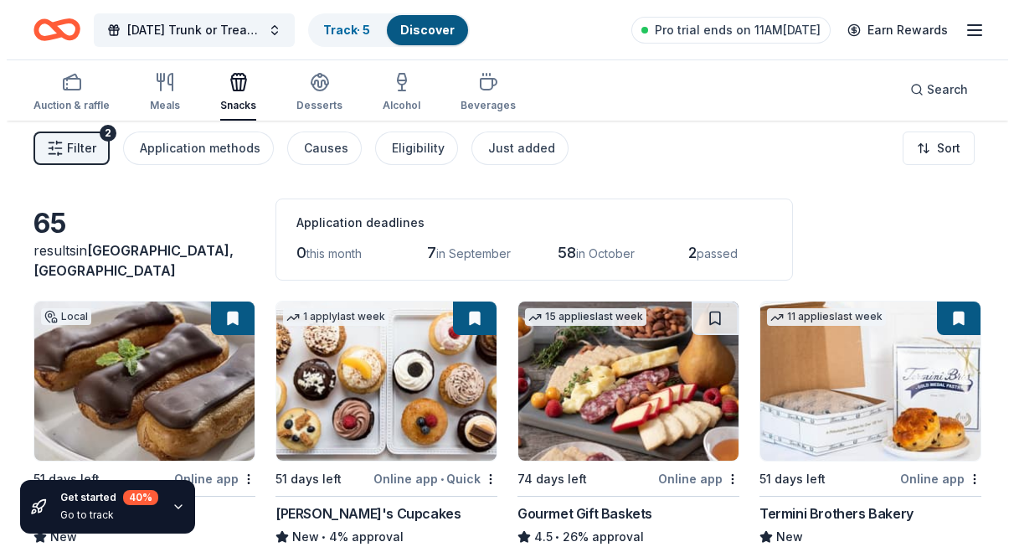
scroll to position [0, 0]
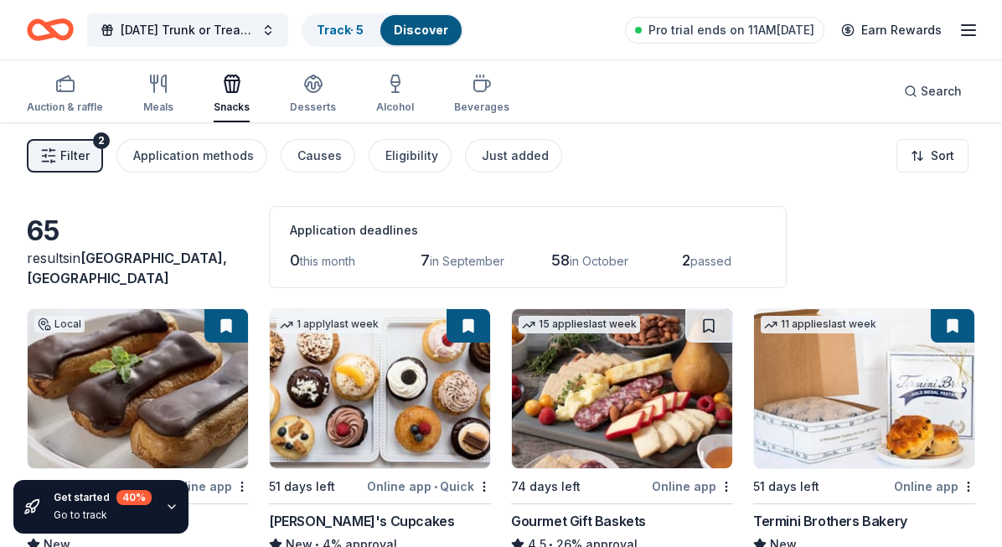
click at [54, 152] on icon "button" at bounding box center [48, 155] width 17 height 17
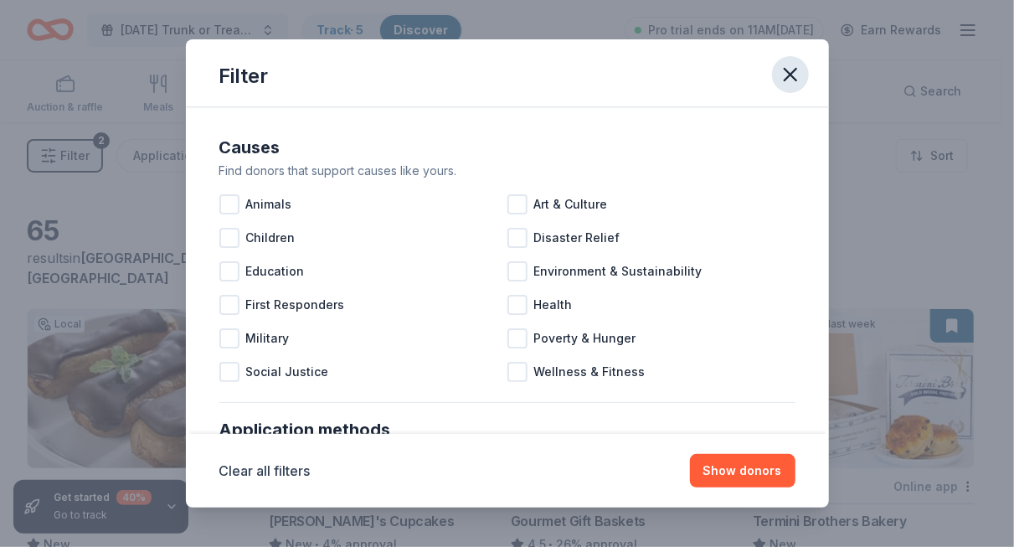
click at [791, 77] on icon "button" at bounding box center [791, 75] width 12 height 12
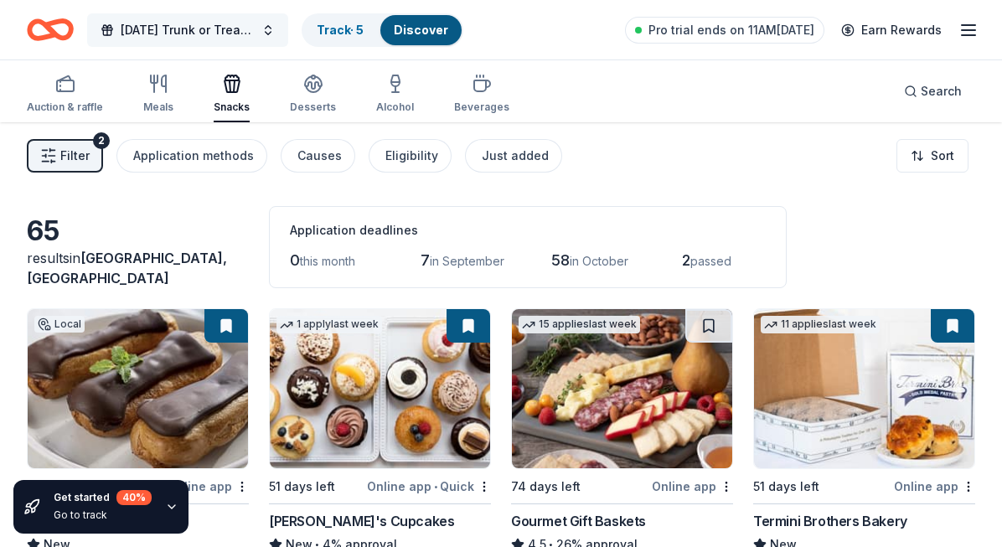
click at [269, 36] on button "Halloween Trunk or Treat & Party" at bounding box center [187, 29] width 201 height 33
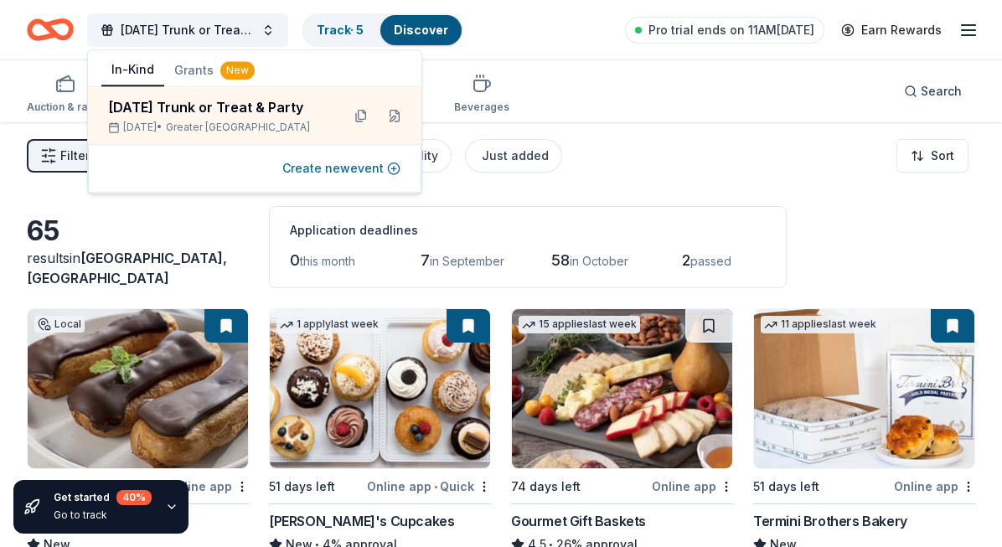
click at [373, 162] on button "Create new event" at bounding box center [341, 168] width 118 height 20
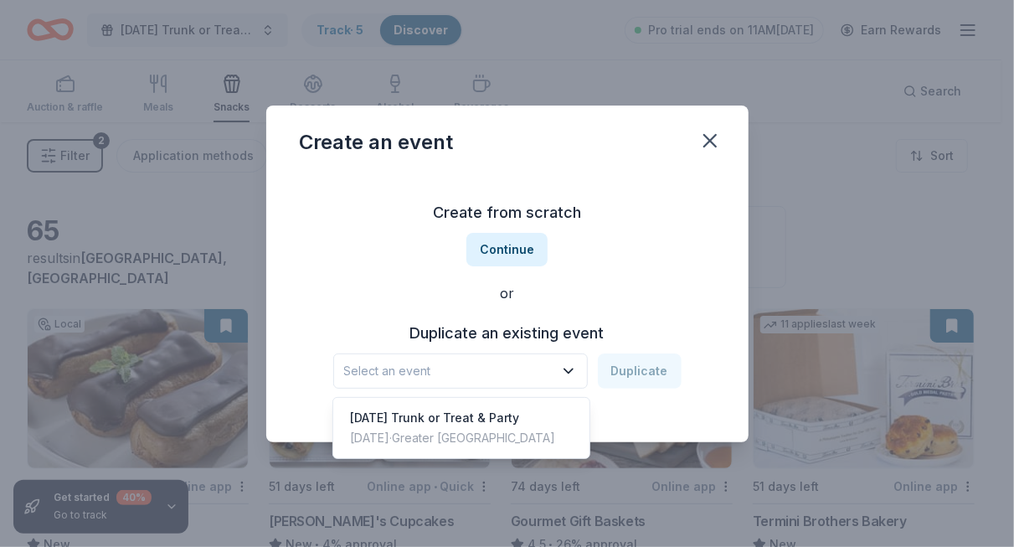
click at [569, 368] on icon "button" at bounding box center [568, 371] width 17 height 17
click at [502, 410] on div "Halloween Trunk or Treat & Party" at bounding box center [452, 418] width 205 height 20
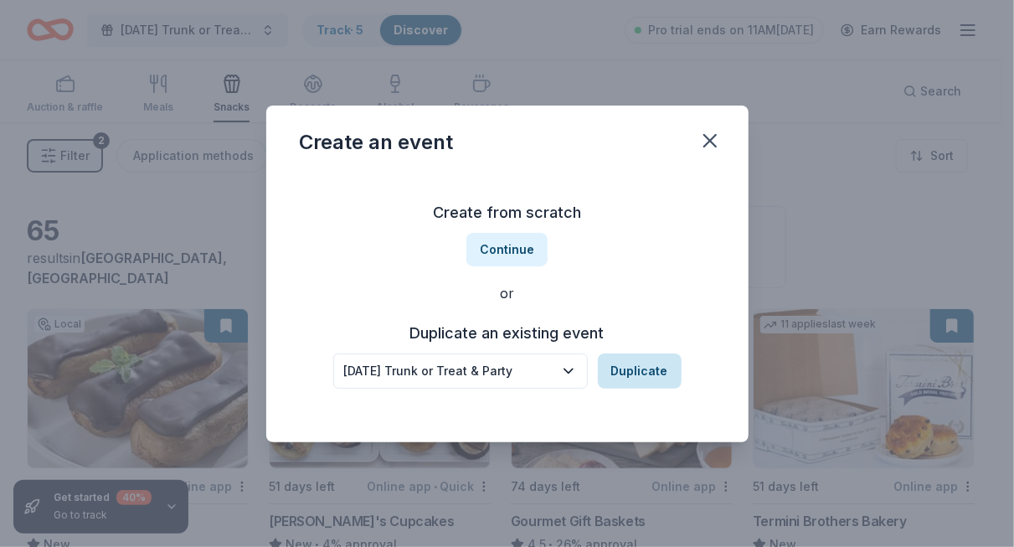
click at [626, 371] on button "Duplicate" at bounding box center [640, 370] width 84 height 35
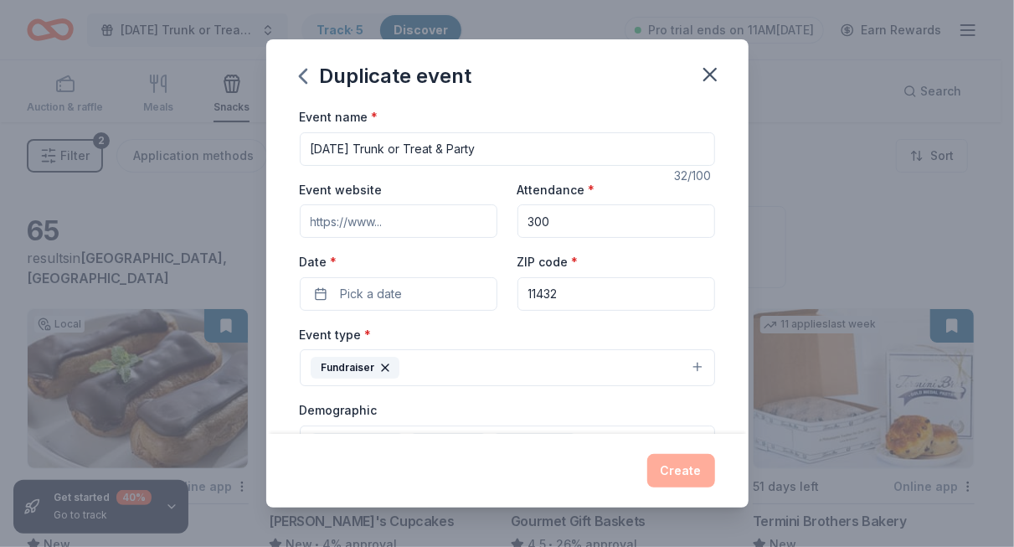
drag, startPoint x: 502, startPoint y: 141, endPoint x: 291, endPoint y: 167, distance: 211.8
click at [291, 167] on div "Event name * Halloween Trunk or Treat & Party 32 /100 Event website Attendance …" at bounding box center [507, 269] width 482 height 327
type input "Christmas Concert"
drag, startPoint x: 564, startPoint y: 215, endPoint x: 519, endPoint y: 220, distance: 45.5
click at [519, 220] on input "300" at bounding box center [617, 220] width 198 height 33
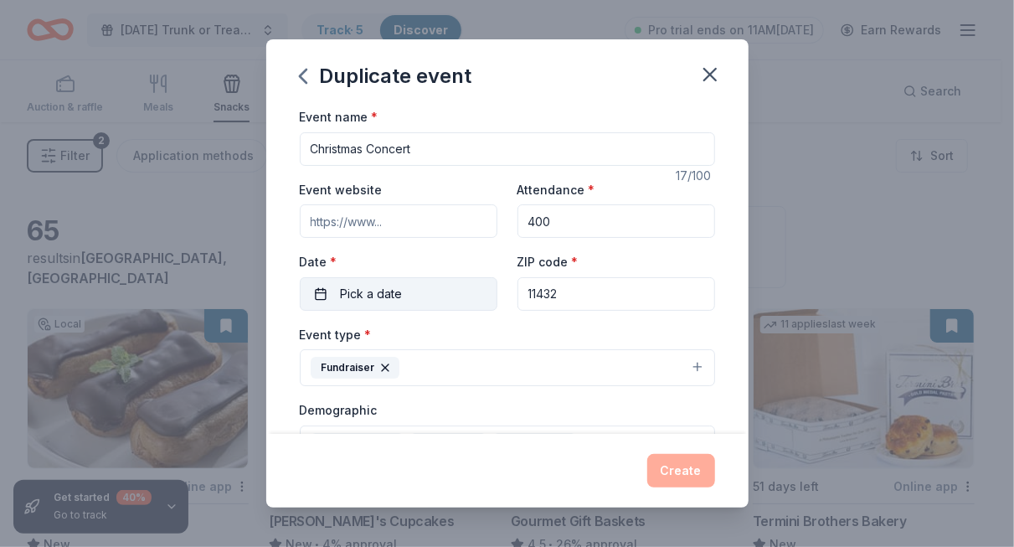
type input "400"
click at [434, 295] on button "Pick a date" at bounding box center [399, 293] width 198 height 33
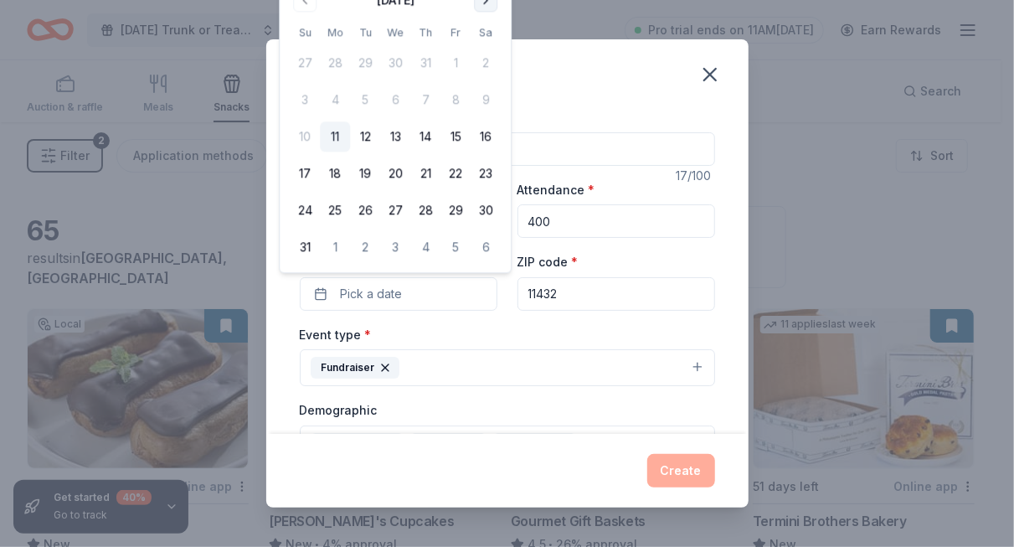
click at [481, 3] on button "Go to next month" at bounding box center [485, -1] width 23 height 23
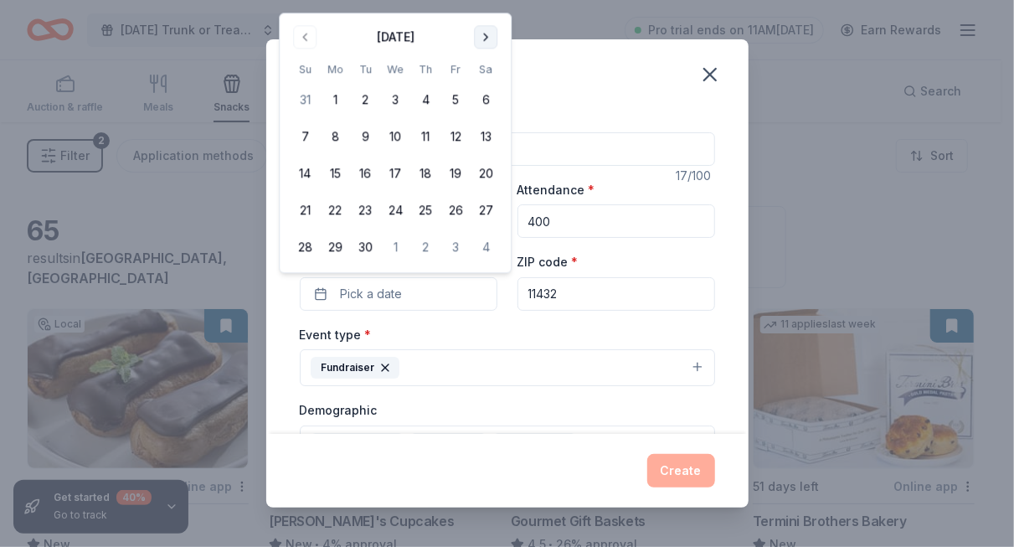
click at [486, 33] on button "Go to next month" at bounding box center [485, 36] width 23 height 23
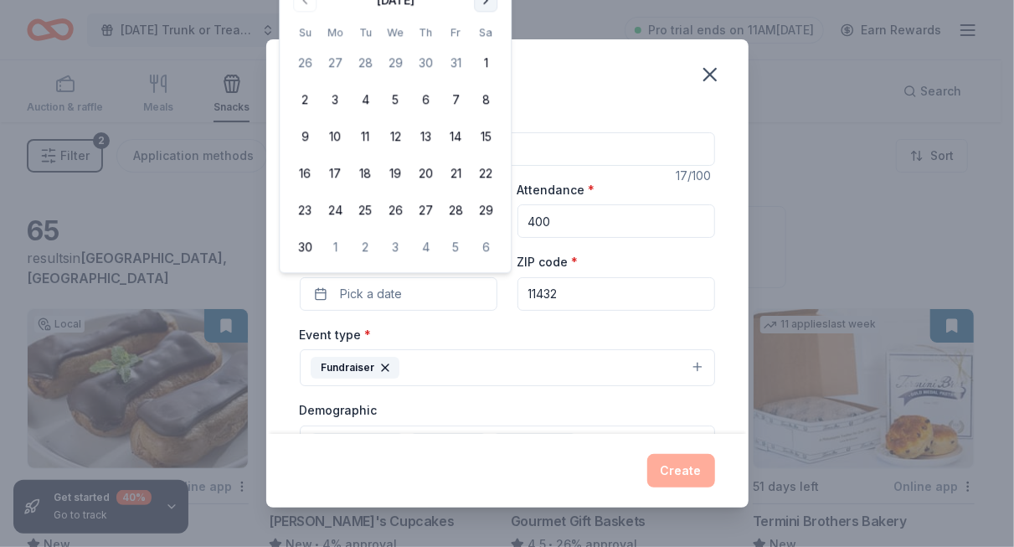
click at [486, 5] on button "Go to next month" at bounding box center [485, -1] width 23 height 23
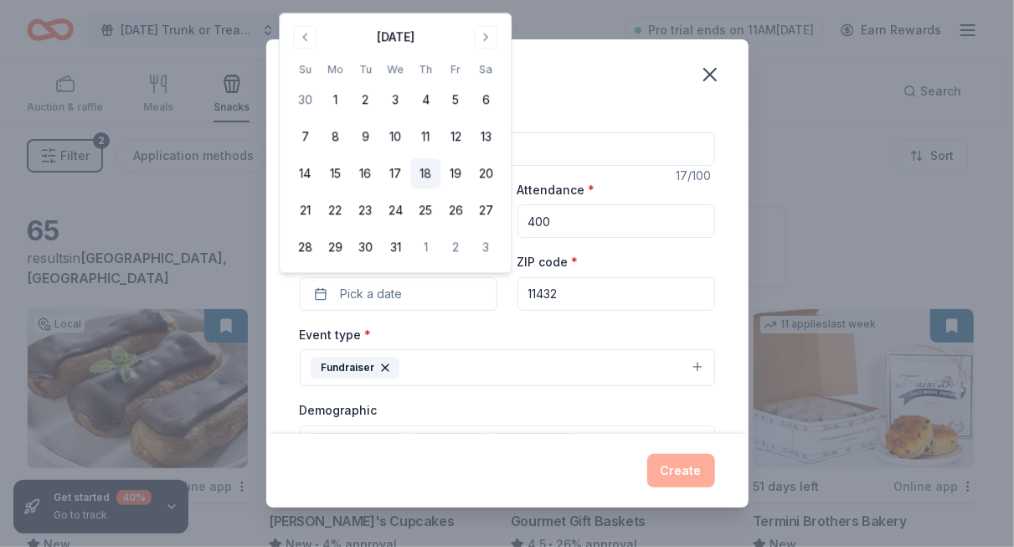
click at [422, 169] on button "18" at bounding box center [425, 174] width 30 height 30
click at [513, 319] on div "Event name * Christmas Concert 17 /100 Event website Attendance * 400 Date * 12…" at bounding box center [507, 494] width 415 height 777
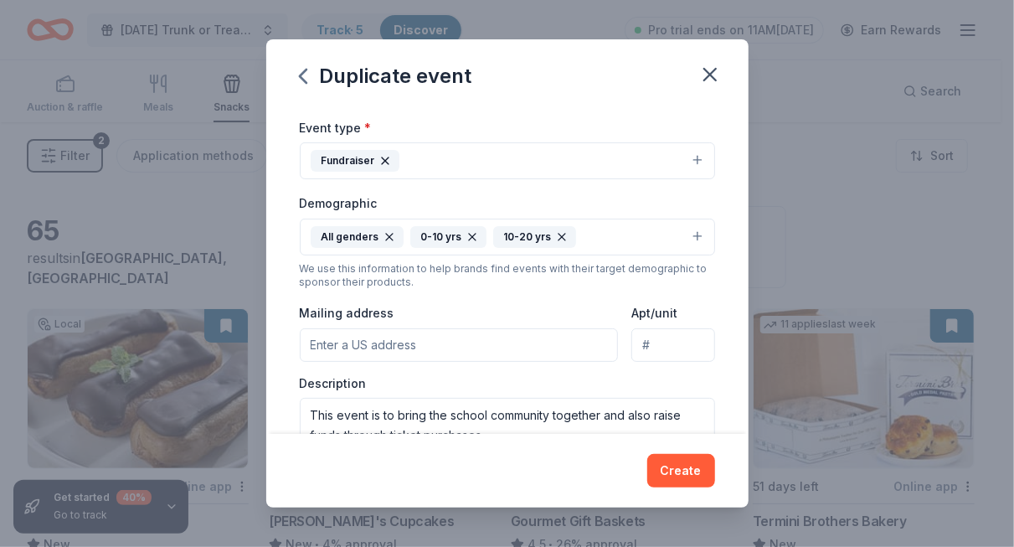
scroll to position [218, 0]
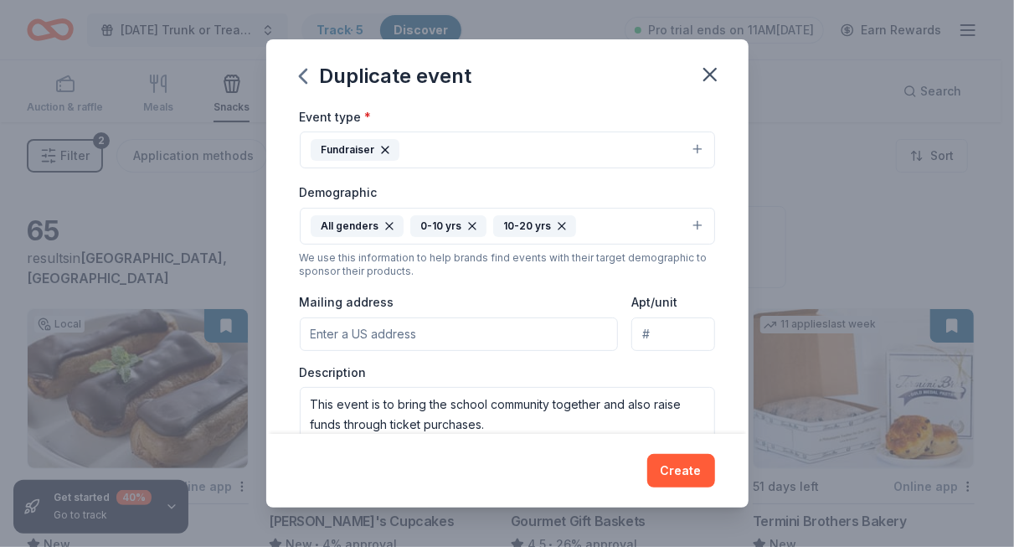
click at [687, 220] on button "All genders 0-10 yrs 10-20 yrs" at bounding box center [507, 226] width 415 height 37
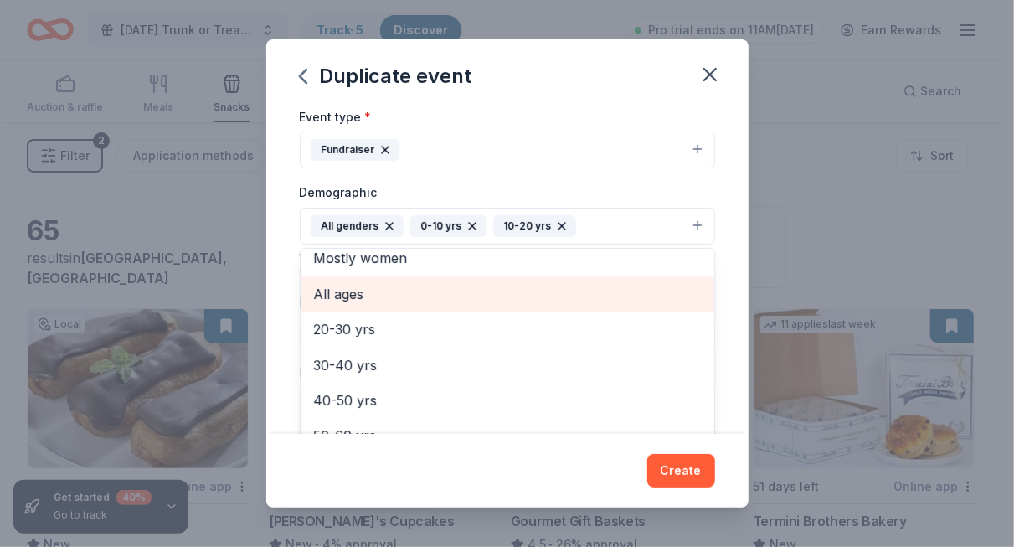
scroll to position [45, 0]
click at [474, 294] on span "All ages" at bounding box center [507, 296] width 387 height 22
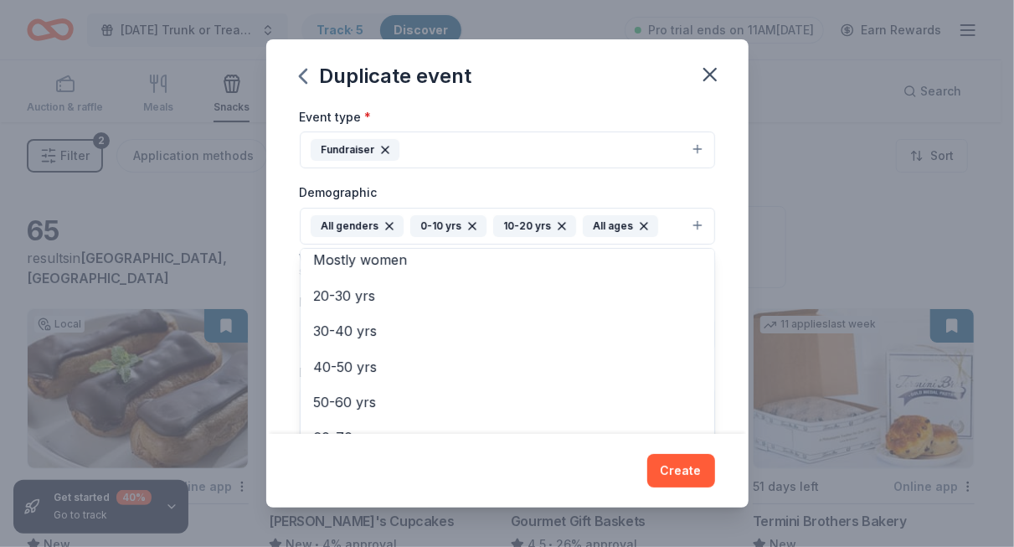
click at [558, 222] on icon "button" at bounding box center [561, 225] width 13 height 13
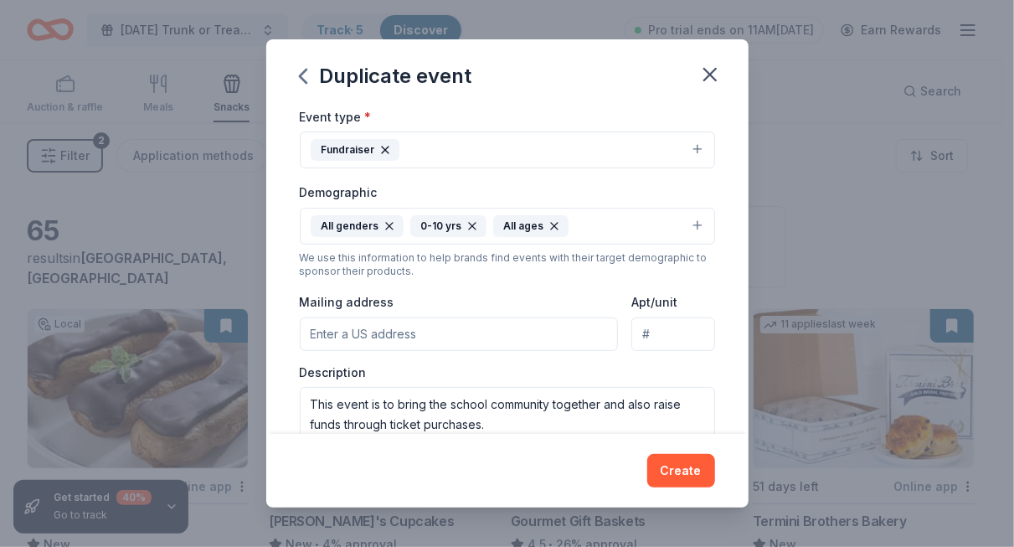
click at [469, 222] on icon "button" at bounding box center [472, 225] width 13 height 13
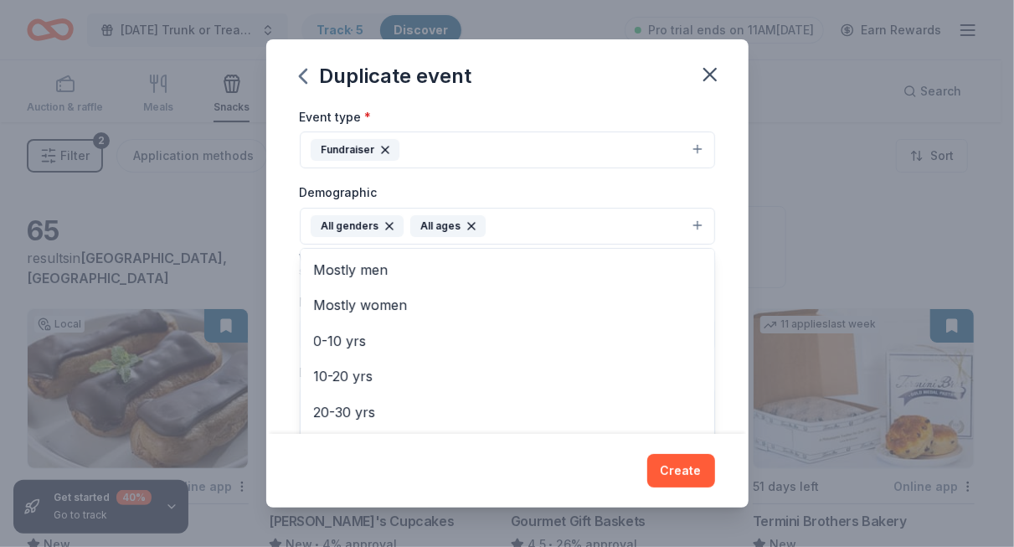
click at [727, 194] on div "Event name * Christmas Concert 17 /100 Event website Attendance * 400 Date * 12…" at bounding box center [507, 269] width 482 height 327
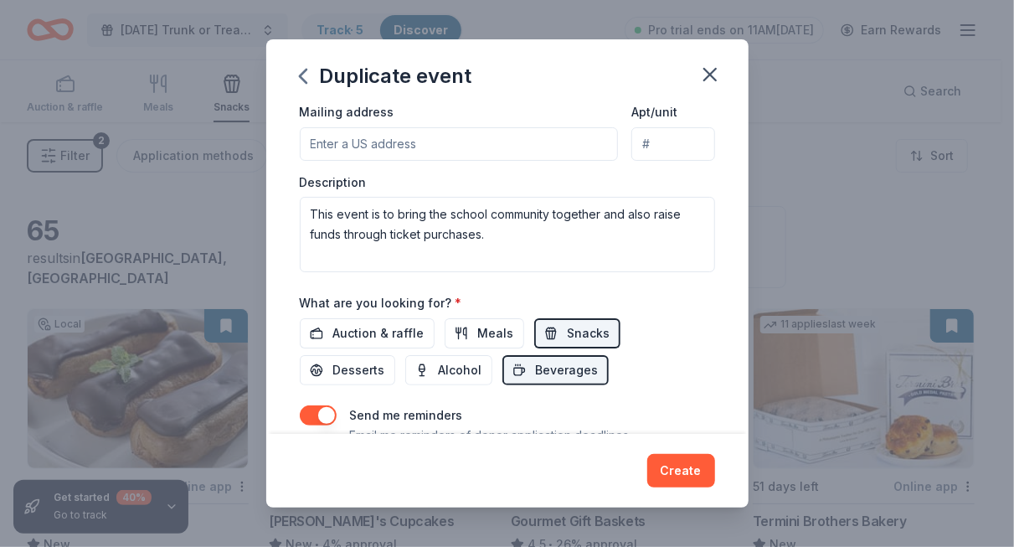
scroll to position [412, 0]
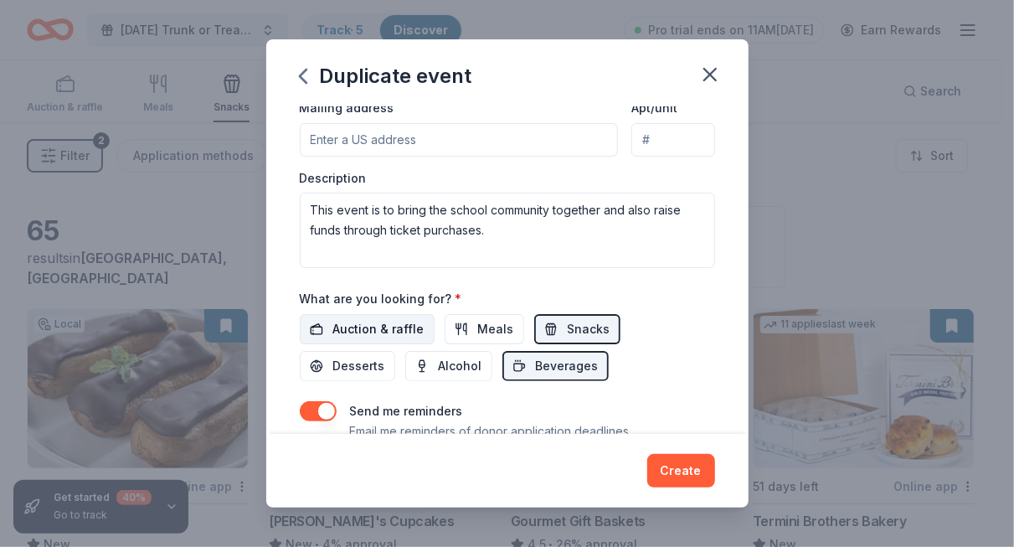
click at [399, 326] on span "Auction & raffle" at bounding box center [378, 329] width 91 height 20
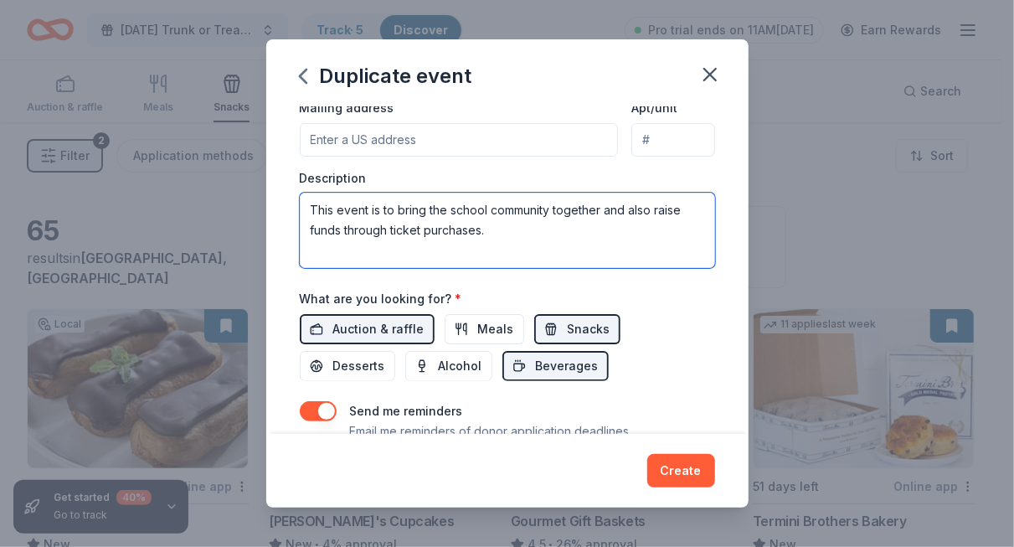
drag, startPoint x: 499, startPoint y: 230, endPoint x: 384, endPoint y: 203, distance: 117.8
click at [384, 203] on textarea "This event is to bring the school community together and also raise funds throu…" at bounding box center [507, 230] width 415 height 75
click at [396, 230] on textarea "This event is primarily a school fundraiser. The hope is to offset student/pare…" at bounding box center [507, 230] width 415 height 75
click at [385, 249] on textarea "This event is primarily a school fundraiser. The hope is to offset student/pare…" at bounding box center [507, 230] width 415 height 75
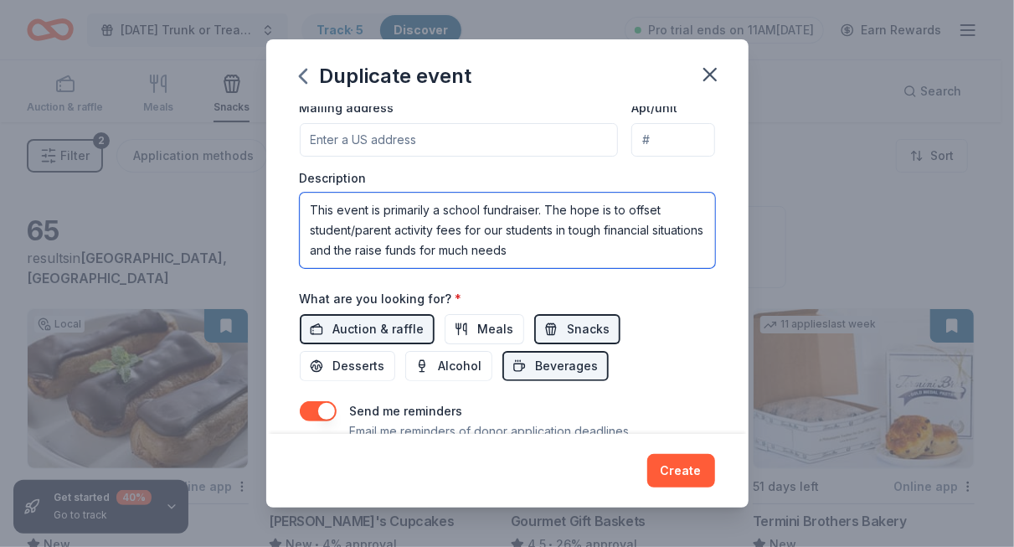
click at [461, 228] on textarea "This event is primarily a school fundraiser. The hope is to offset student/pare…" at bounding box center [507, 230] width 415 height 75
click at [440, 221] on textarea "This event is primarily a school fundraiser. The hope is to offset student/pare…" at bounding box center [507, 230] width 415 height 75
click at [442, 219] on textarea "This event is primarily a school fundraiser. The hope is to offset student/pare…" at bounding box center [507, 230] width 415 height 75
drag, startPoint x: 596, startPoint y: 224, endPoint x: 492, endPoint y: 225, distance: 104.7
click at [492, 225] on textarea "This event is primarily a school fundraiser. The hope is to offset student/pare…" at bounding box center [507, 230] width 415 height 75
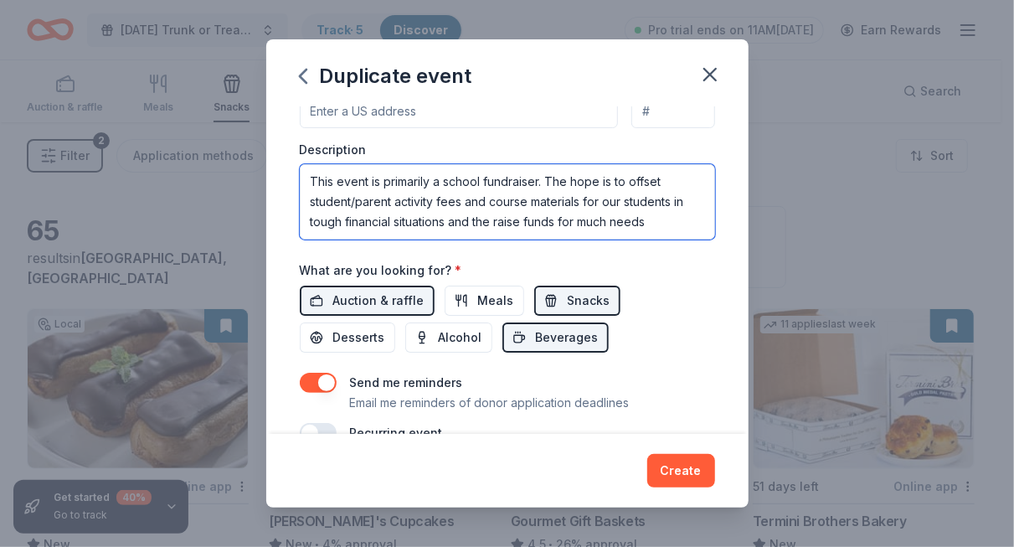
scroll to position [440, 0]
drag, startPoint x: 675, startPoint y: 195, endPoint x: 448, endPoint y: 211, distance: 227.5
click at [448, 211] on textarea "This event is primarily a school fundraiser. The hope is to offset student/pare…" at bounding box center [507, 201] width 415 height 75
click at [350, 214] on textarea "This event is primarily a school fundraiser. The hope is to offset student/pare…" at bounding box center [507, 201] width 415 height 75
drag, startPoint x: 511, startPoint y: 217, endPoint x: 422, endPoint y: 215, distance: 88.8
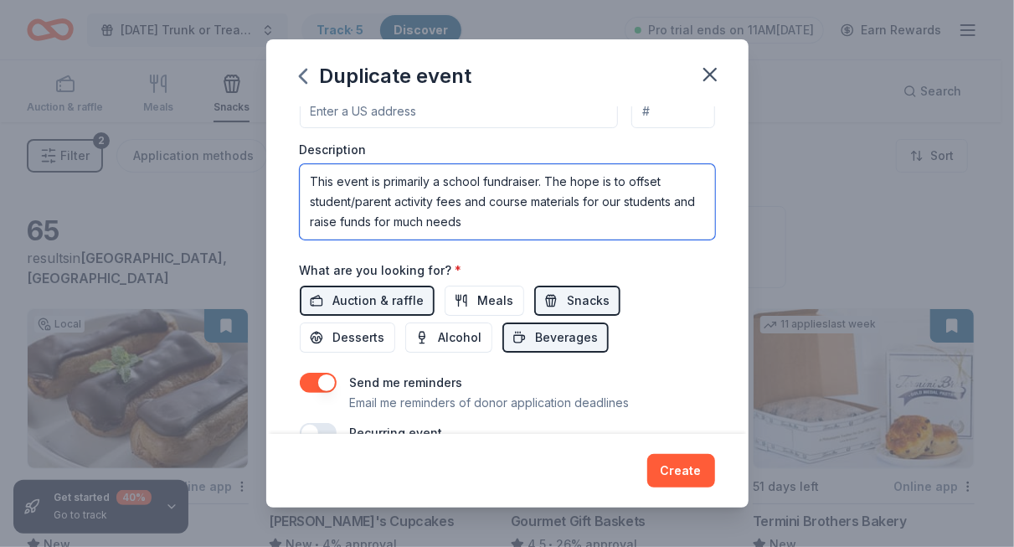
click at [422, 215] on textarea "This event is primarily a school fundraiser. The hope is to offset student/pare…" at bounding box center [507, 201] width 415 height 75
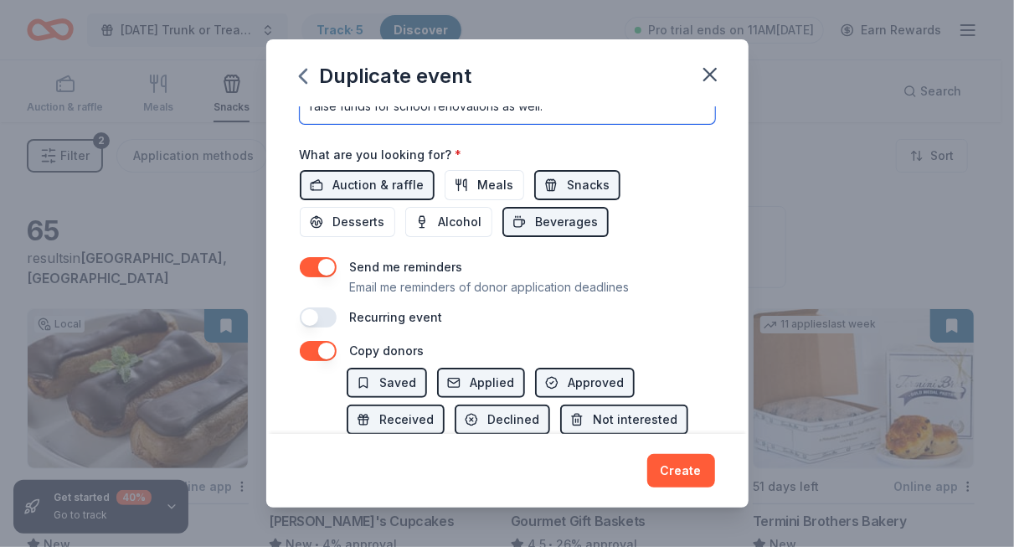
scroll to position [558, 0]
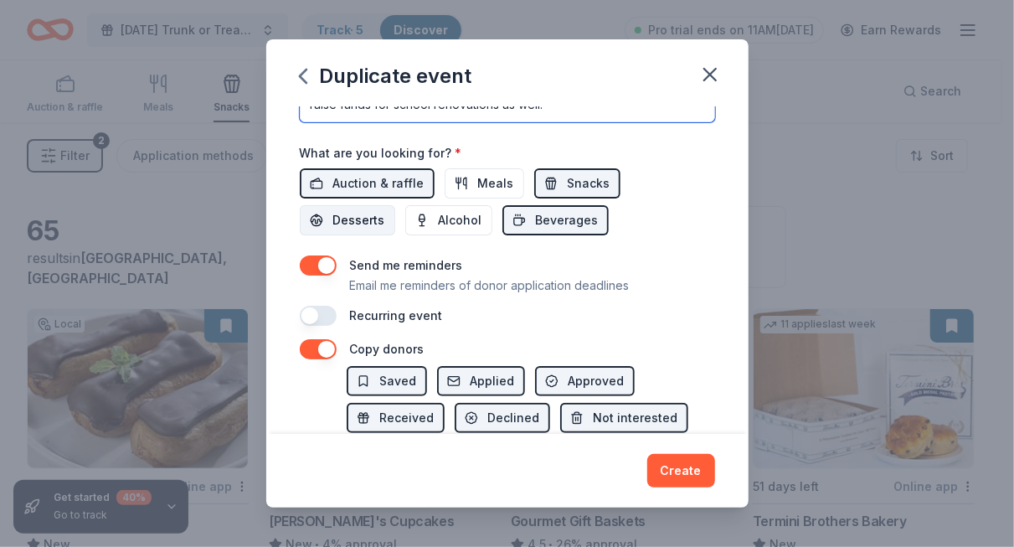
type textarea "This event is primarily a school fundraiser. The hope is to offset student/pare…"
click at [331, 210] on button "Desserts" at bounding box center [347, 220] width 95 height 30
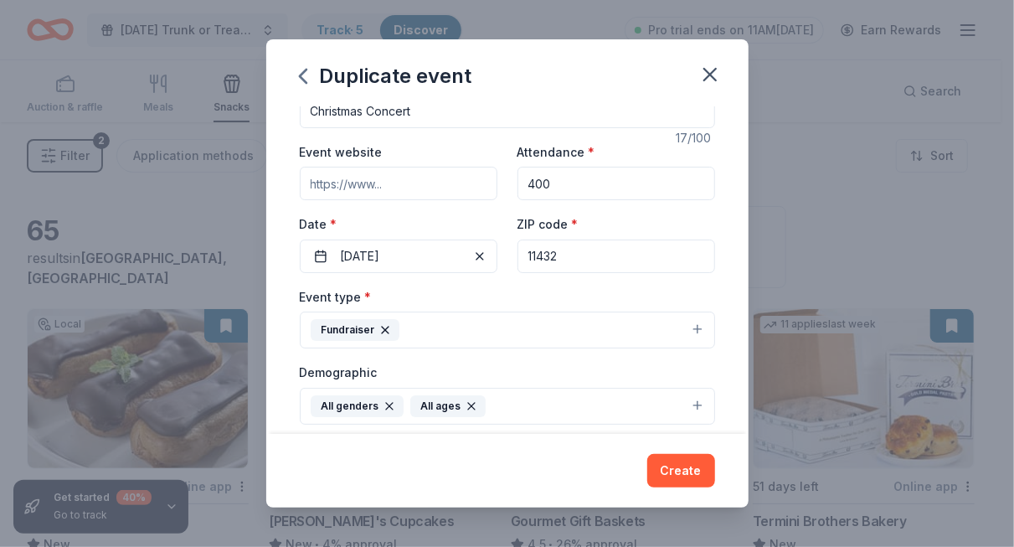
scroll to position [0, 0]
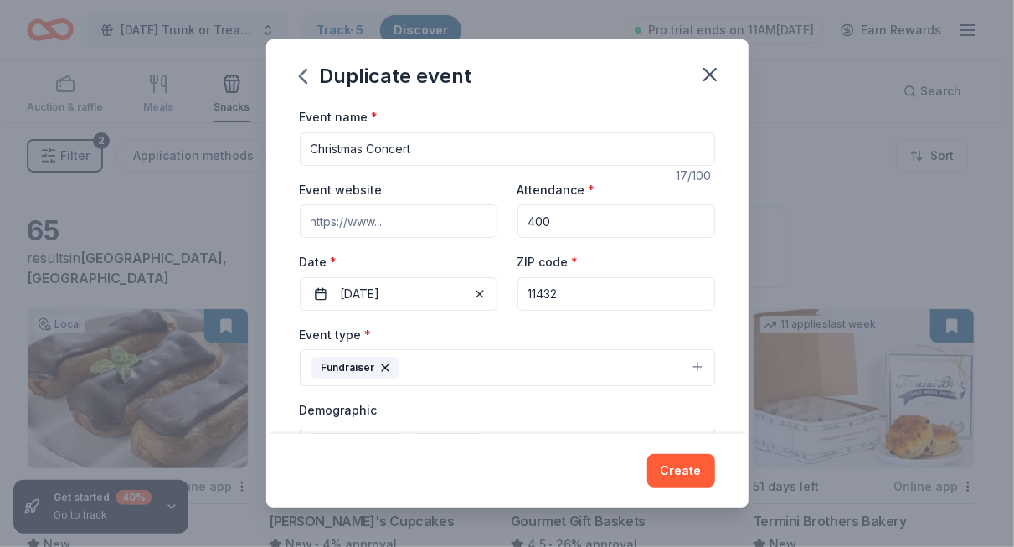
click at [684, 372] on button "Fundraiser" at bounding box center [507, 367] width 415 height 37
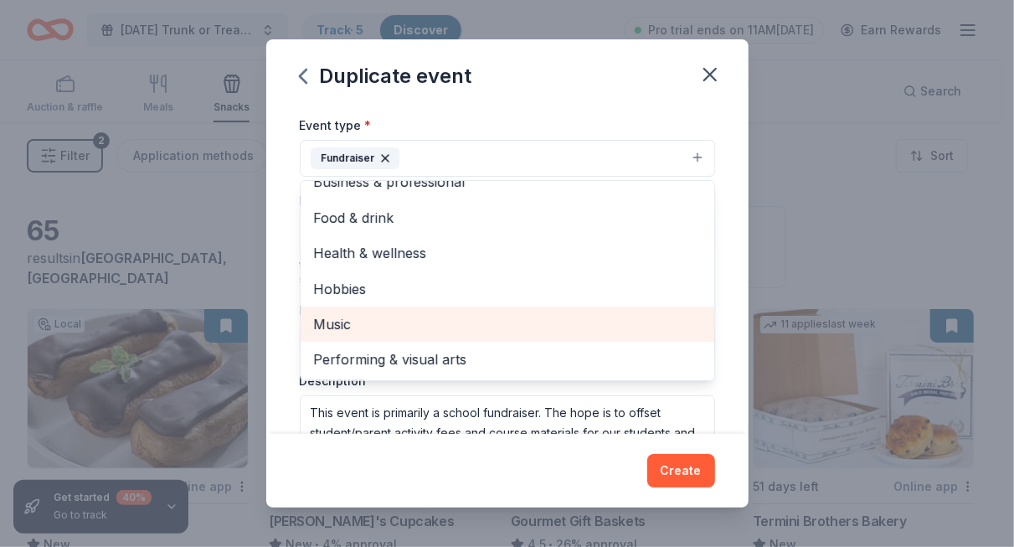
scroll to position [210, 0]
click at [374, 318] on span "Music" at bounding box center [507, 323] width 387 height 22
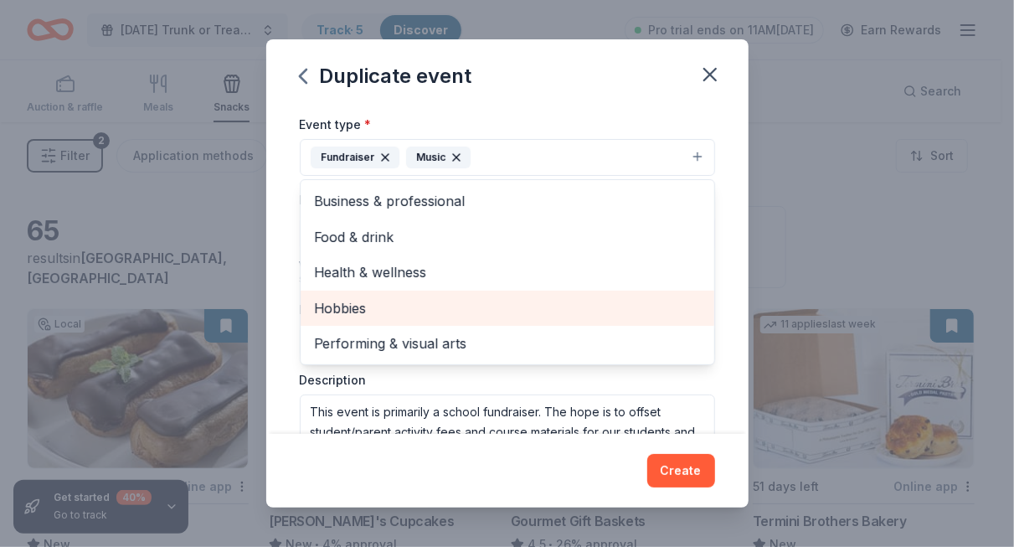
scroll to position [0, 0]
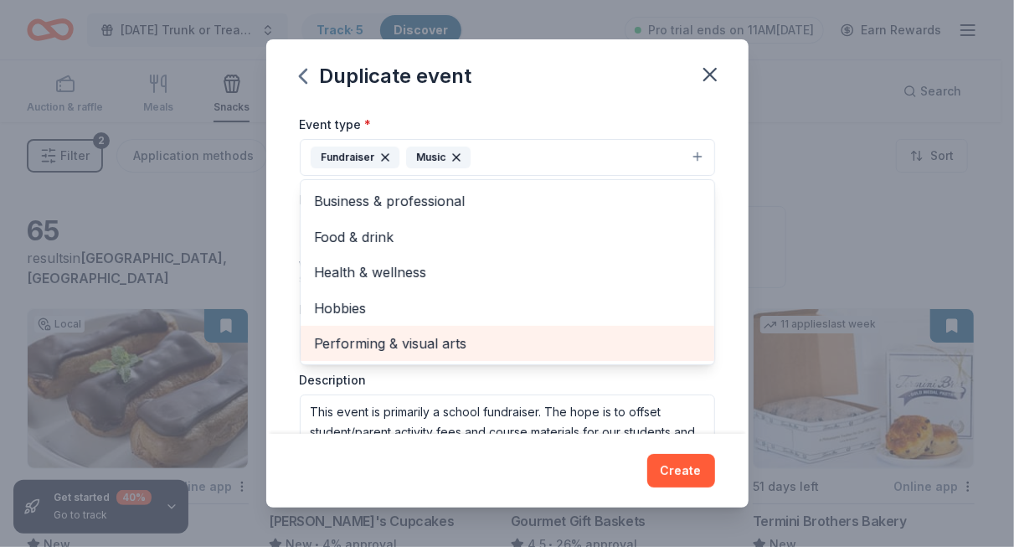
click at [511, 343] on span "Performing & visual arts" at bounding box center [507, 343] width 387 height 22
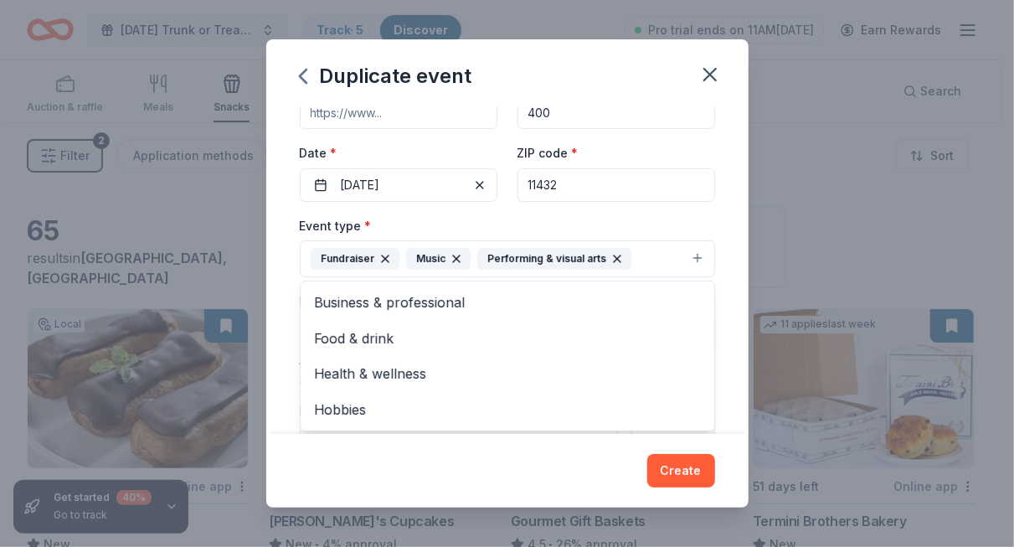
scroll to position [108, 0]
click at [693, 470] on div "Duplicate event Event name * Christmas Concert 17 /100 Event website Attendance…" at bounding box center [507, 273] width 482 height 468
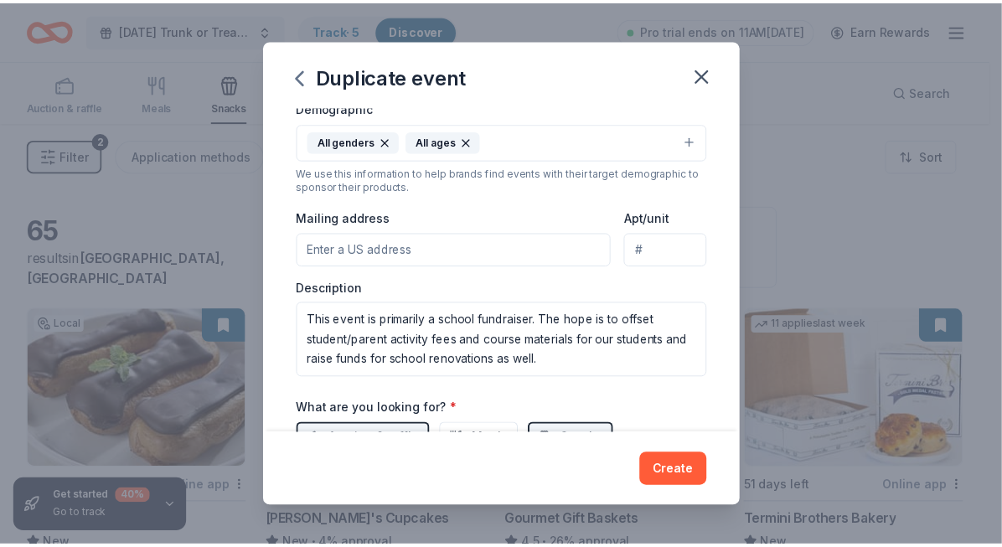
scroll to position [301, 0]
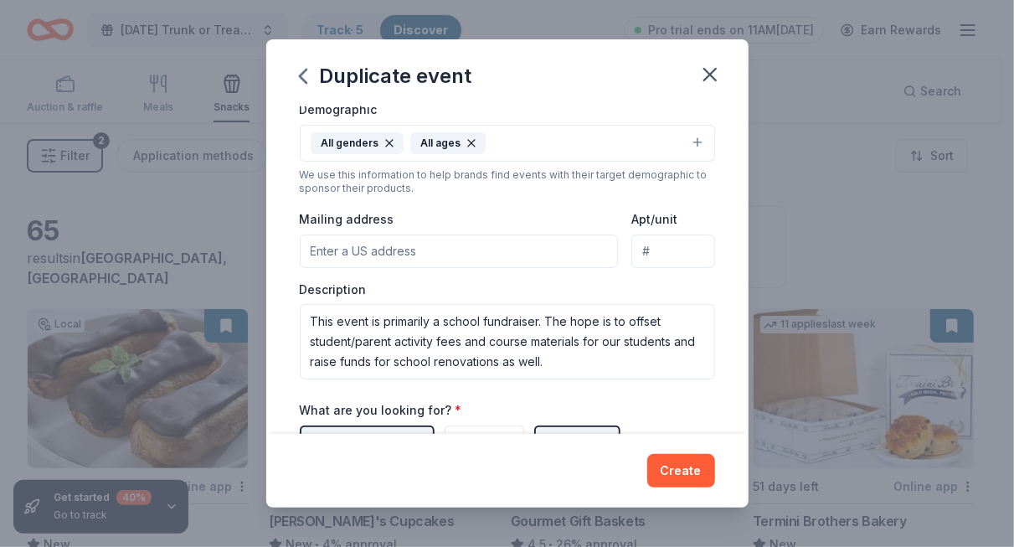
click at [503, 247] on input "Mailing address" at bounding box center [459, 250] width 319 height 33
type input "179-14 Danly Road, Jamaica, NY 11432"
click at [685, 471] on button "Create" at bounding box center [681, 470] width 68 height 33
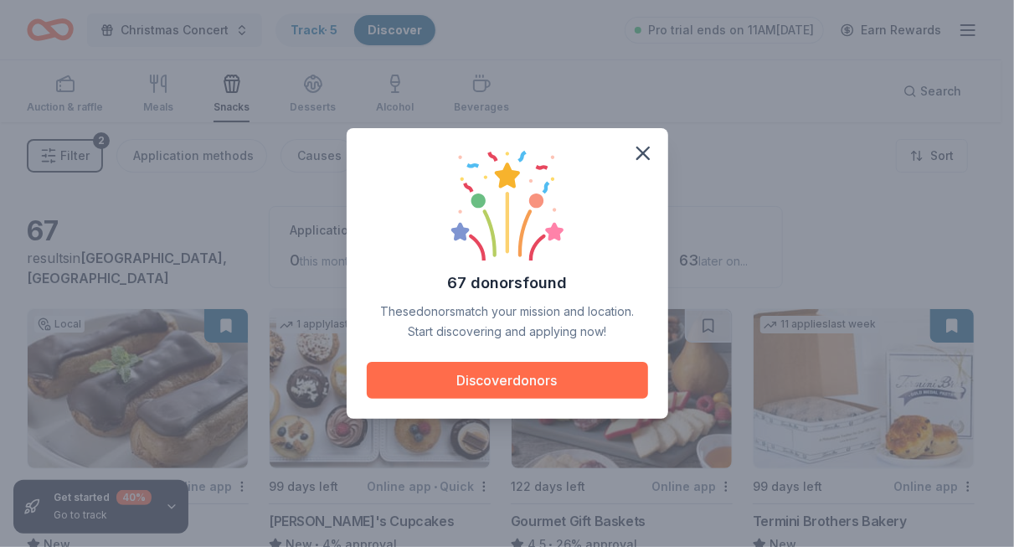
click at [562, 374] on button "Discover donors" at bounding box center [507, 380] width 281 height 37
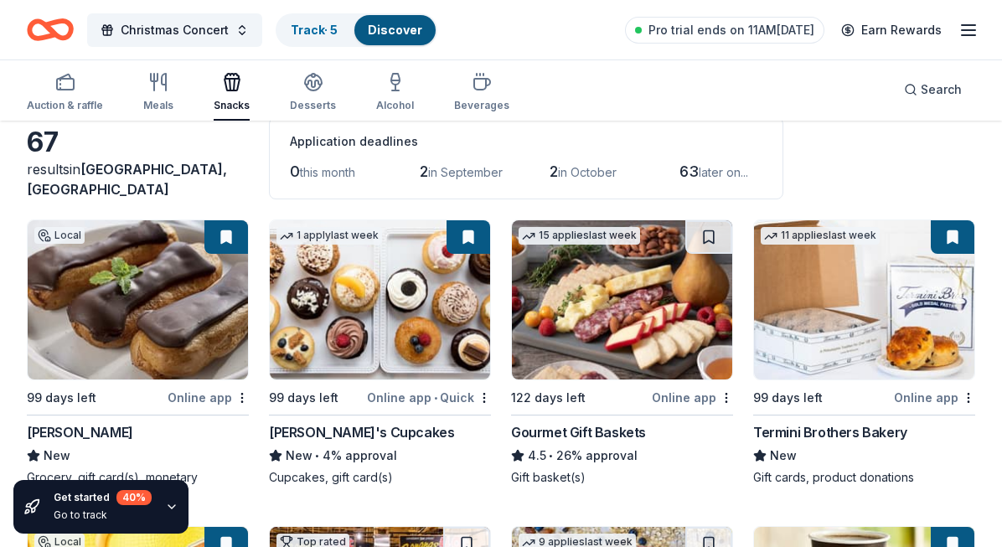
scroll to position [87, 0]
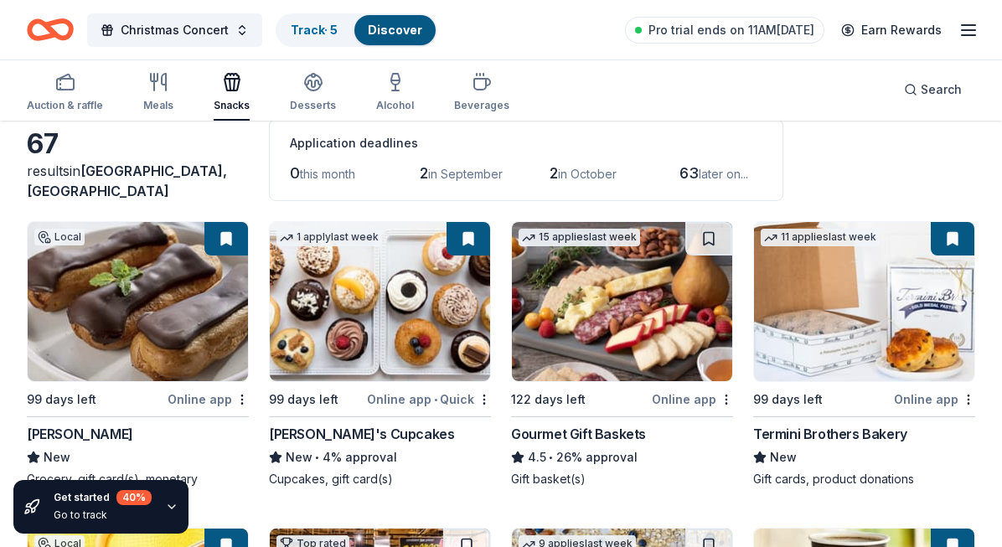
click at [196, 344] on img at bounding box center [138, 301] width 220 height 159
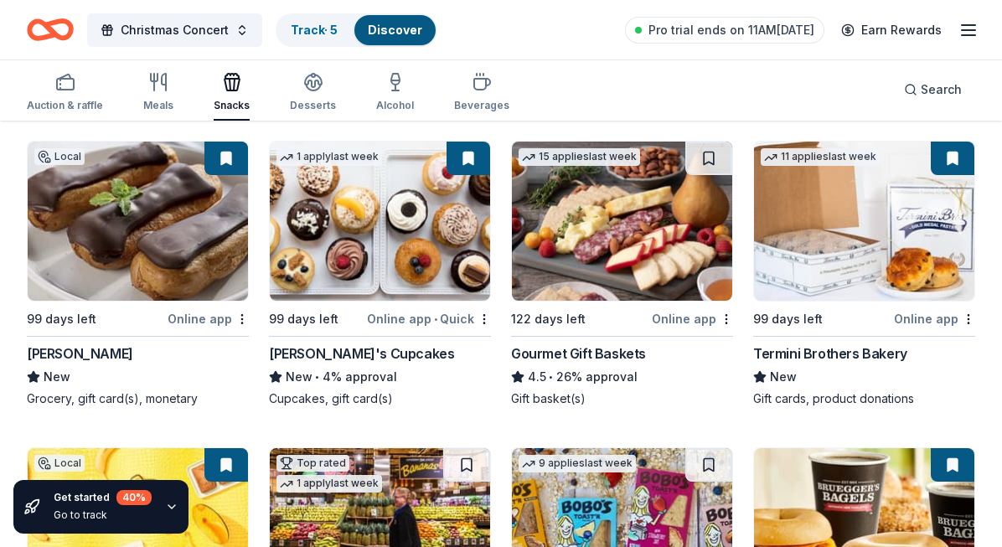
scroll to position [171, 0]
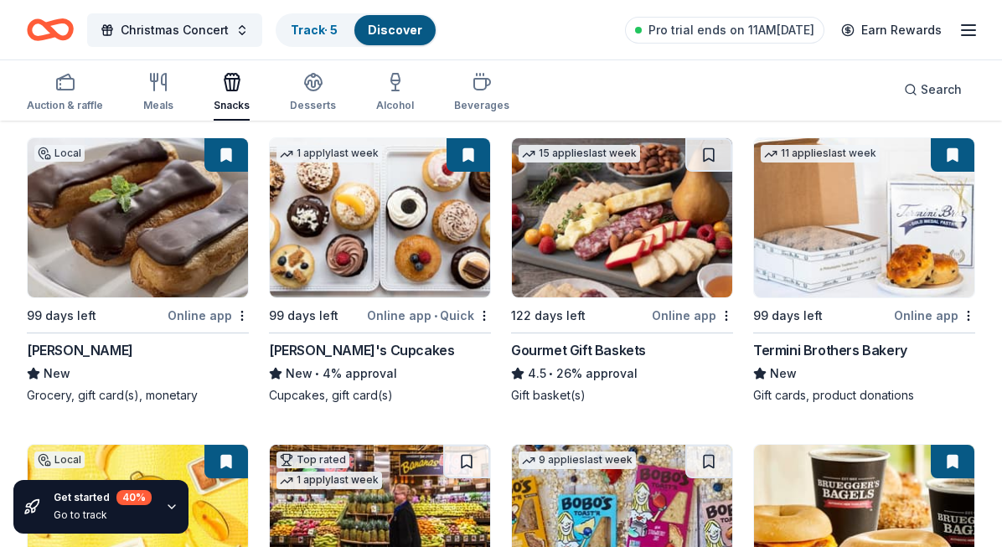
click at [404, 257] on img at bounding box center [380, 217] width 220 height 159
click at [661, 198] on img at bounding box center [622, 217] width 220 height 159
click at [225, 146] on button at bounding box center [226, 154] width 44 height 33
click at [224, 157] on button at bounding box center [226, 154] width 44 height 33
click at [203, 312] on div "Online app" at bounding box center [207, 315] width 81 height 21
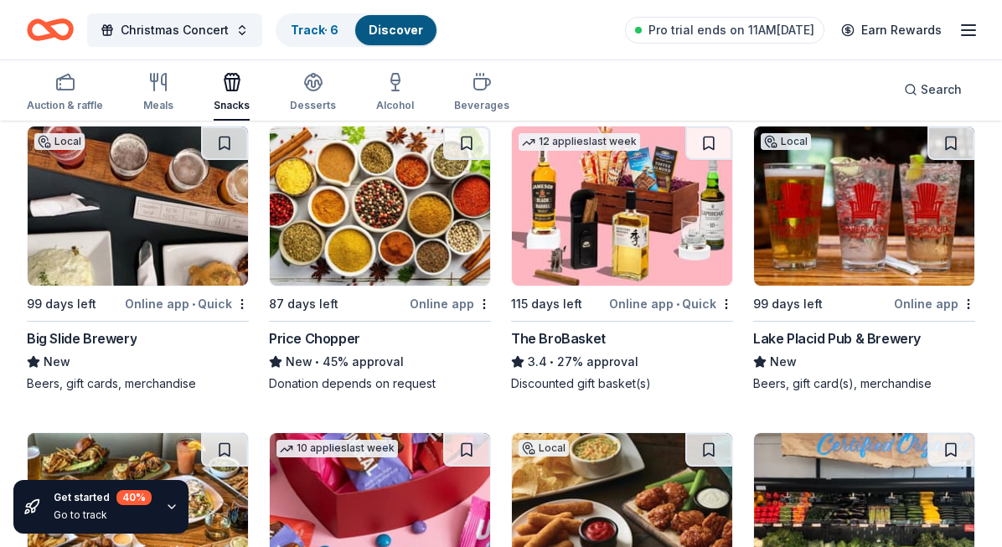
scroll to position [775, 0]
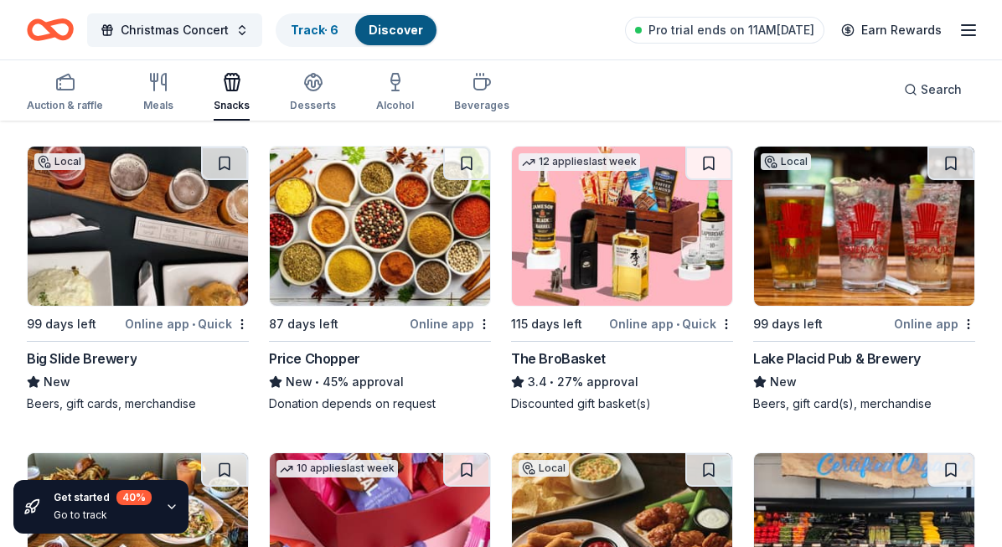
click at [581, 254] on img at bounding box center [622, 226] width 220 height 159
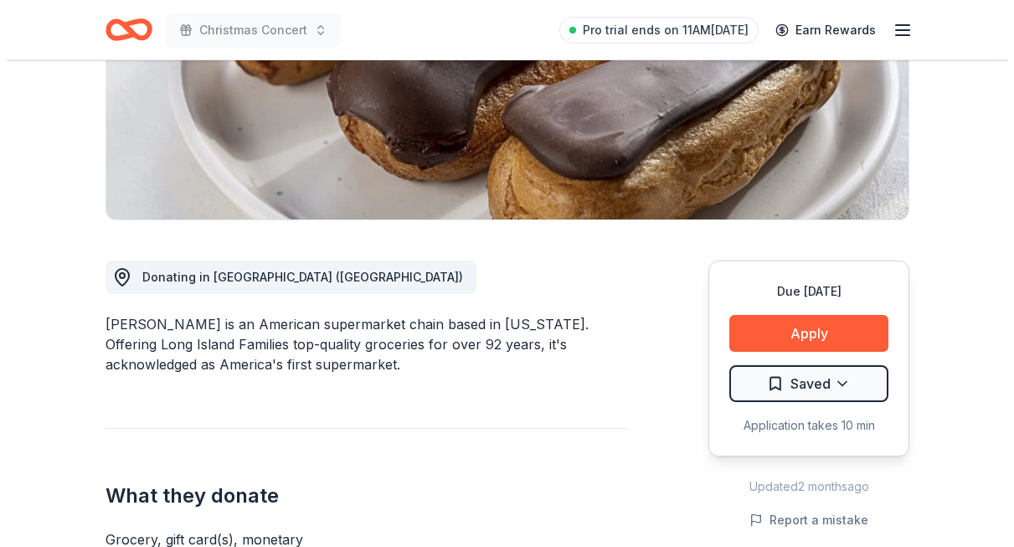
scroll to position [291, 0]
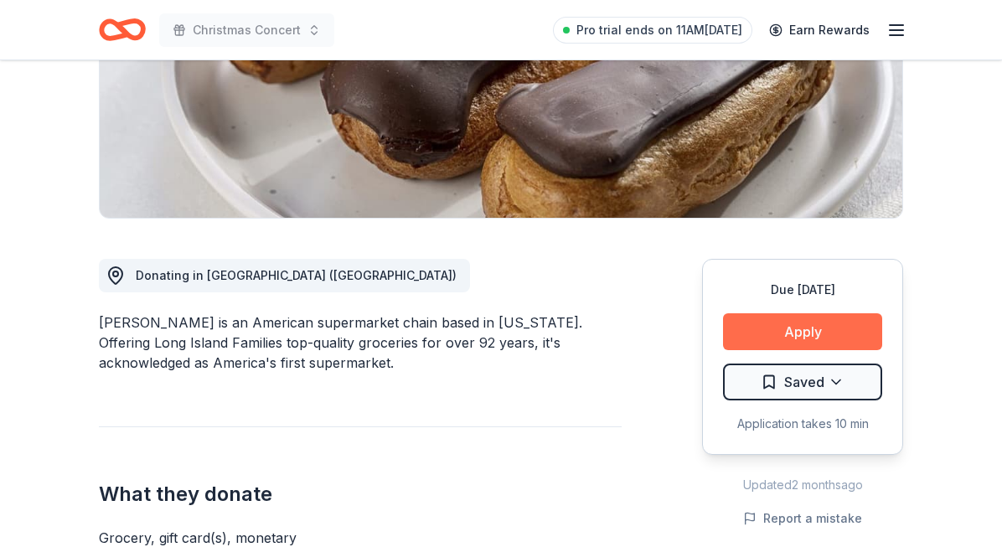
click at [793, 327] on button "Apply" at bounding box center [802, 331] width 159 height 37
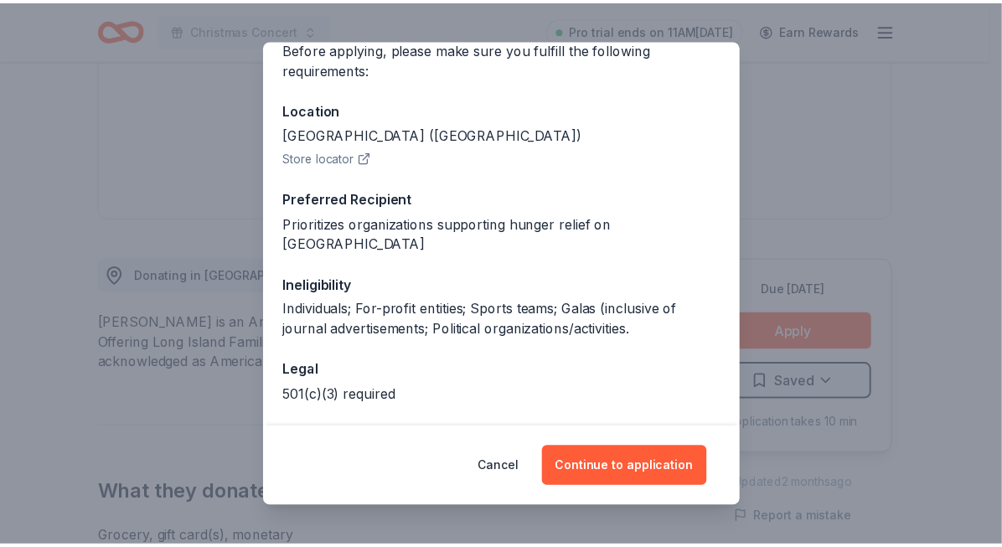
scroll to position [188, 0]
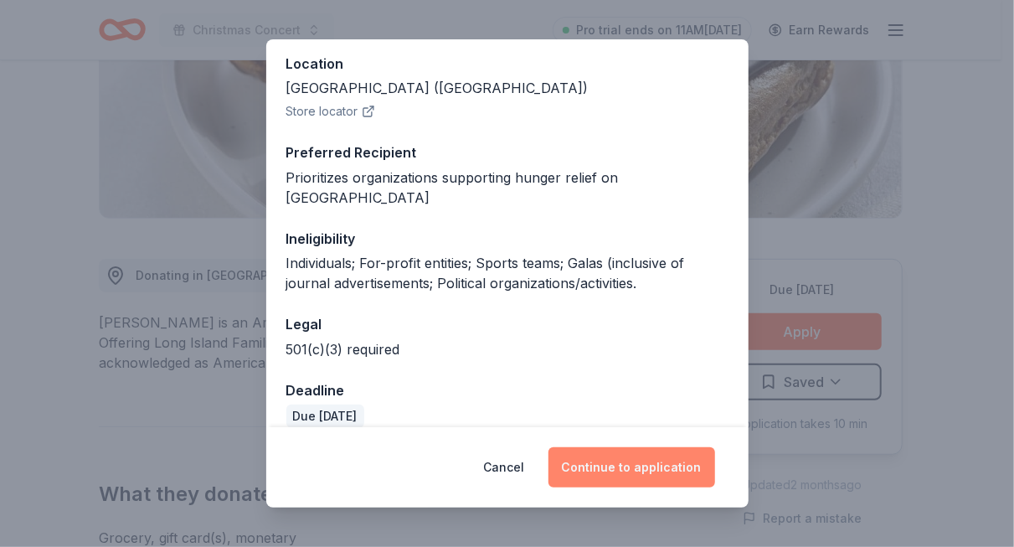
click at [675, 465] on button "Continue to application" at bounding box center [632, 467] width 167 height 40
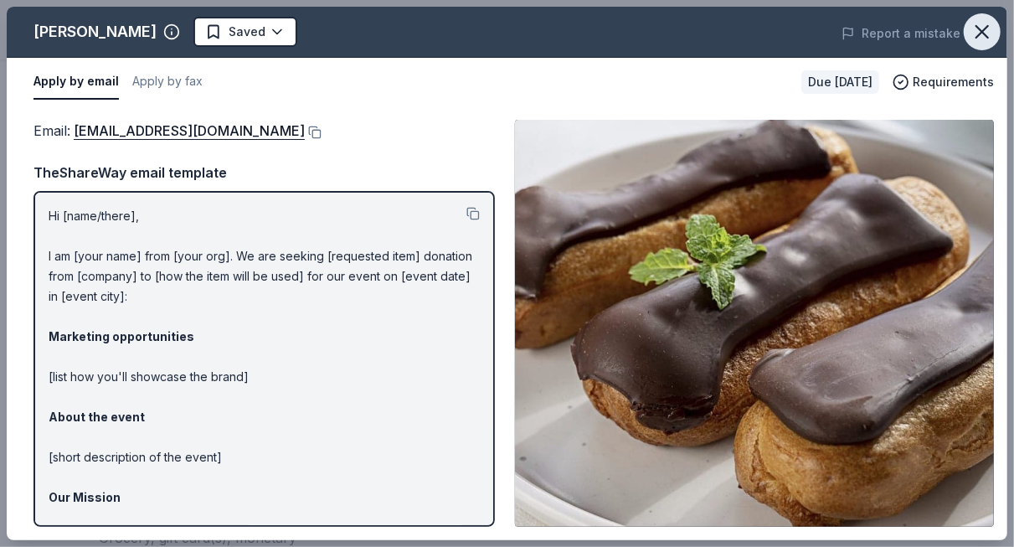
click at [976, 33] on icon "button" at bounding box center [982, 31] width 23 height 23
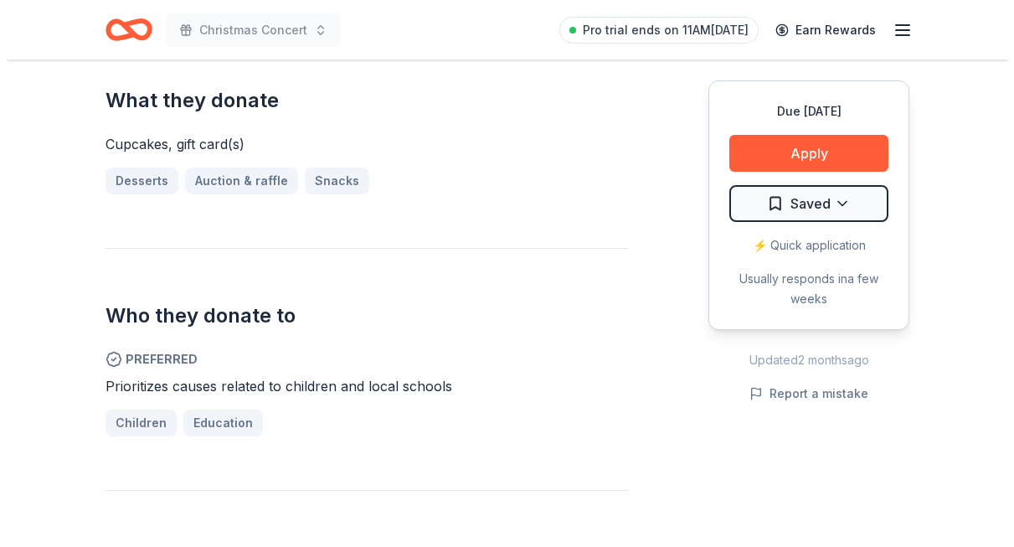
scroll to position [726, 0]
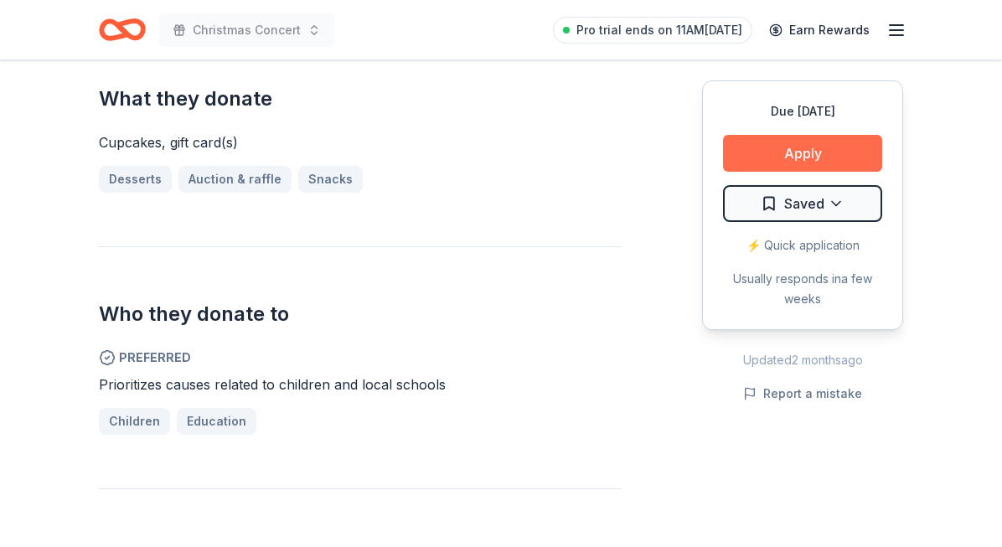
click at [754, 156] on button "Apply" at bounding box center [802, 153] width 159 height 37
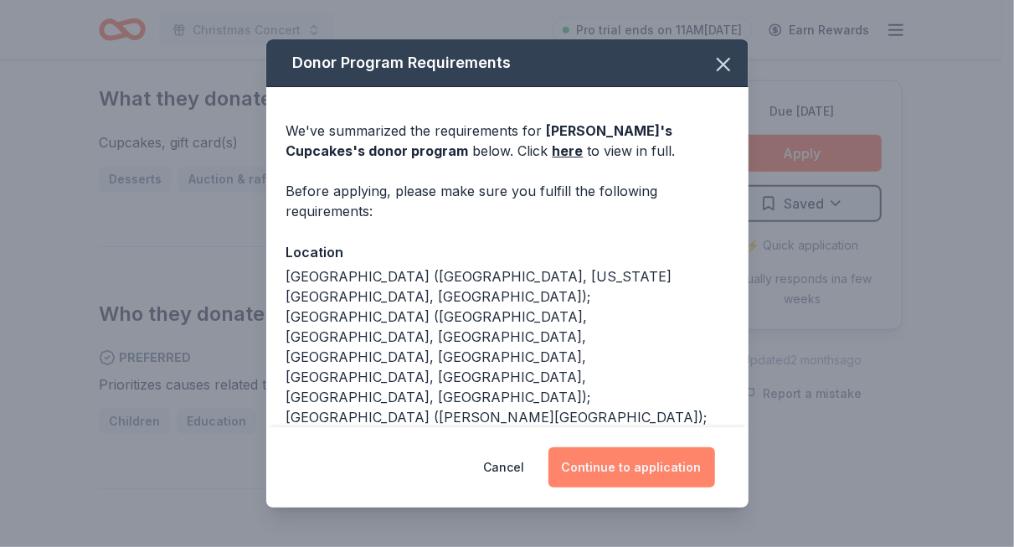
click at [631, 469] on button "Continue to application" at bounding box center [632, 467] width 167 height 40
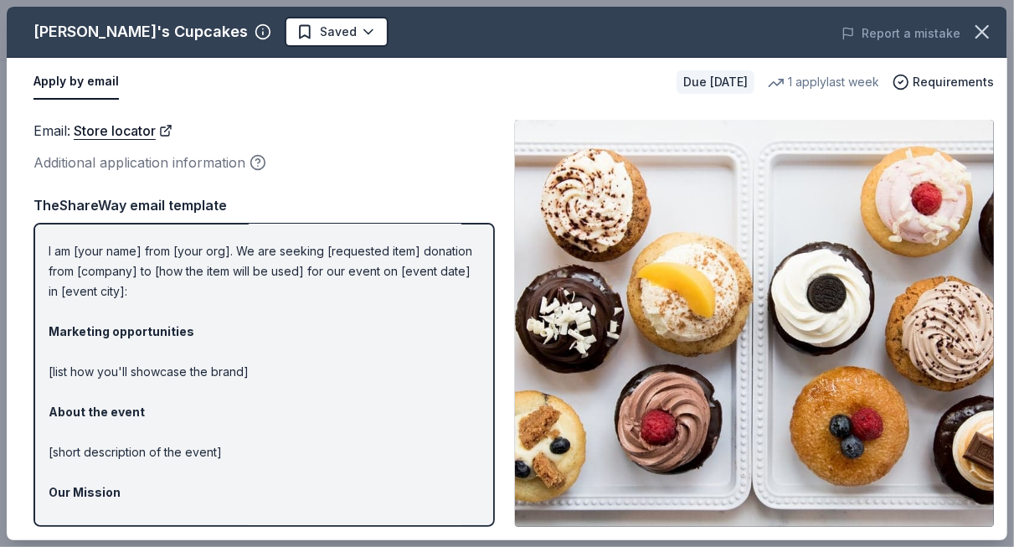
scroll to position [38, 0]
click at [168, 126] on link "Store locator" at bounding box center [123, 131] width 99 height 22
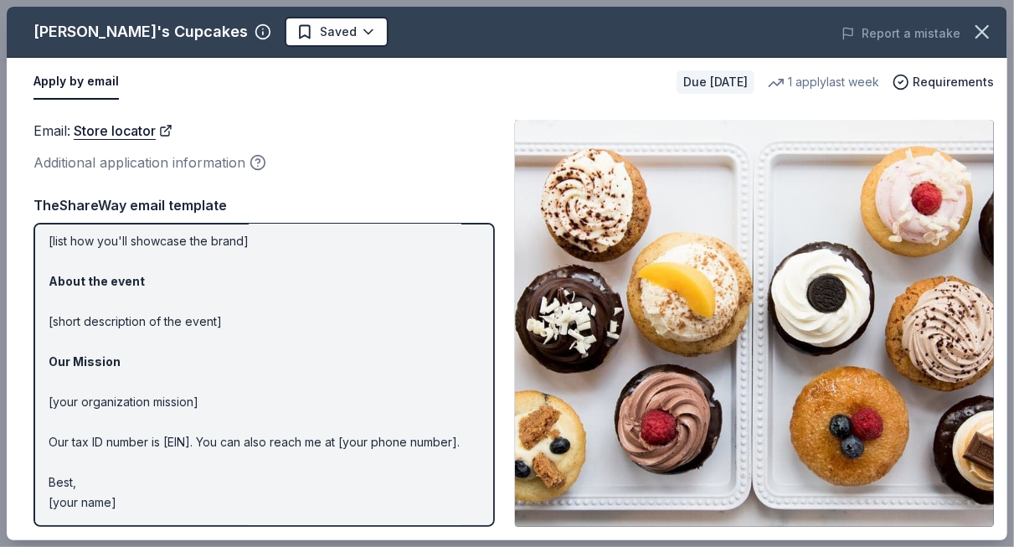
scroll to position [0, 0]
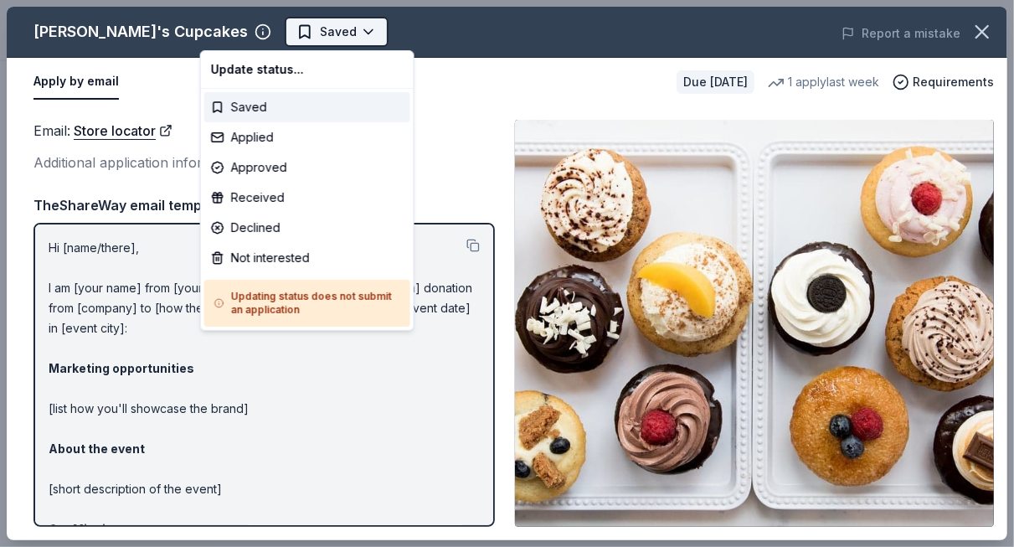
click at [273, 34] on body "Christmas Concert Saved Apply Due in 99 days Share Molly's Cupcakes New 1 apply…" at bounding box center [501, 273] width 1002 height 547
click at [246, 133] on div "Applied" at bounding box center [307, 137] width 206 height 30
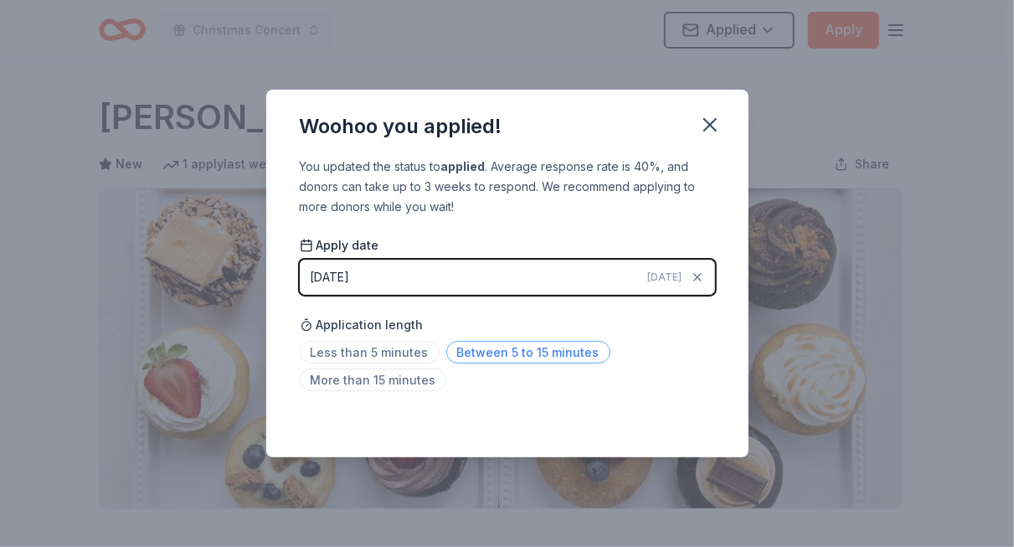
click at [519, 348] on span "Between 5 to 15 minutes" at bounding box center [528, 352] width 164 height 23
click at [708, 123] on icon "button" at bounding box center [710, 125] width 12 height 12
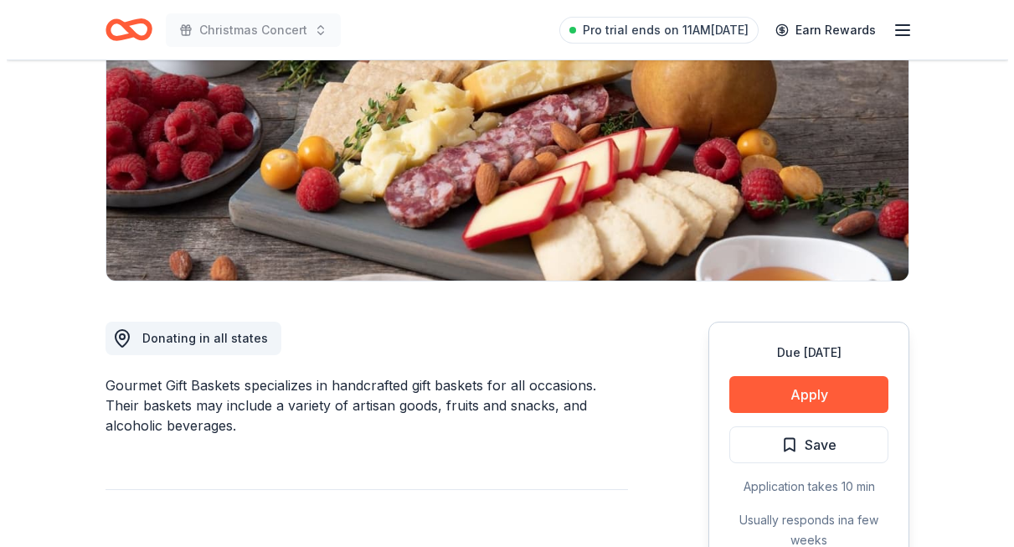
scroll to position [227, 0]
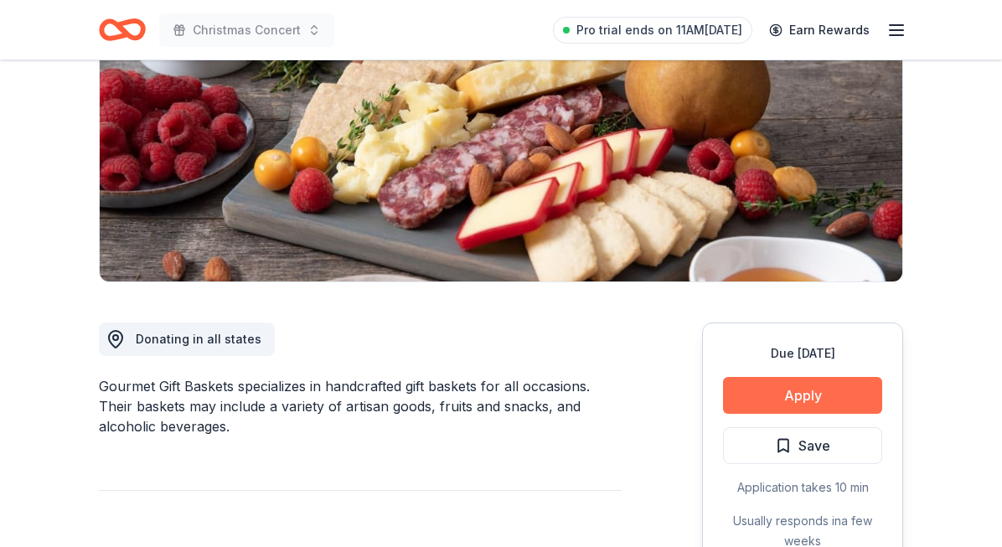
click at [767, 391] on button "Apply" at bounding box center [802, 395] width 159 height 37
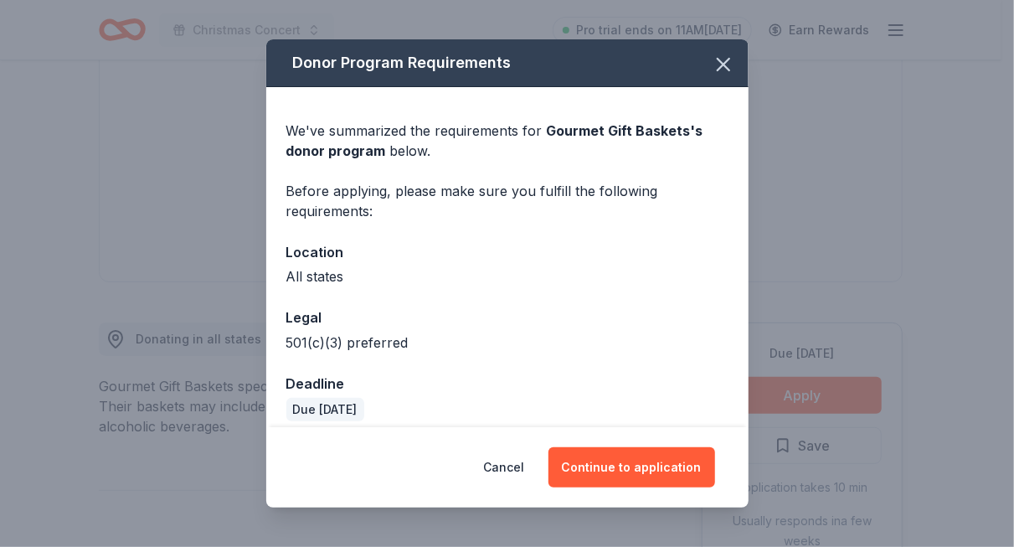
scroll to position [13, 0]
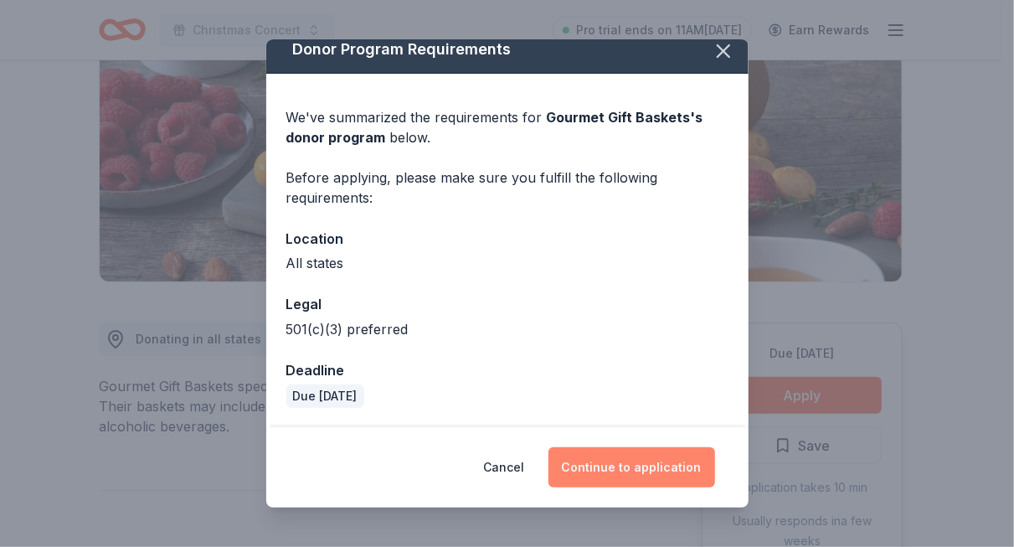
click at [642, 460] on button "Continue to application" at bounding box center [632, 467] width 167 height 40
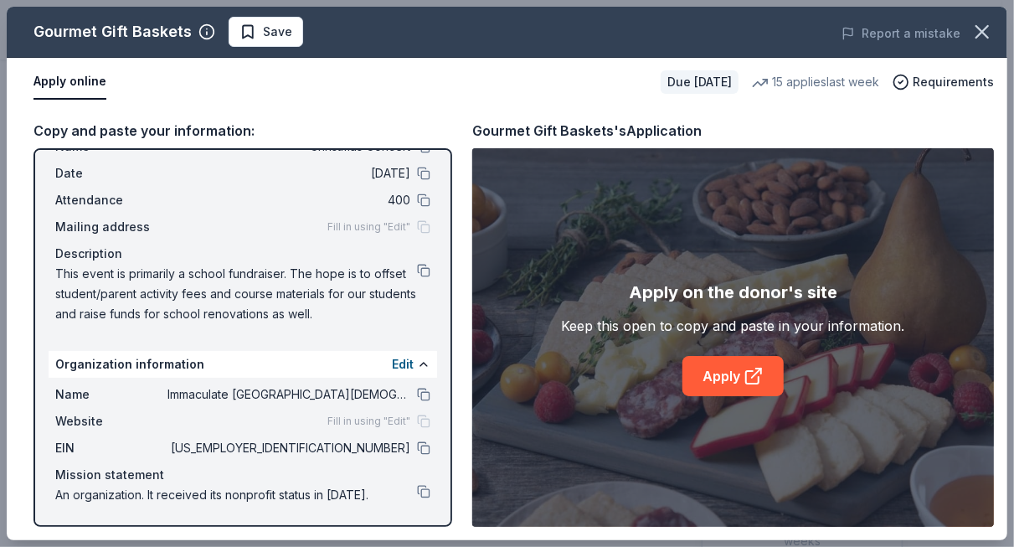
scroll to position [0, 0]
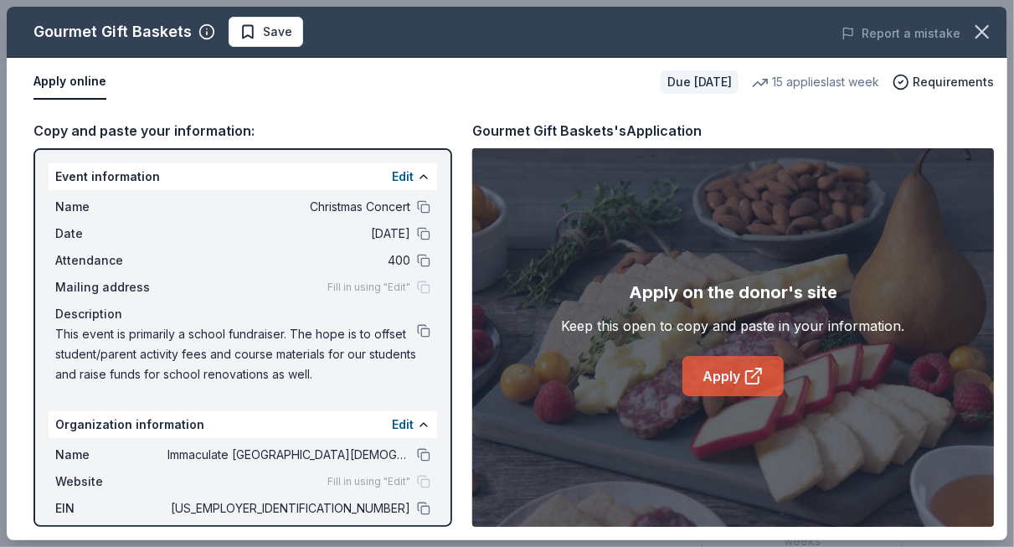
click at [755, 365] on link "Apply" at bounding box center [733, 376] width 101 height 40
click at [417, 202] on button at bounding box center [423, 206] width 13 height 13
click at [417, 456] on button at bounding box center [423, 454] width 13 height 13
click at [288, 35] on button "Save" at bounding box center [266, 32] width 75 height 30
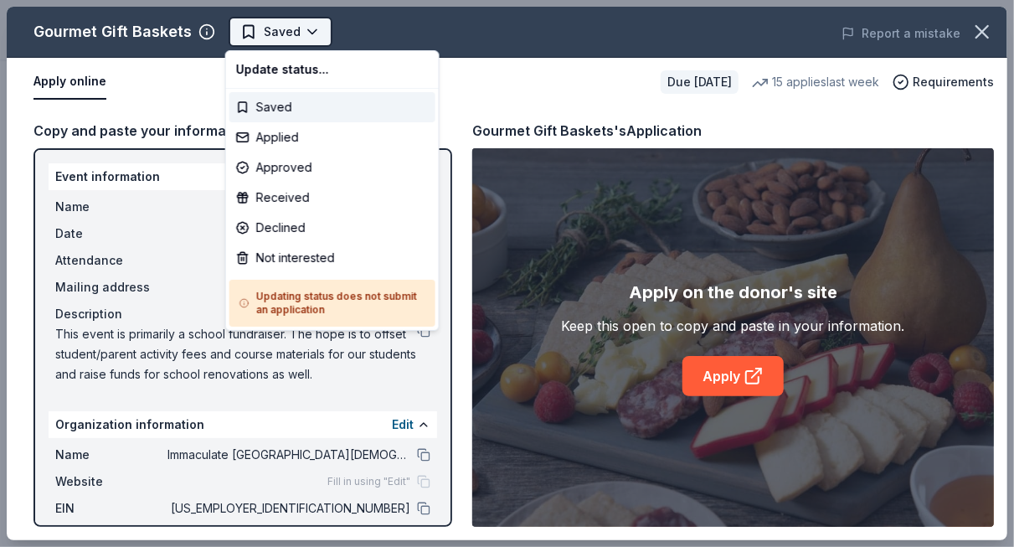
click at [307, 31] on body "Christmas Concert Saved Apply Due [DATE] Share Gourmet Gift Baskets 4.5 • 26 re…" at bounding box center [501, 273] width 1002 height 547
click at [290, 137] on div "Applied" at bounding box center [332, 137] width 206 height 30
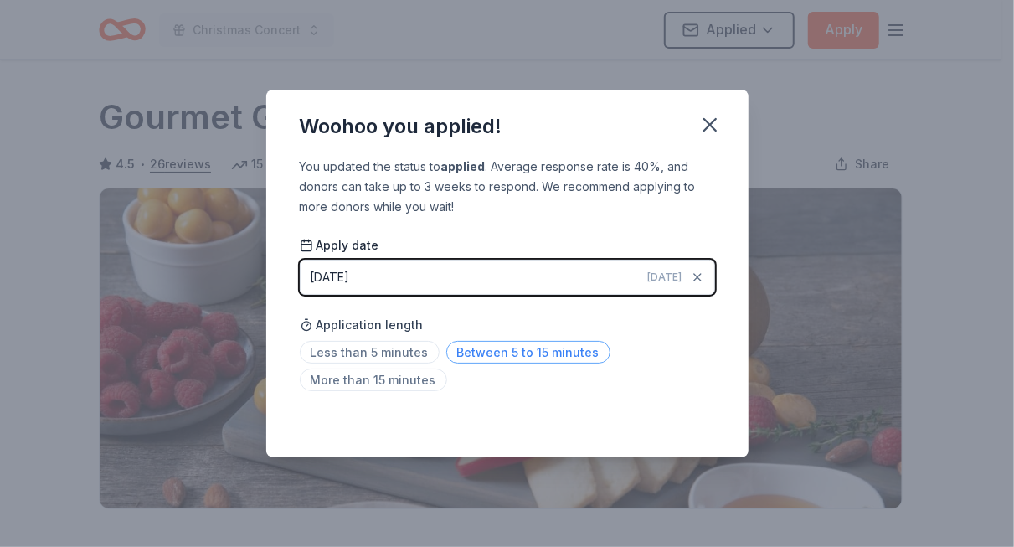
click at [528, 354] on span "Between 5 to 15 minutes" at bounding box center [528, 352] width 164 height 23
click at [709, 127] on icon "button" at bounding box center [709, 124] width 23 height 23
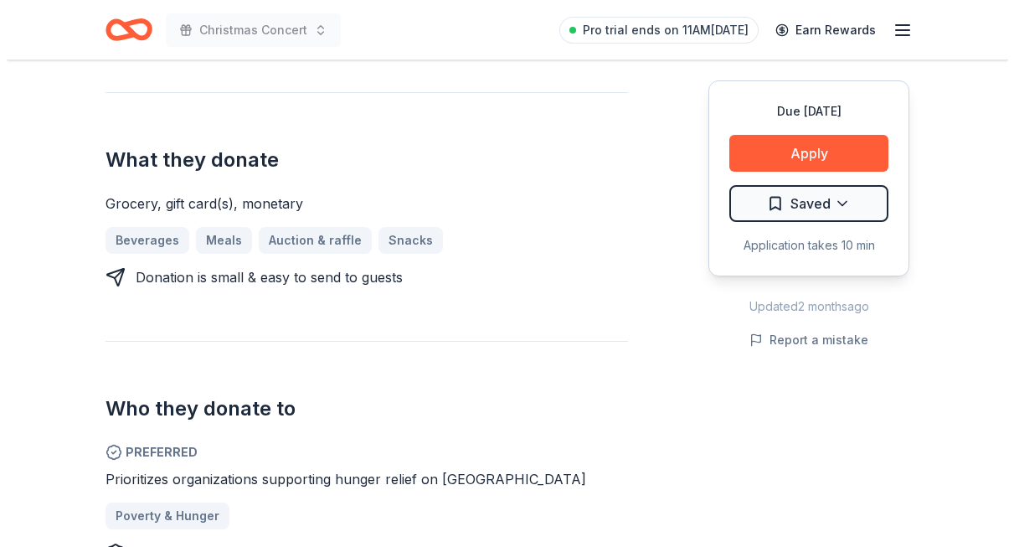
scroll to position [626, 0]
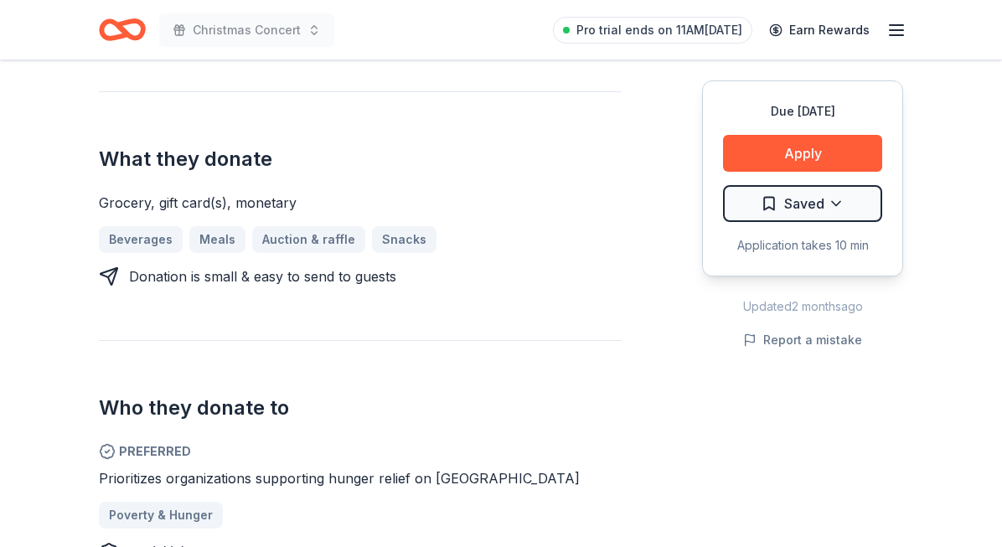
click at [812, 162] on button "Apply" at bounding box center [802, 153] width 159 height 37
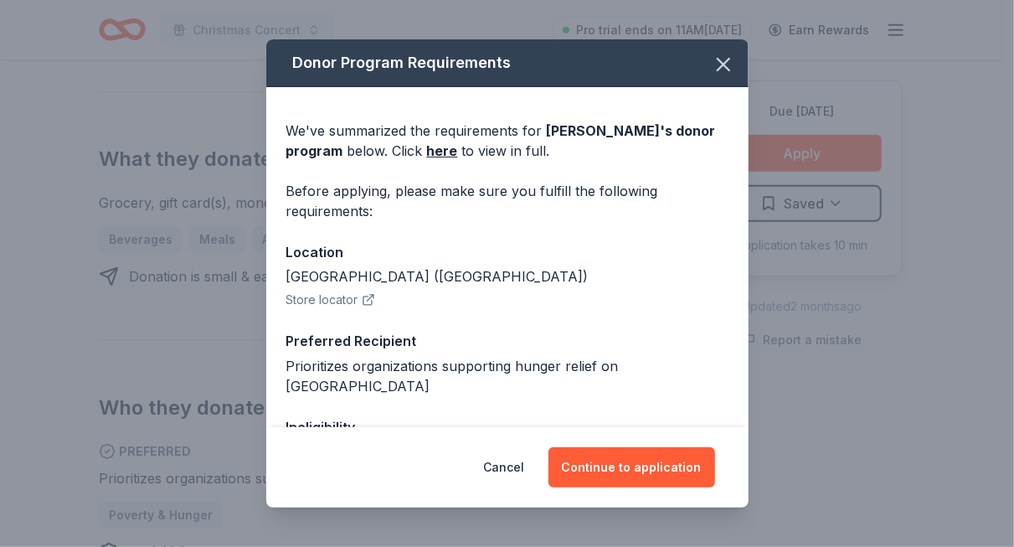
click at [363, 301] on icon "button" at bounding box center [368, 299] width 13 height 13
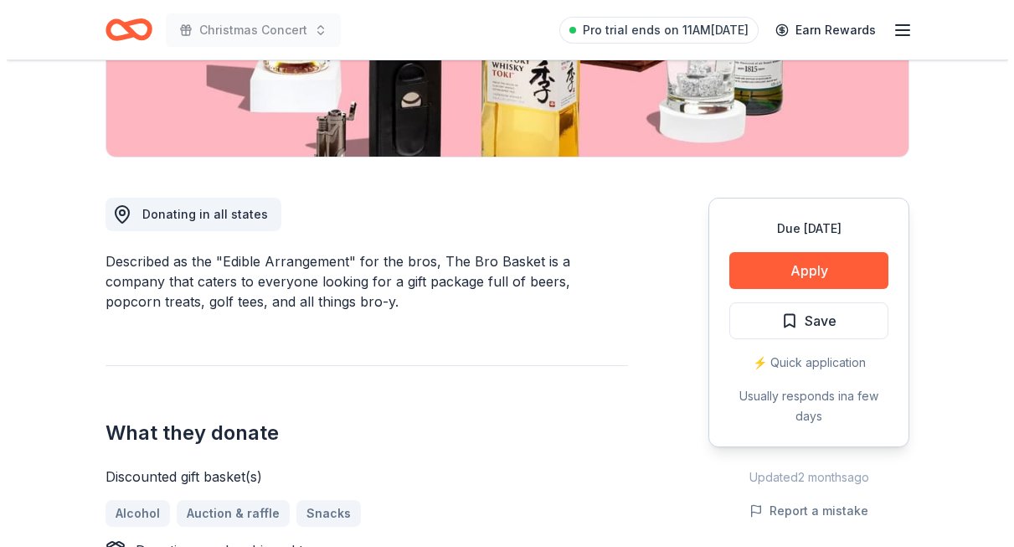
scroll to position [353, 0]
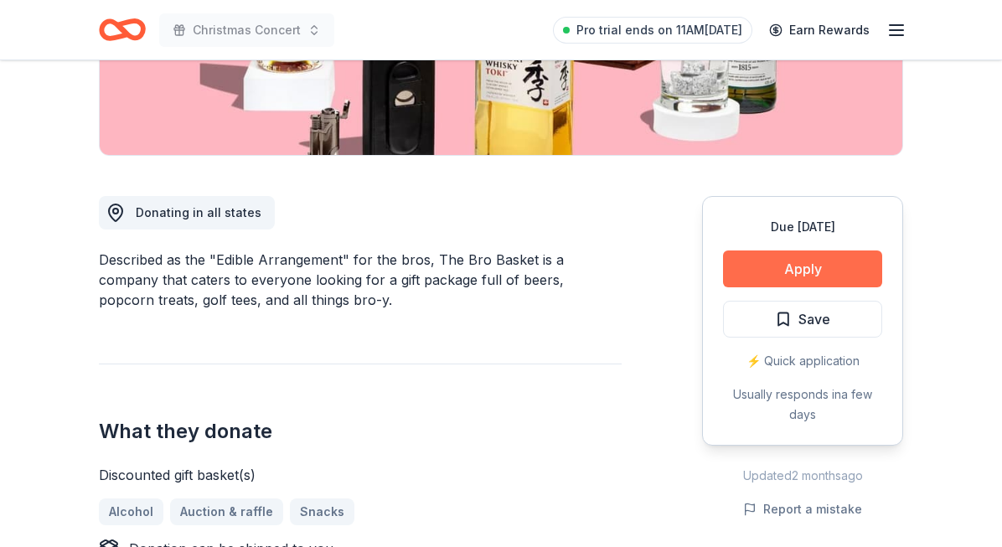
click at [783, 262] on button "Apply" at bounding box center [802, 268] width 159 height 37
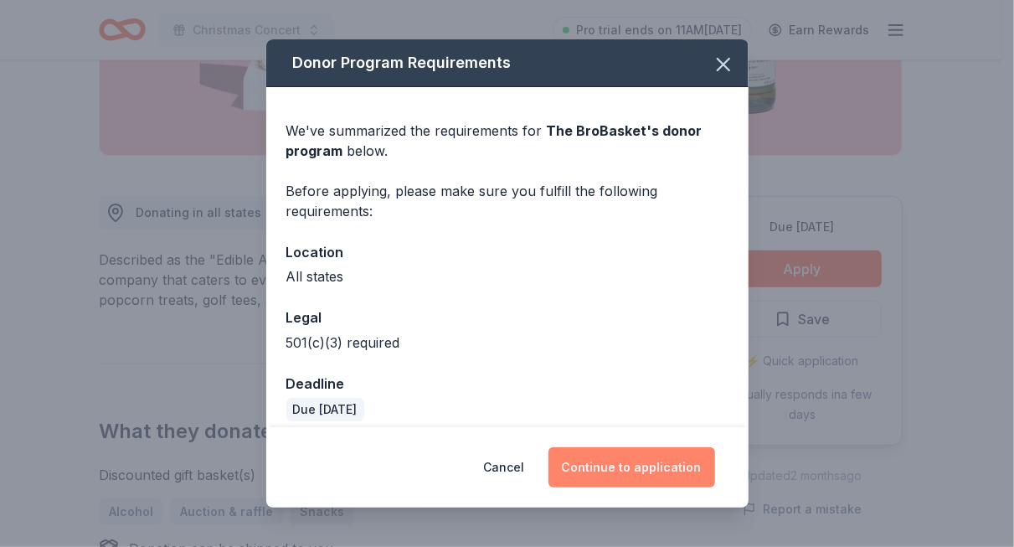
click at [647, 460] on button "Continue to application" at bounding box center [632, 467] width 167 height 40
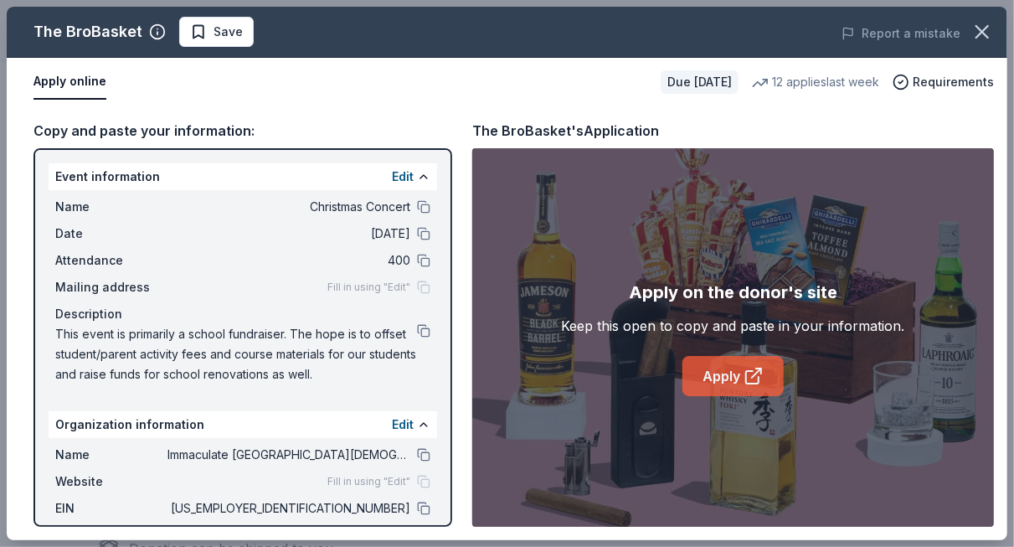
click at [720, 385] on link "Apply" at bounding box center [733, 376] width 101 height 40
click at [417, 507] on button at bounding box center [423, 508] width 13 height 13
click at [239, 29] on button "Save" at bounding box center [216, 32] width 75 height 30
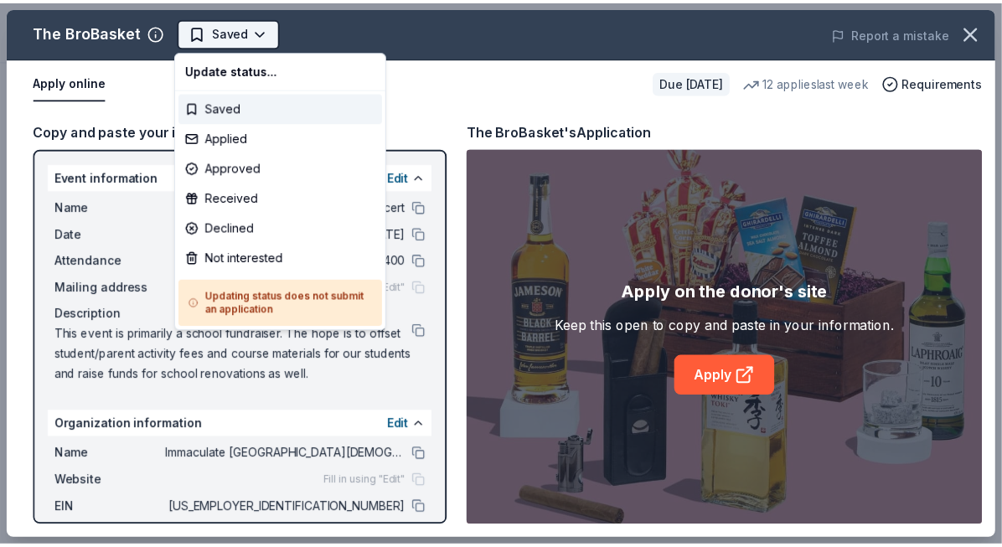
scroll to position [0, 0]
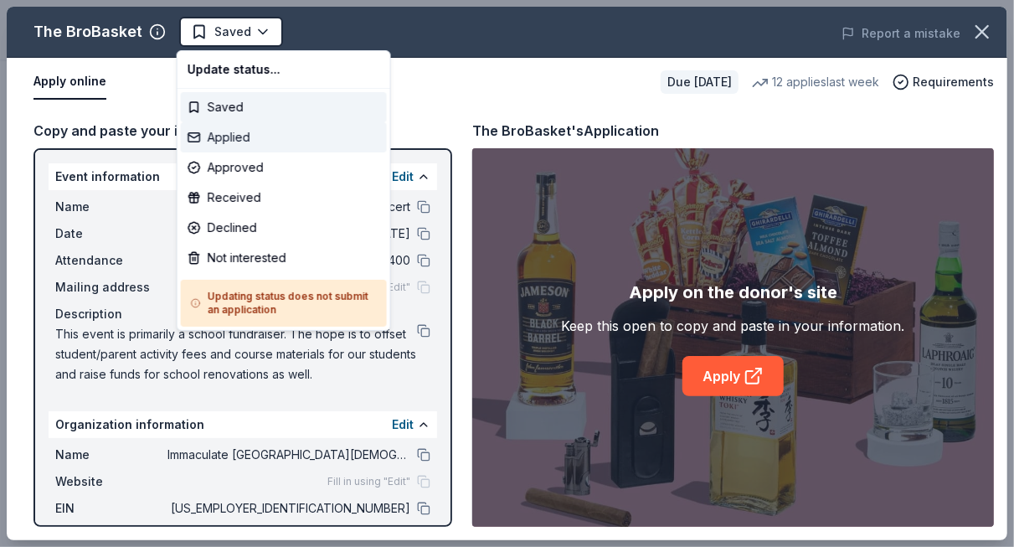
click at [234, 134] on div "Applied" at bounding box center [284, 137] width 206 height 30
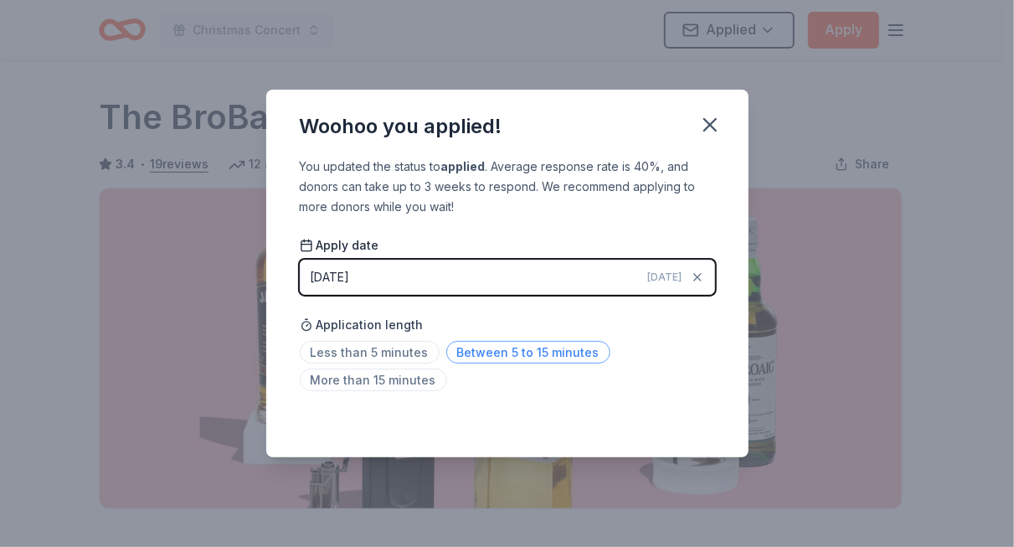
click at [518, 351] on span "Between 5 to 15 minutes" at bounding box center [528, 352] width 164 height 23
click at [710, 132] on icon "button" at bounding box center [709, 124] width 23 height 23
